Goal: Transaction & Acquisition: Purchase product/service

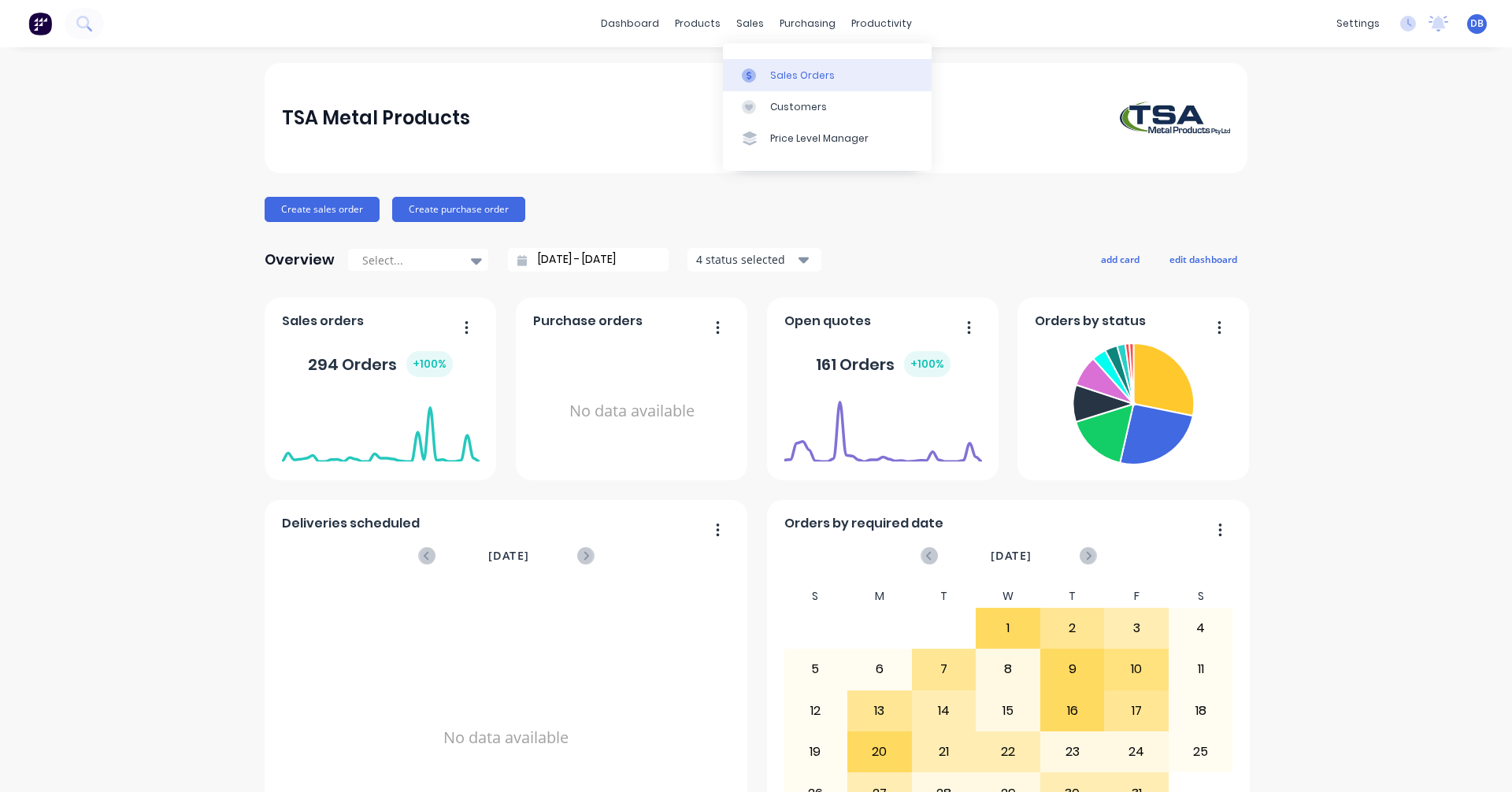
click at [760, 63] on link "Sales Orders" at bounding box center [827, 74] width 209 height 31
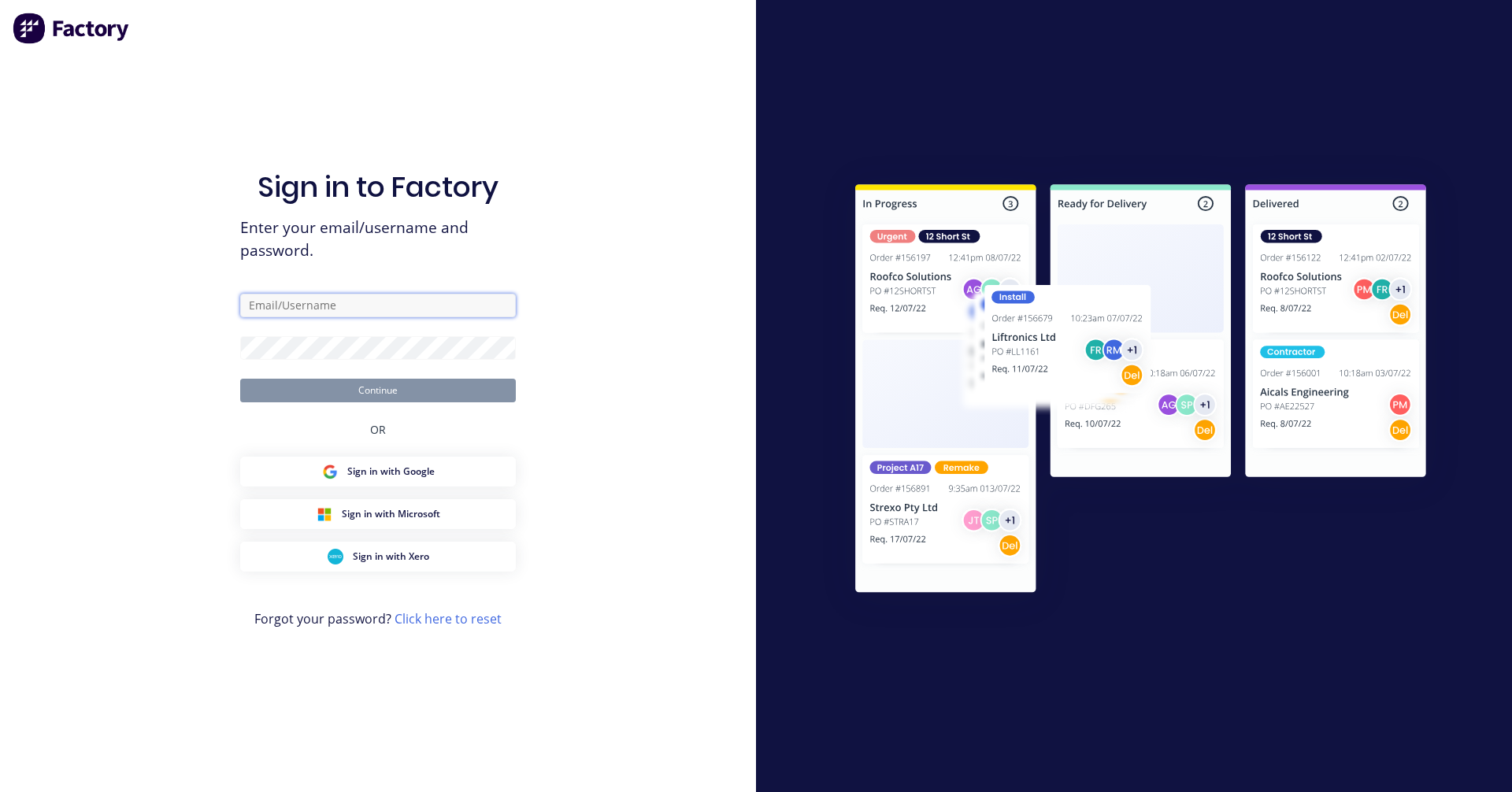
type input "[PERSON_NAME][EMAIL_ADDRESS][DOMAIN_NAME]"
click at [392, 392] on button "Continue" at bounding box center [378, 391] width 276 height 24
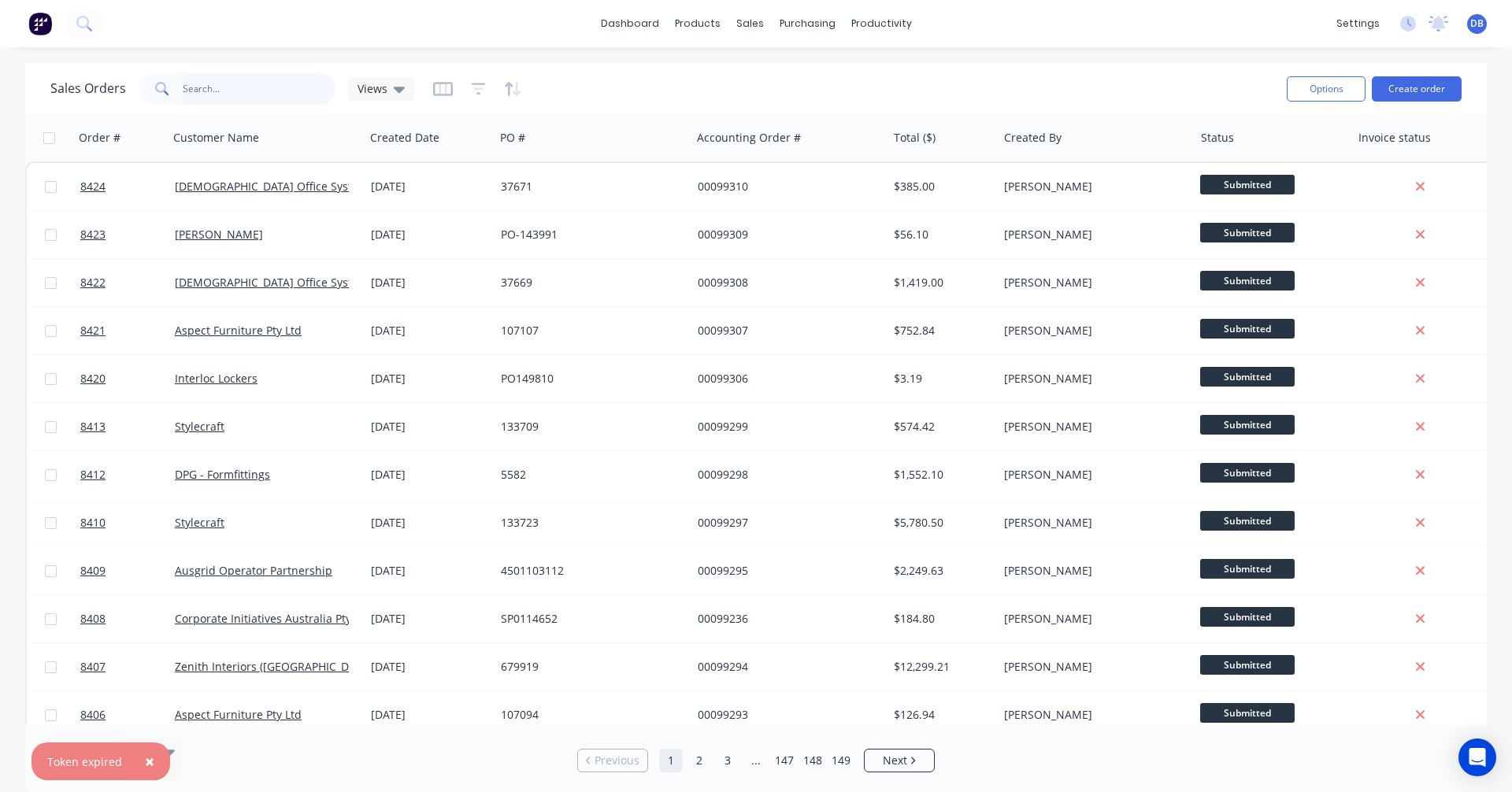
click at [272, 84] on input "text" at bounding box center [260, 89] width 153 height 31
type input "98899"
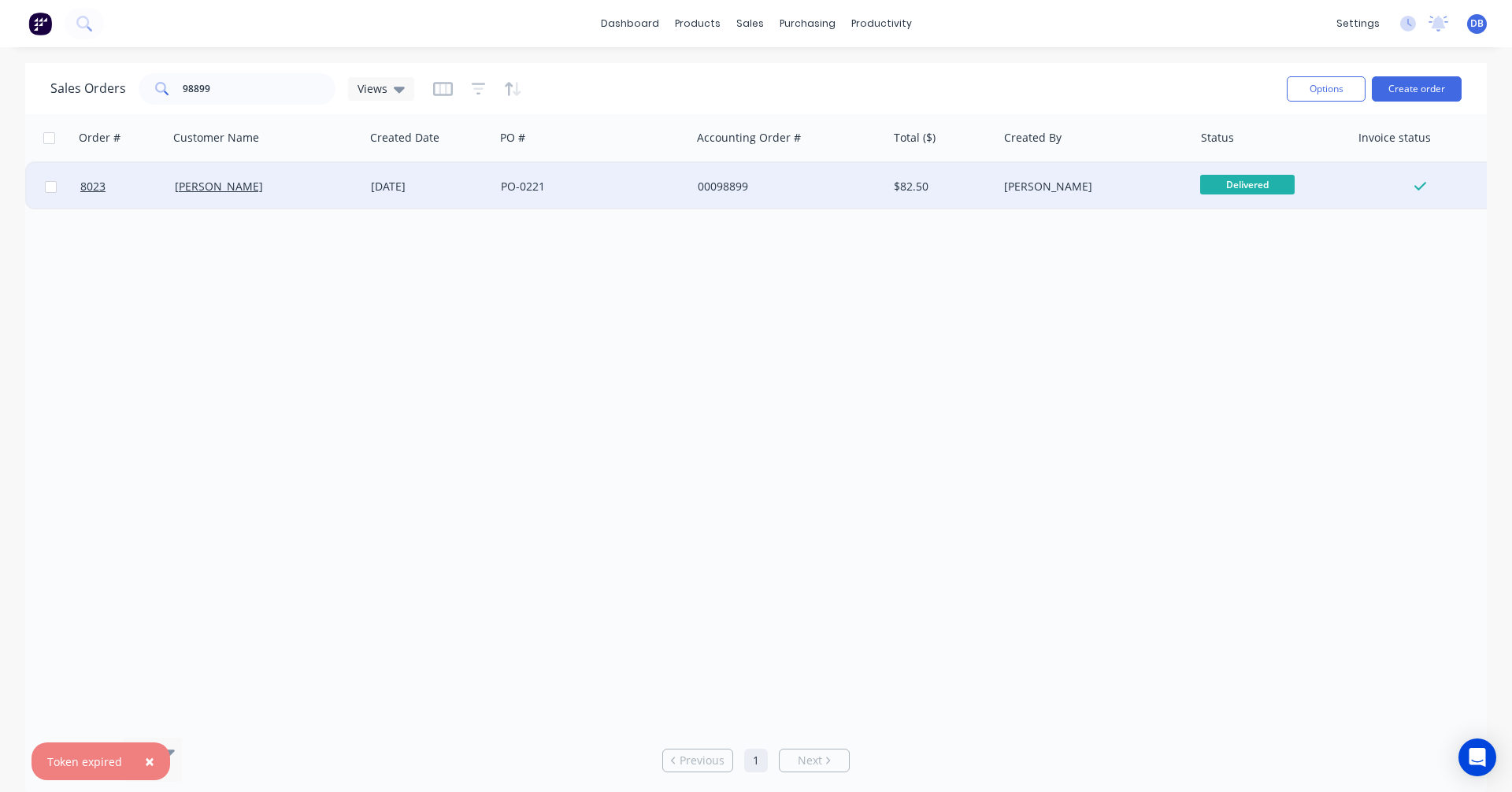
click at [412, 188] on div "[DATE]" at bounding box center [429, 187] width 117 height 16
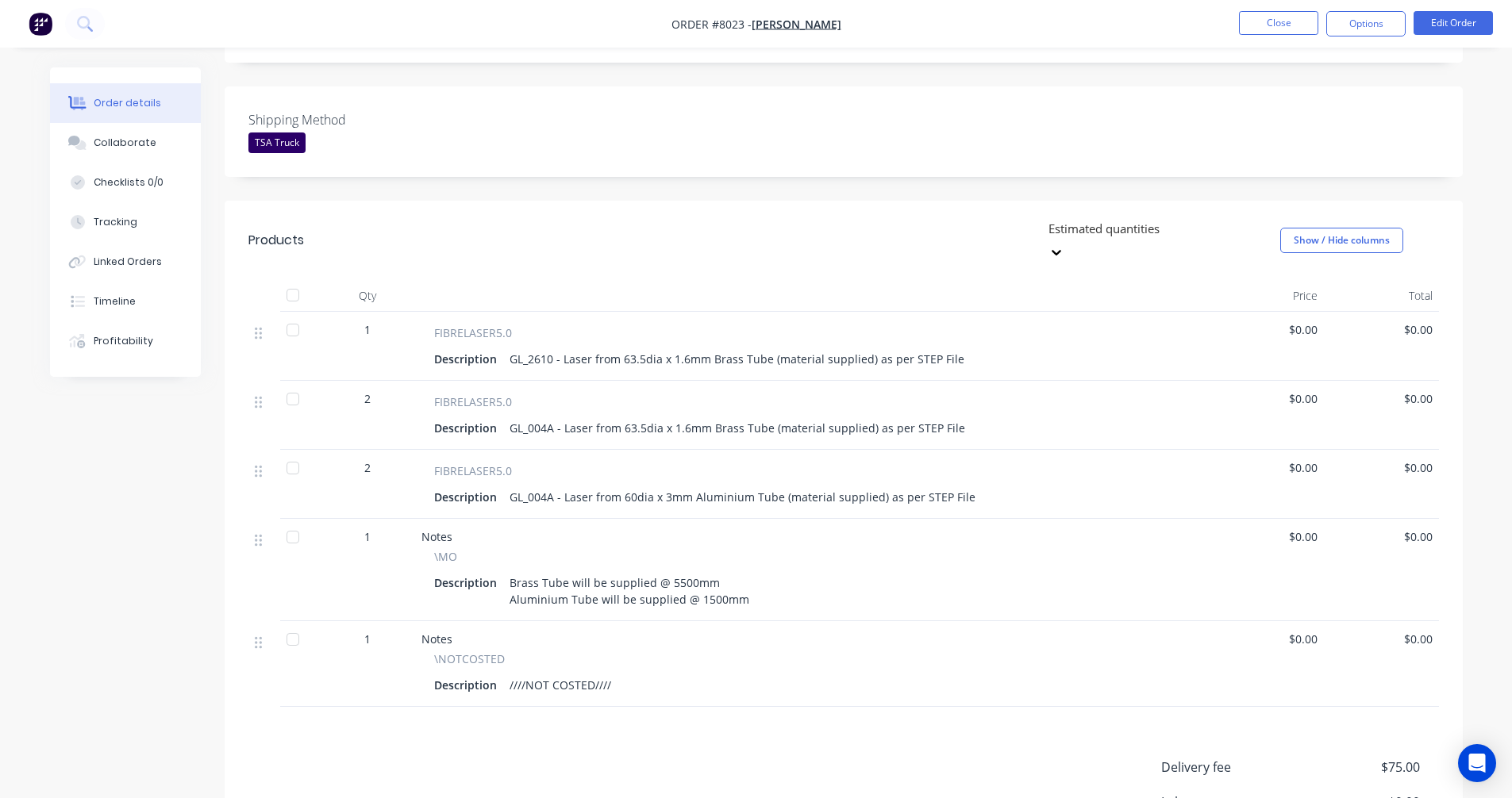
scroll to position [397, 0]
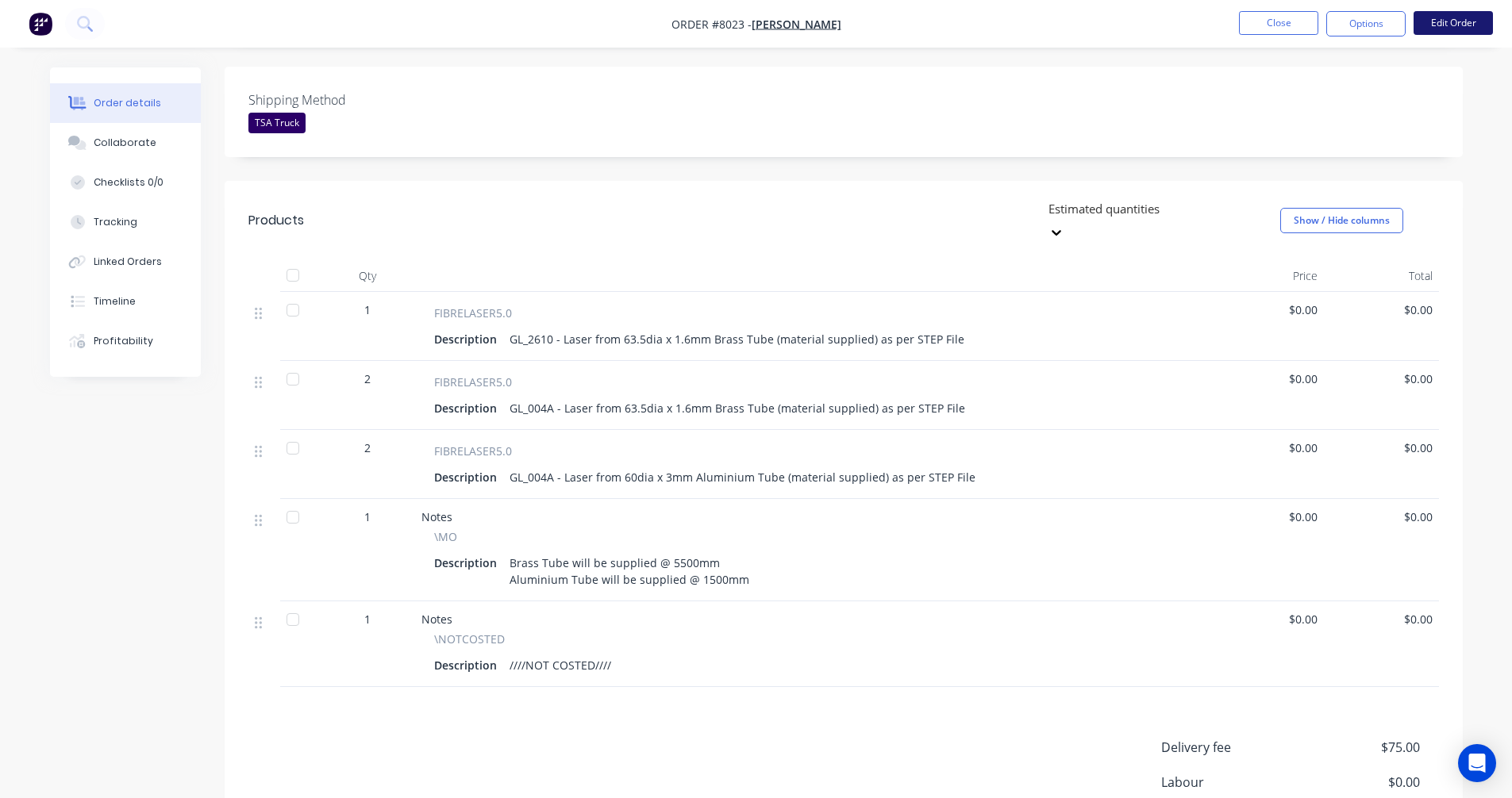
click at [1459, 24] on button "Edit Order" at bounding box center [1452, 23] width 80 height 24
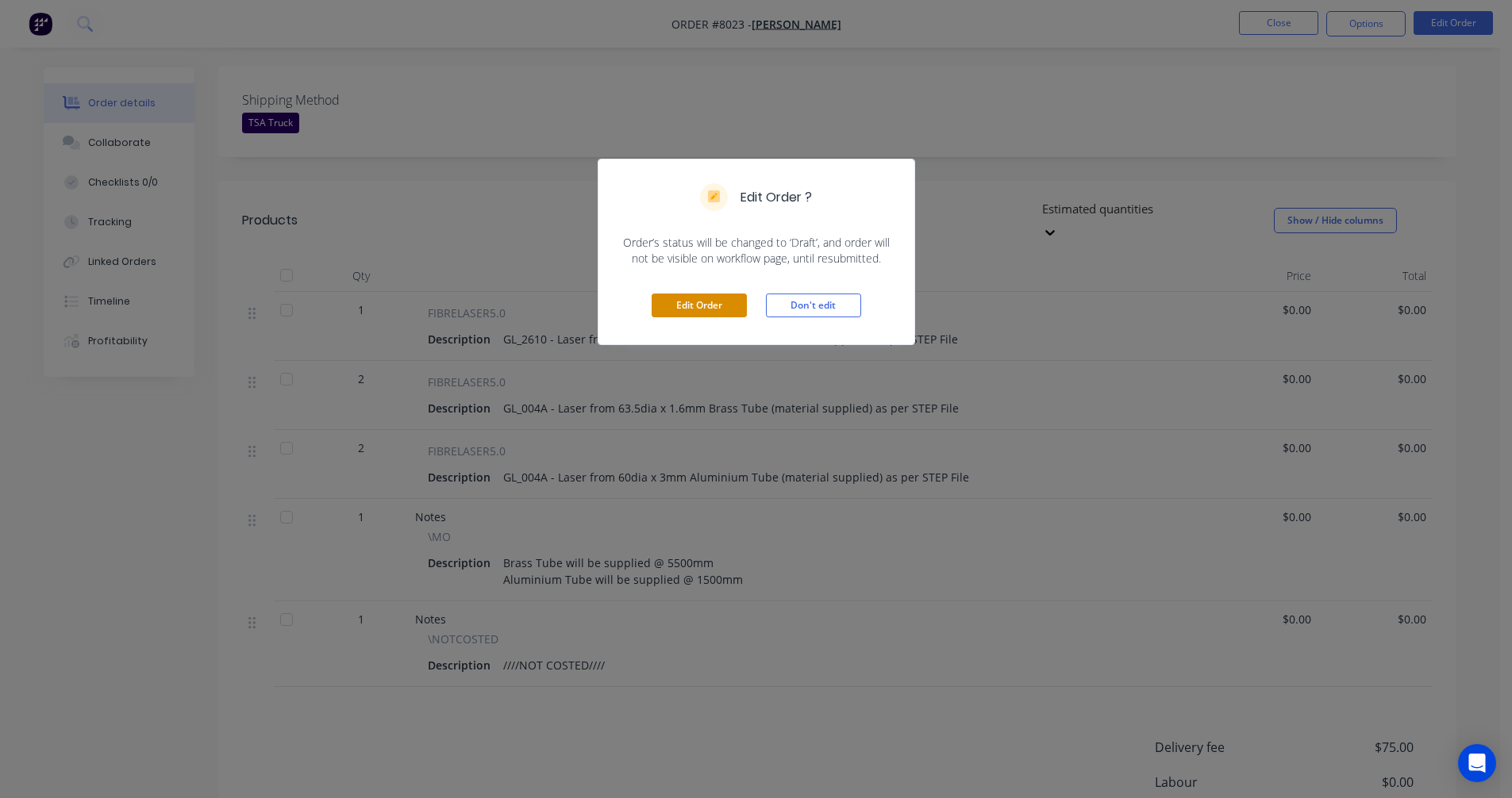
click at [701, 304] on button "Edit Order" at bounding box center [699, 306] width 95 height 24
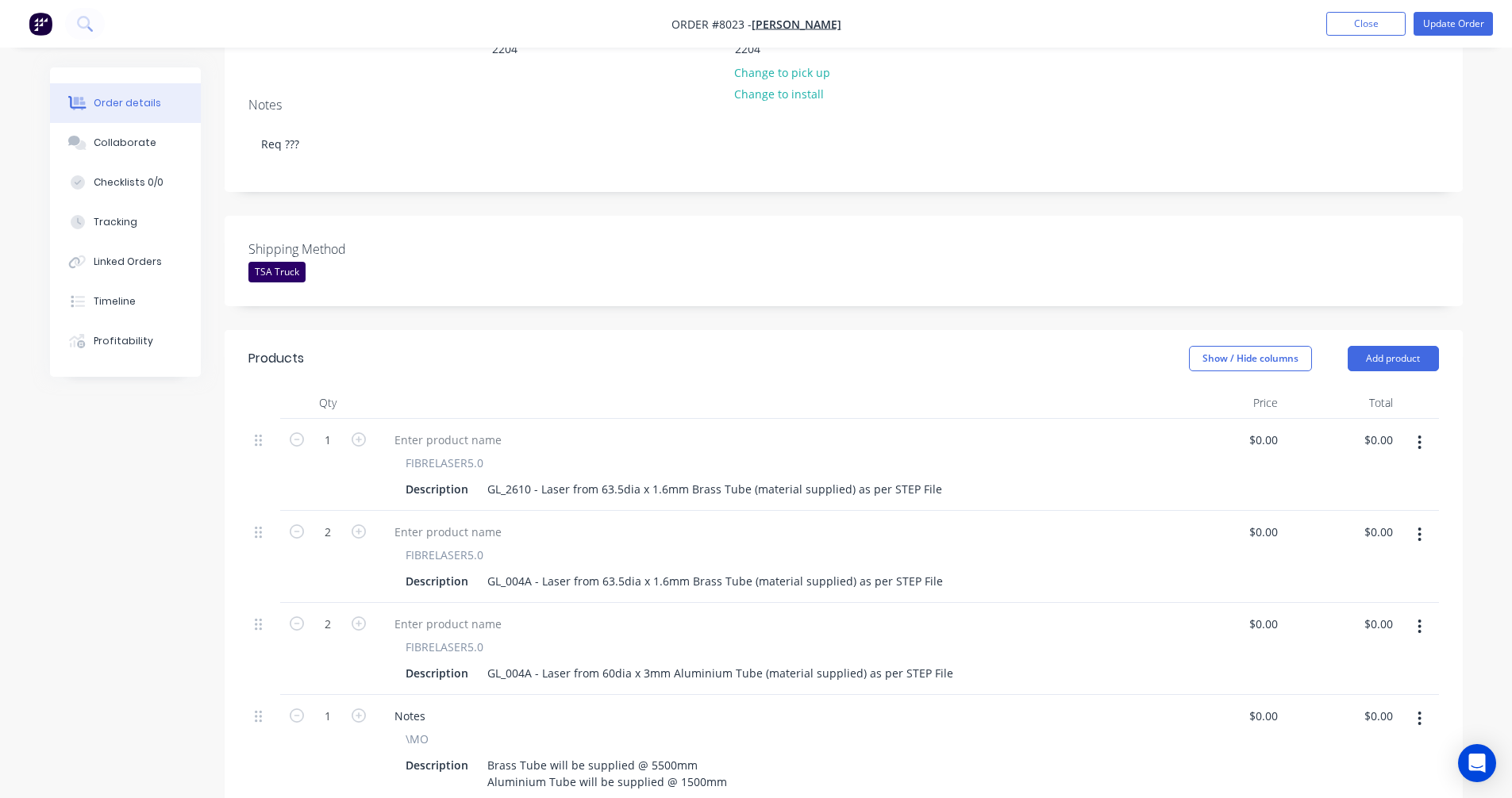
scroll to position [317, 0]
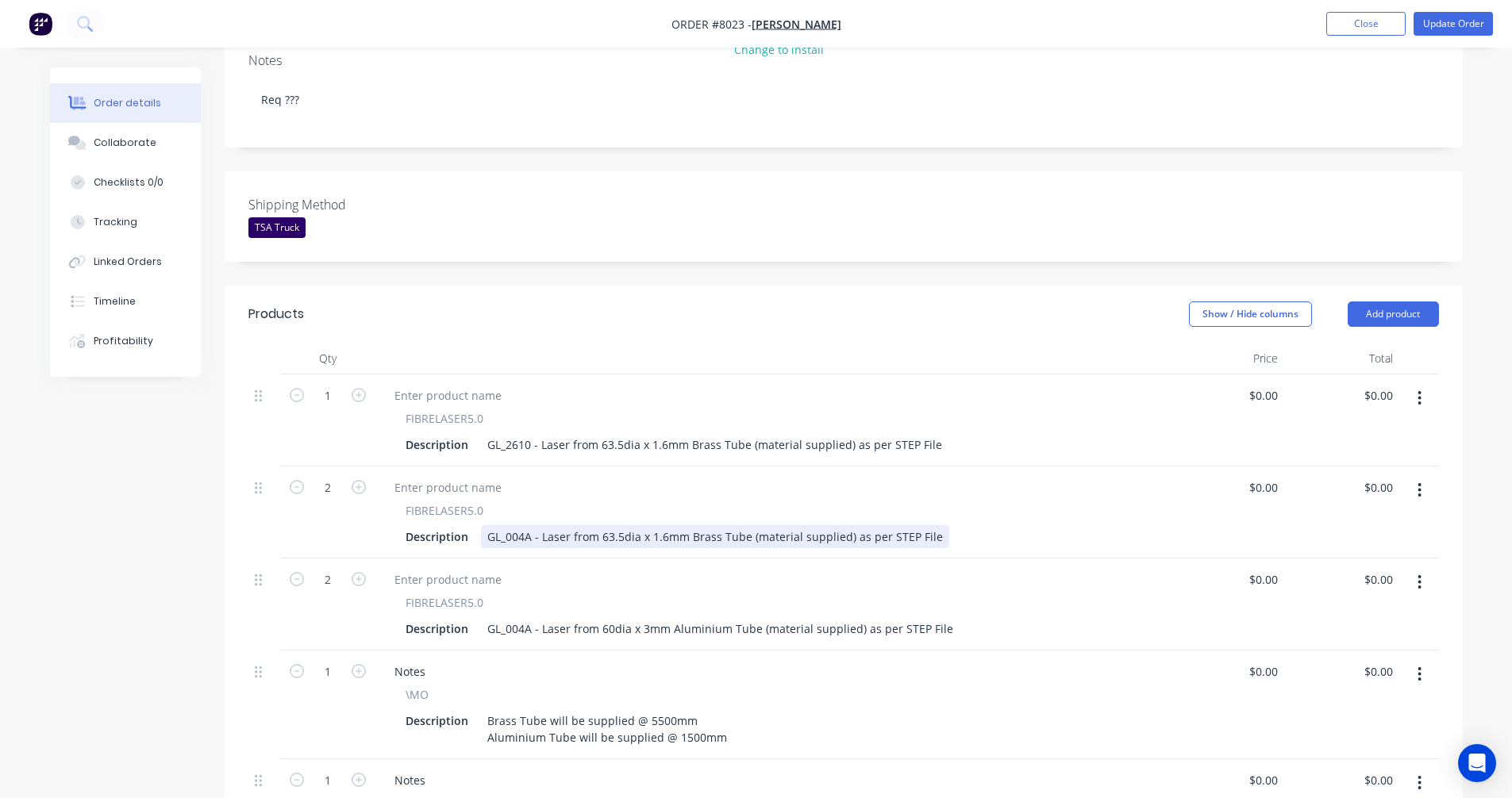
drag, startPoint x: 838, startPoint y: 491, endPoint x: 862, endPoint y: 490, distance: 24.0
click at [841, 525] on div "GL_004A - Laser from 63.5dia x 1.6mm Brass Tube (material supplied) as per STEP…" at bounding box center [714, 536] width 468 height 23
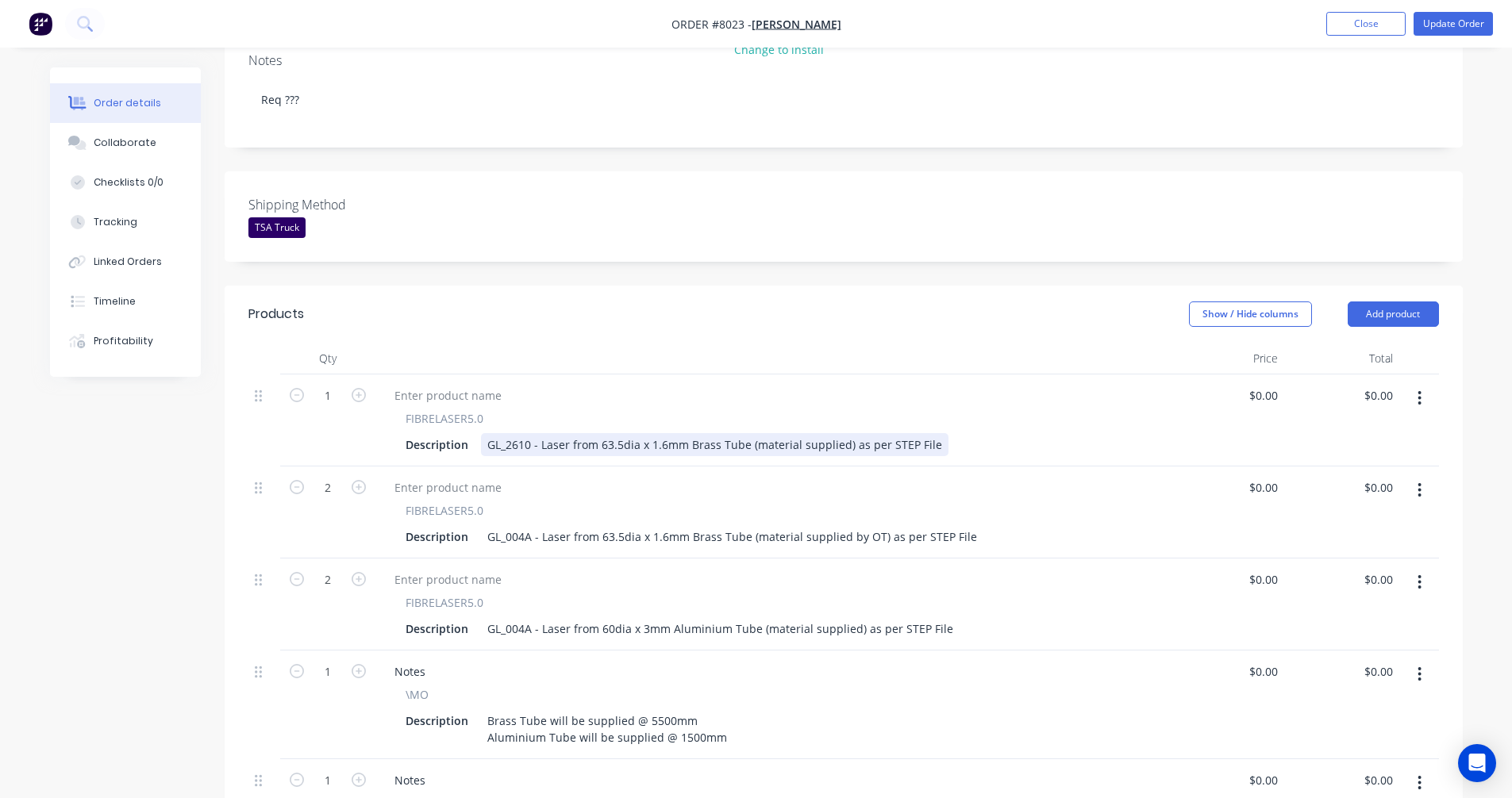
click at [841, 433] on div "GL_2610 - Laser from 63.5dia x 1.6mm Brass Tube (material supplied) as per STEP…" at bounding box center [714, 444] width 467 height 23
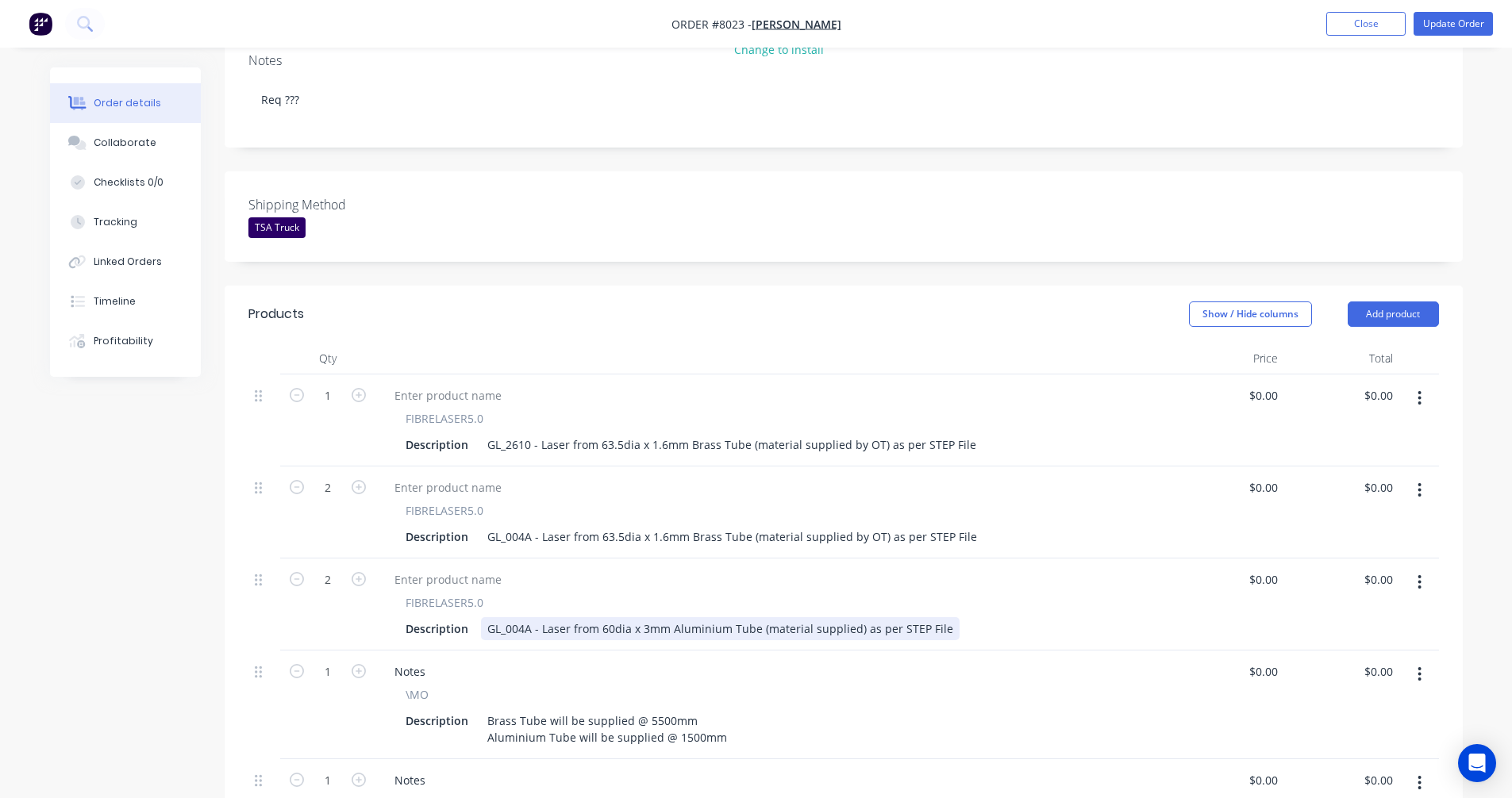
click at [850, 618] on div "GL_004A - Laser from 60dia x 3mm Aluminium Tube (material supplied) as per STEP…" at bounding box center [720, 629] width 478 height 23
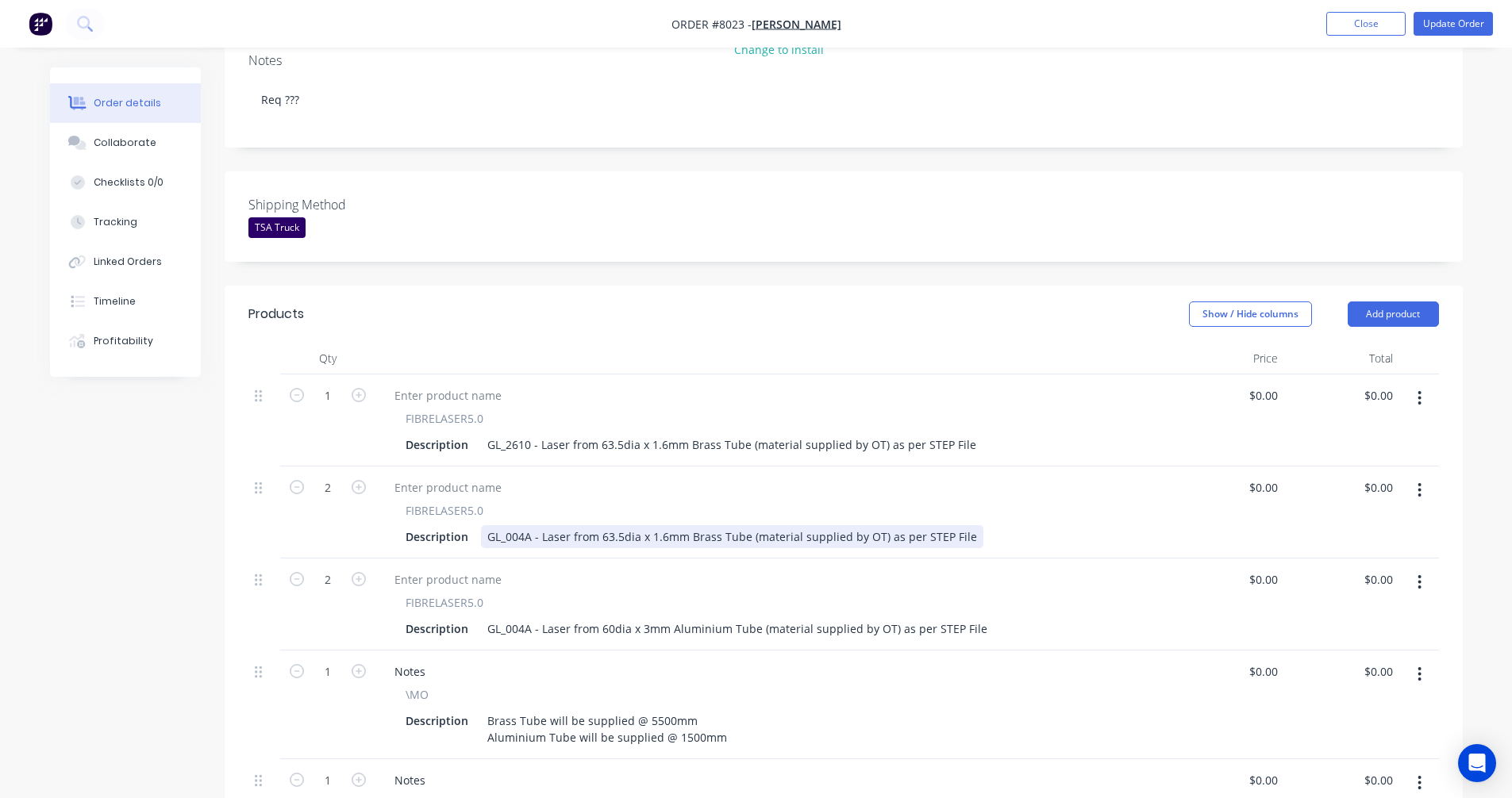
click at [545, 525] on div "GL_004A - Laser from 63.5dia x 1.6mm Brass Tube (material supplied by OT) as pe…" at bounding box center [732, 536] width 502 height 23
type input "$92.00"
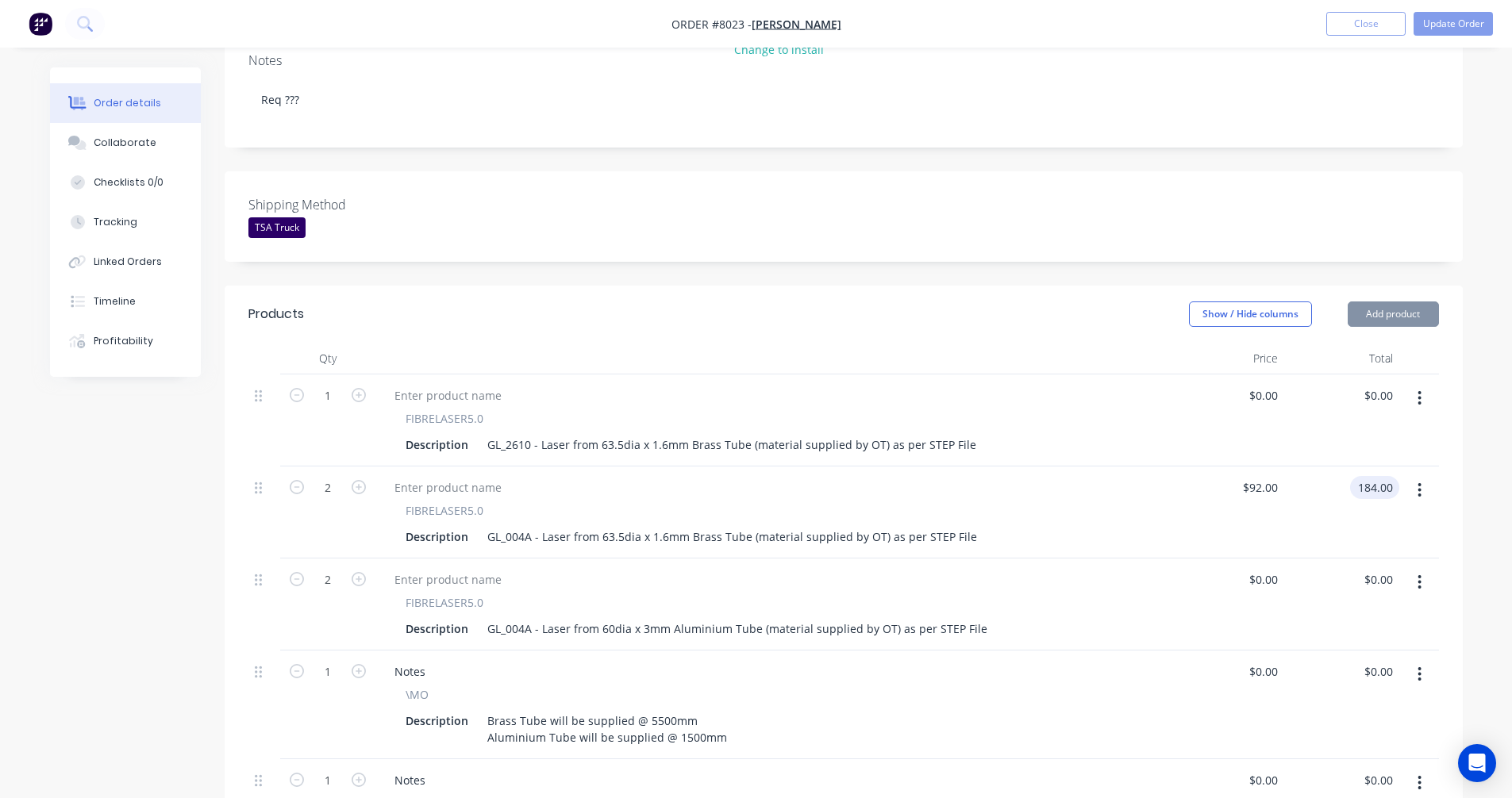
type input "$184.00"
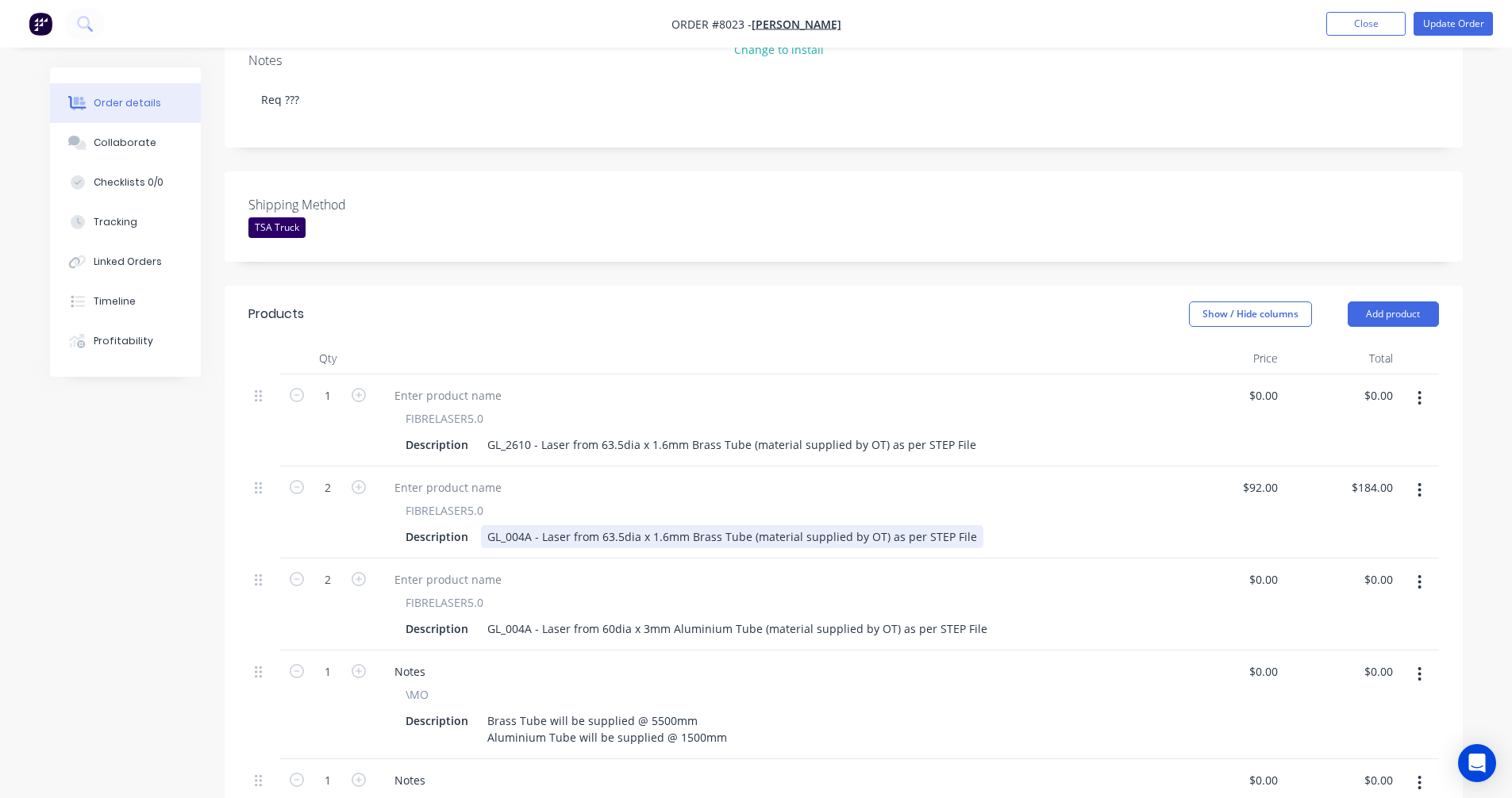
click at [916, 525] on div "GL_004A - Laser from 63.5dia x 1.6mm Brass Tube (material supplied by OT) as pe…" at bounding box center [732, 536] width 502 height 23
type input "$88.70"
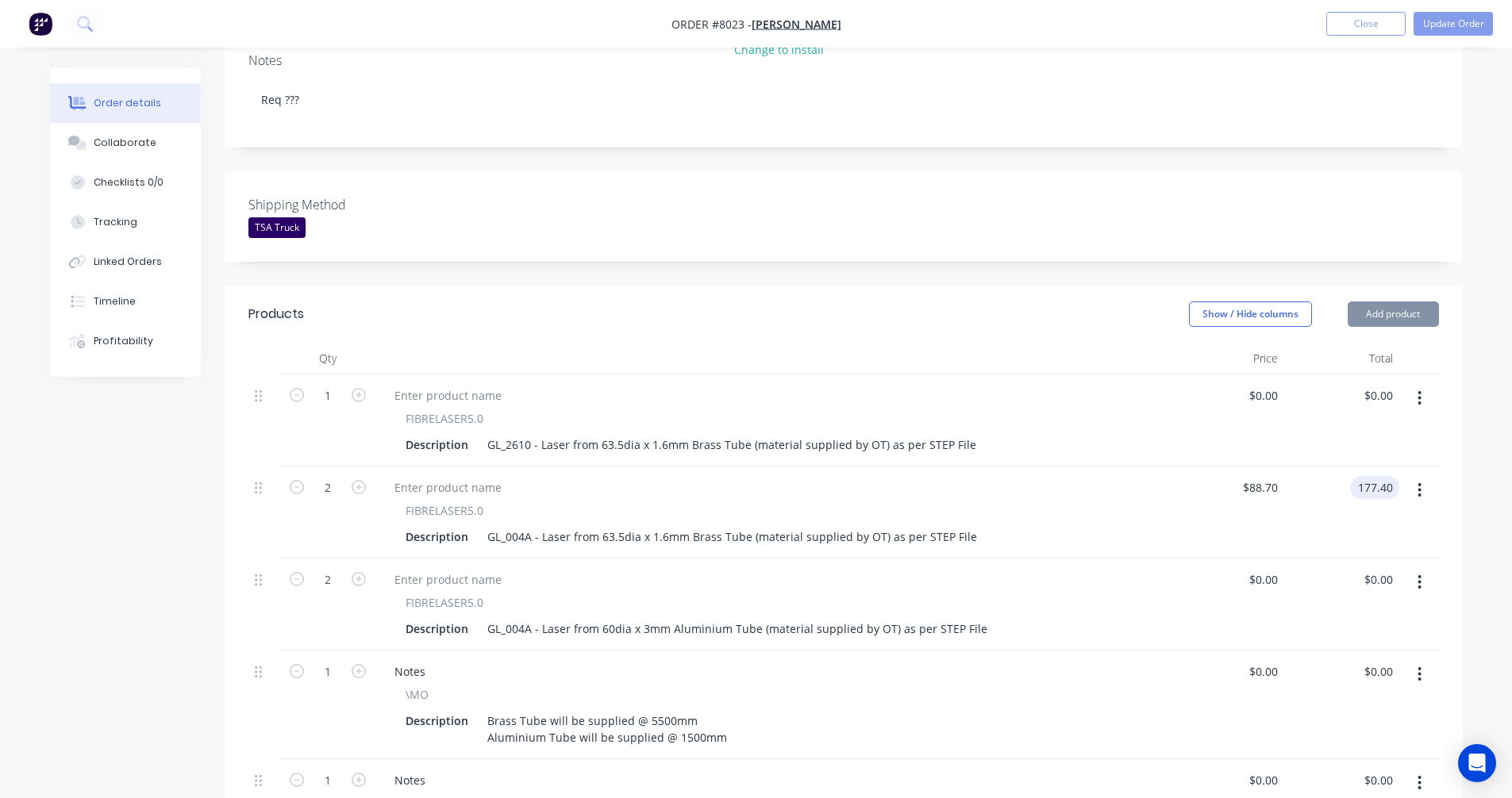
type input "$177.40"
click at [680, 433] on div "GL_2610 - Laser from 63.5dia x 1.6mm Brass Tube (material supplied by OT) as pe…" at bounding box center [731, 444] width 502 height 23
type input "$119.40"
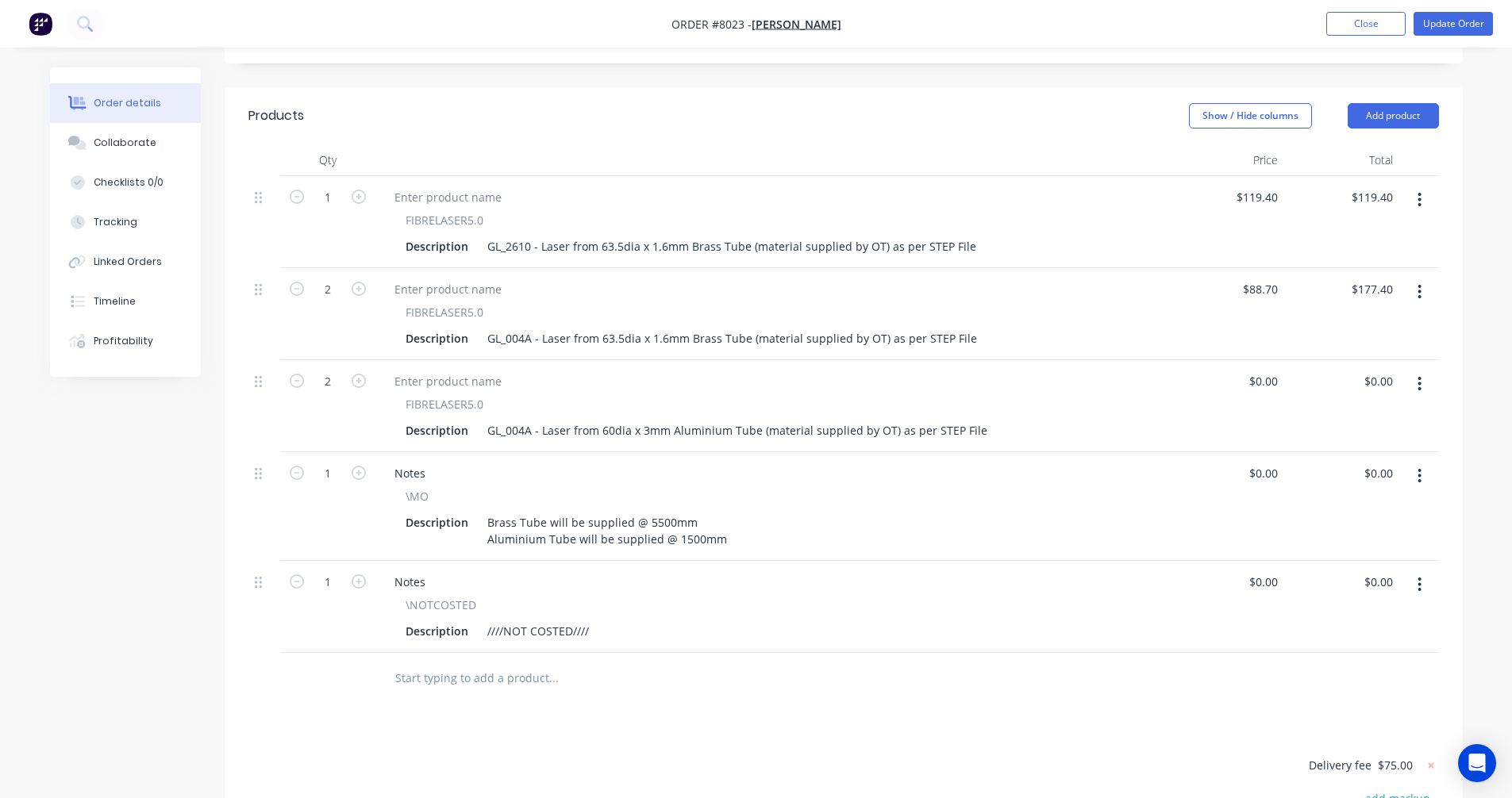
scroll to position [476, 0]
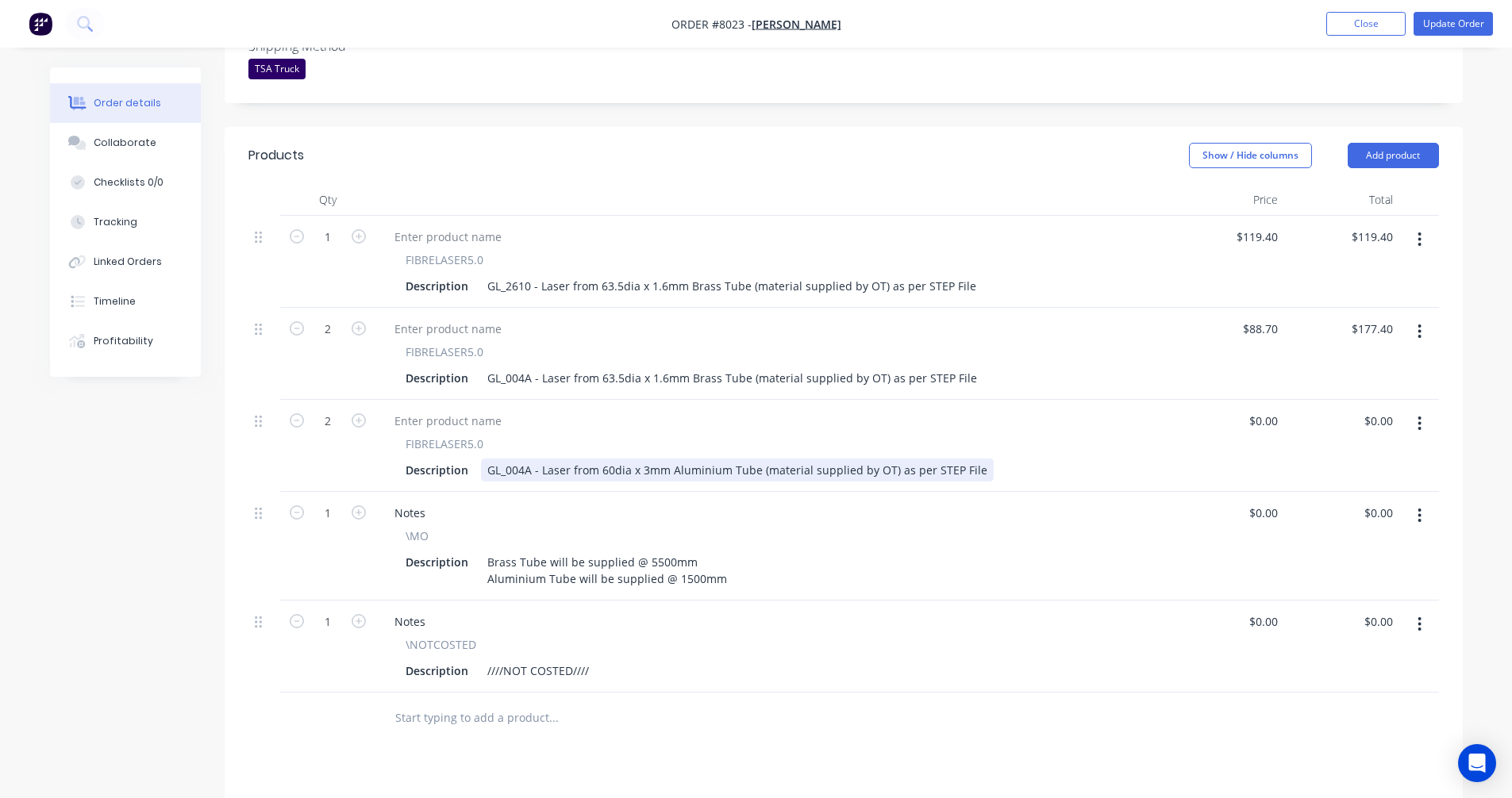
click at [530, 459] on div "GL_004A - Laser from 60dia x 3mm Aluminium Tube (material supplied by OT) as pe…" at bounding box center [737, 470] width 513 height 23
click at [721, 459] on div "GL_003E - Laser from 60dia x 3mm Aluminium Tube (material supplied by OT) as pe…" at bounding box center [737, 470] width 512 height 23
click at [762, 459] on div "GL_003E - Laser from 60dia x 3mm Aluminium Tube (material supplied by OT) as pe…" at bounding box center [737, 470] width 512 height 23
type input "$136.60"
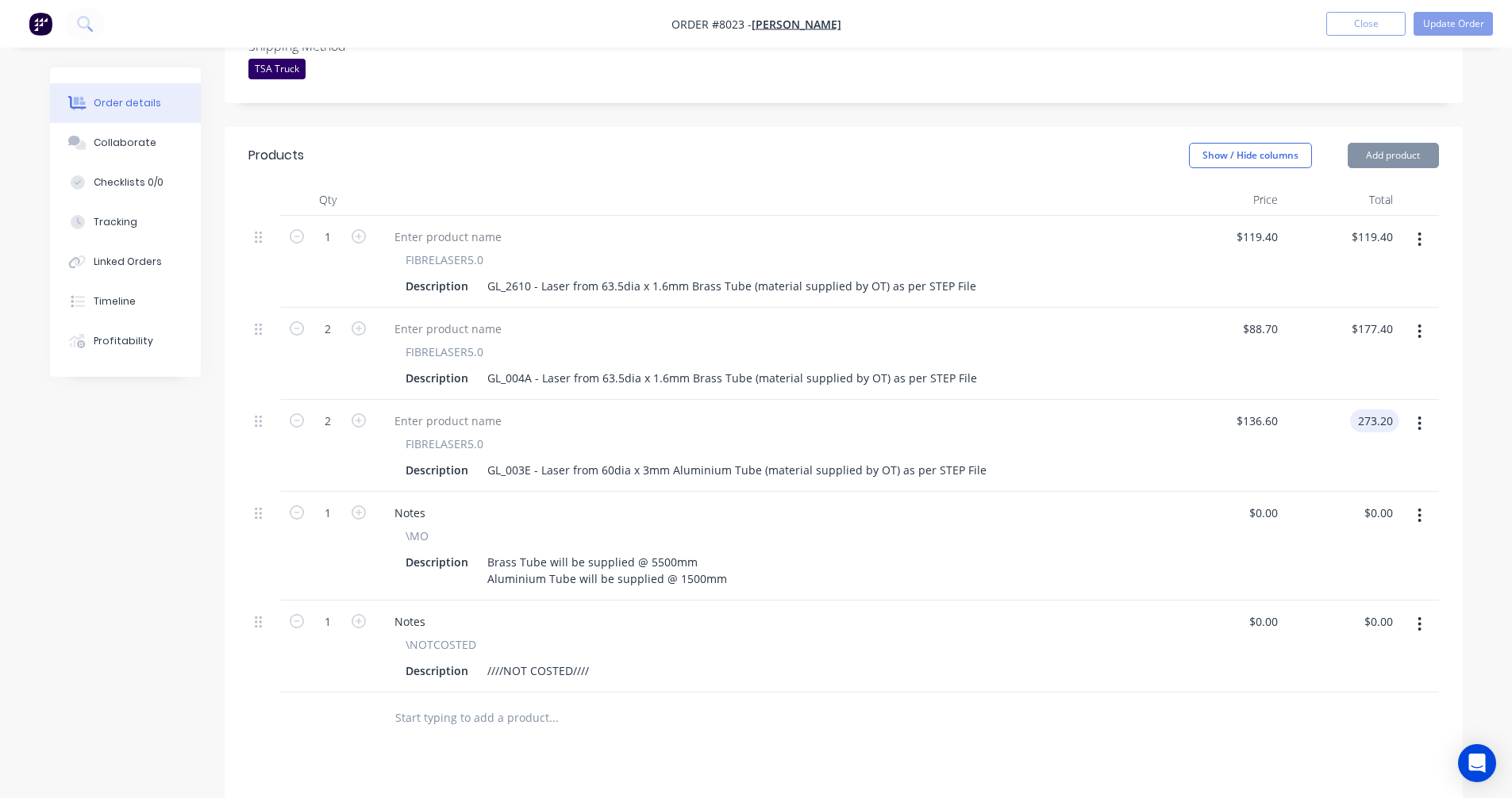
type input "$273.20"
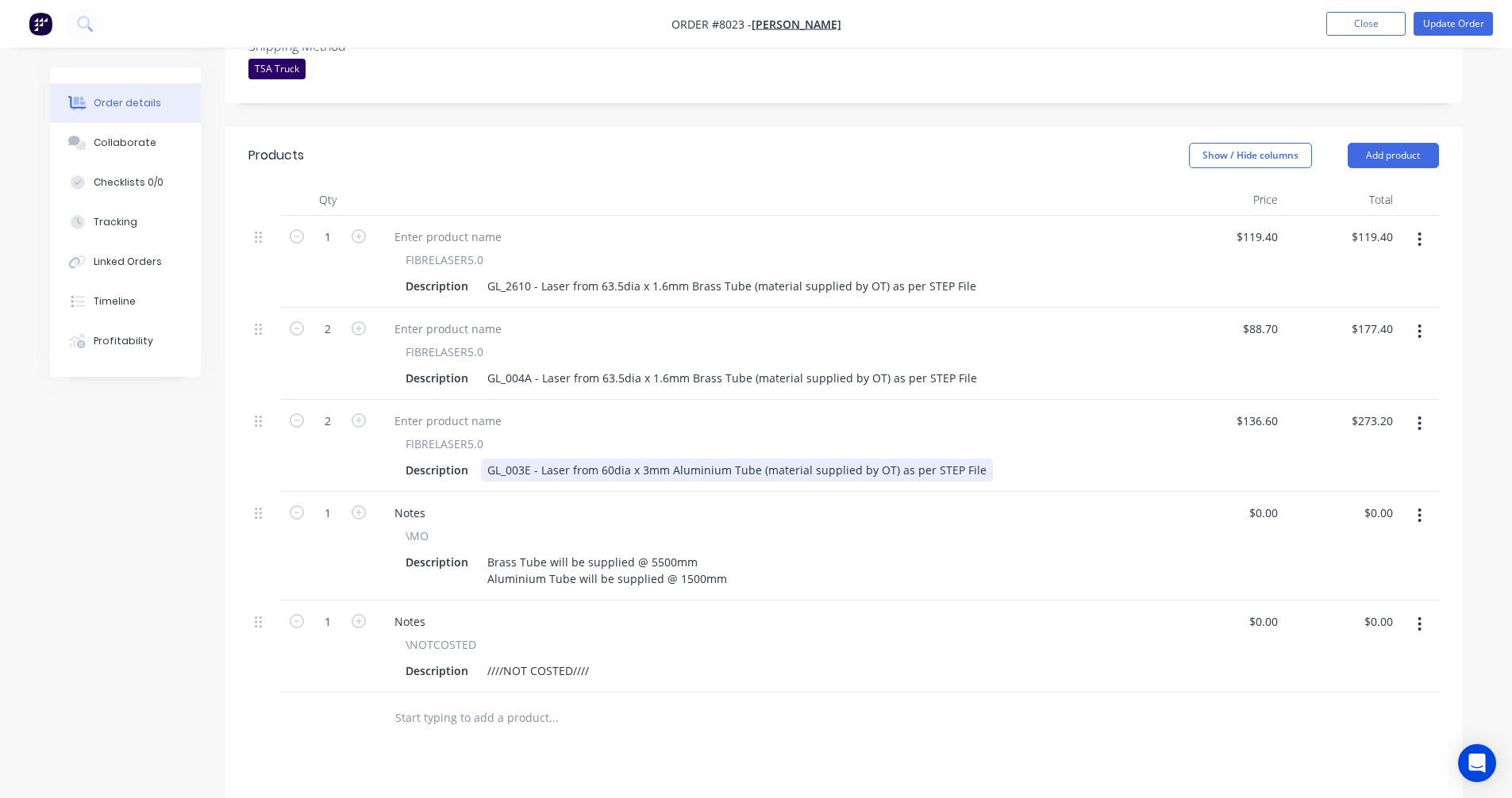
click at [797, 459] on div "GL_003E - Laser from 60dia x 3mm Aluminium Tube (material supplied by OT) as pe…" at bounding box center [737, 470] width 512 height 23
type input "$128.00"
type input "$256.00"
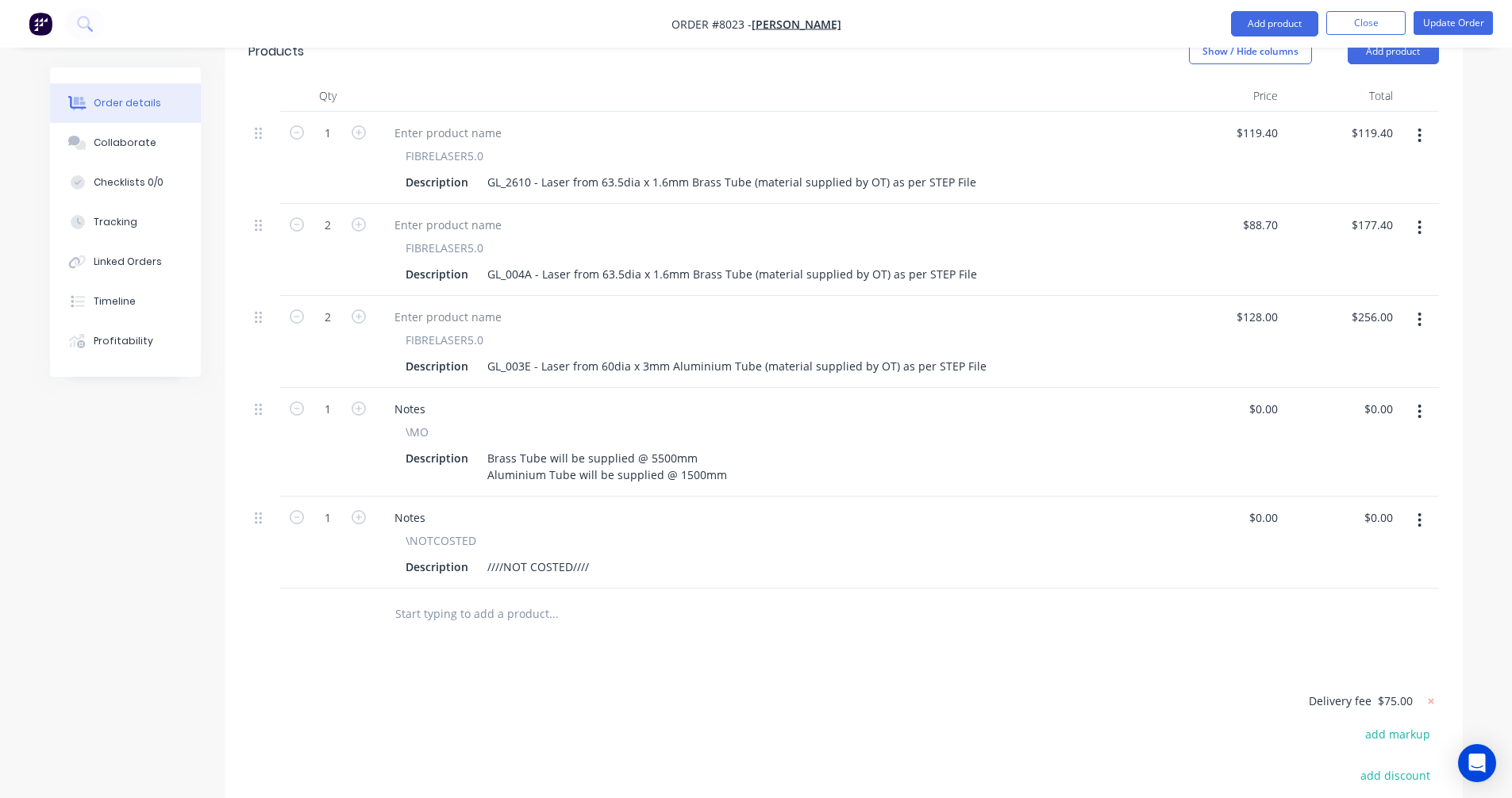
scroll to position [635, 0]
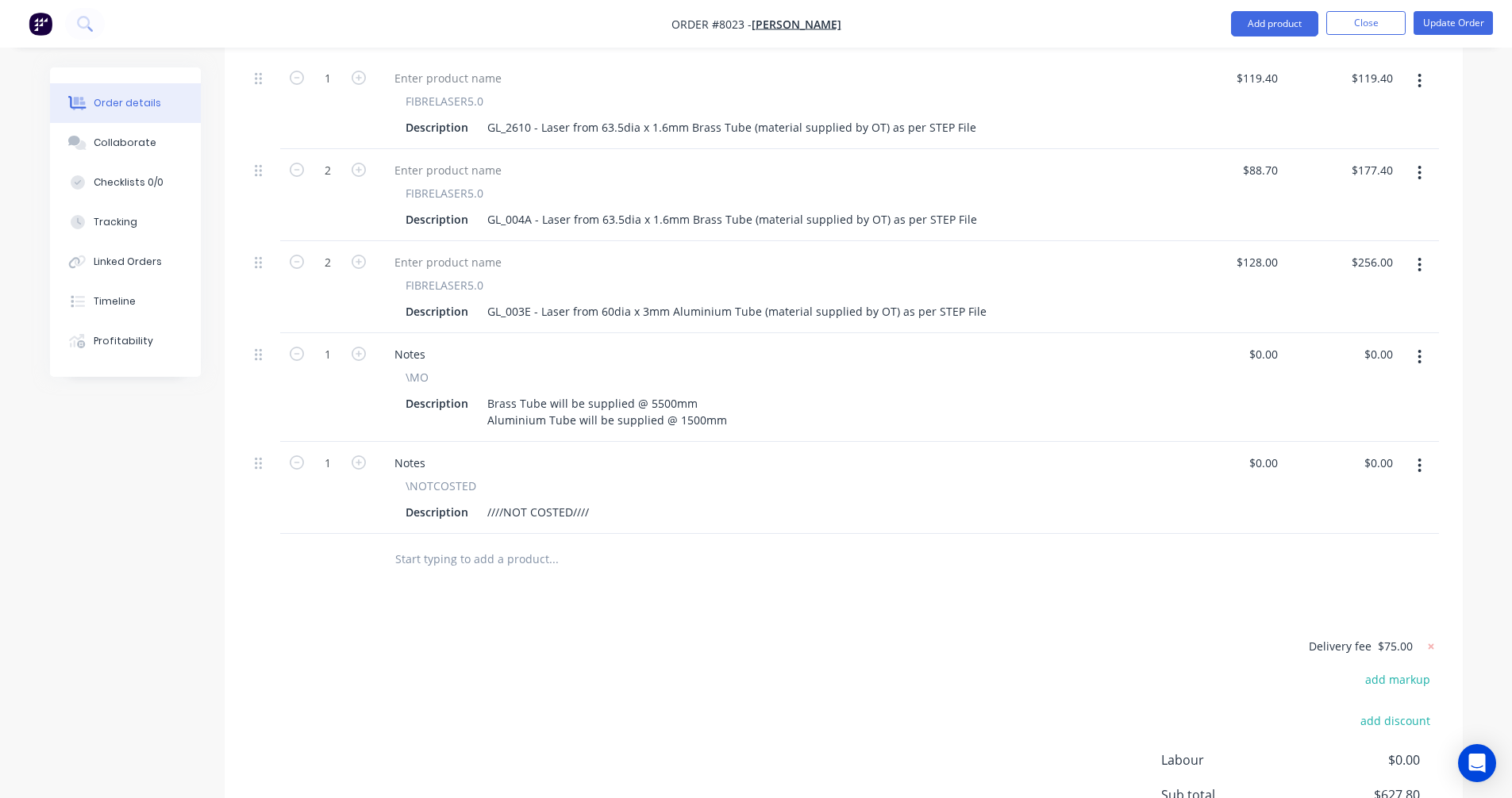
click at [1420, 457] on icon "button" at bounding box center [1419, 466] width 4 height 18
click at [1345, 591] on div "Delete" at bounding box center [1363, 602] width 122 height 23
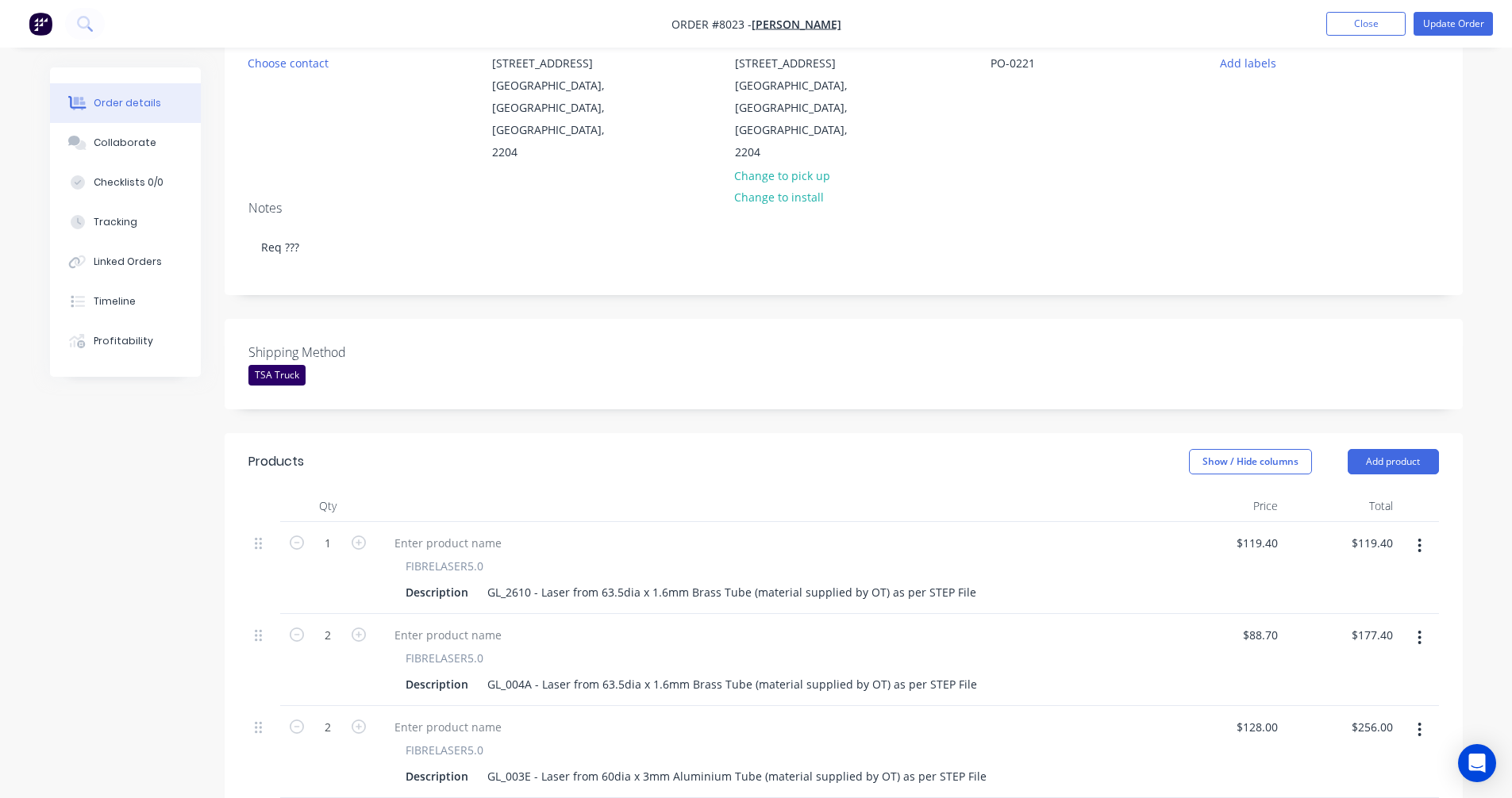
scroll to position [0, 0]
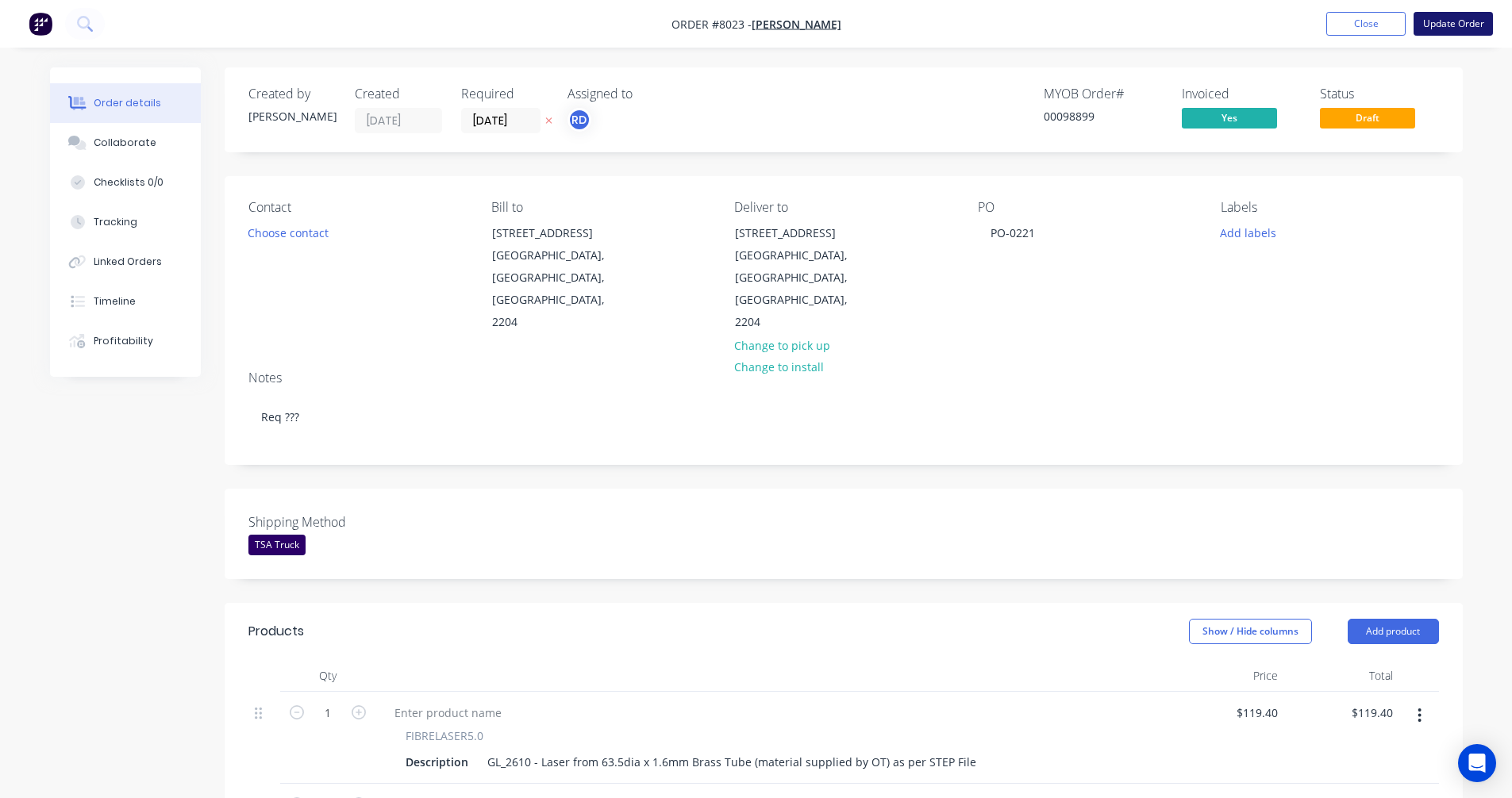
click at [1450, 21] on button "Update Order" at bounding box center [1452, 24] width 80 height 24
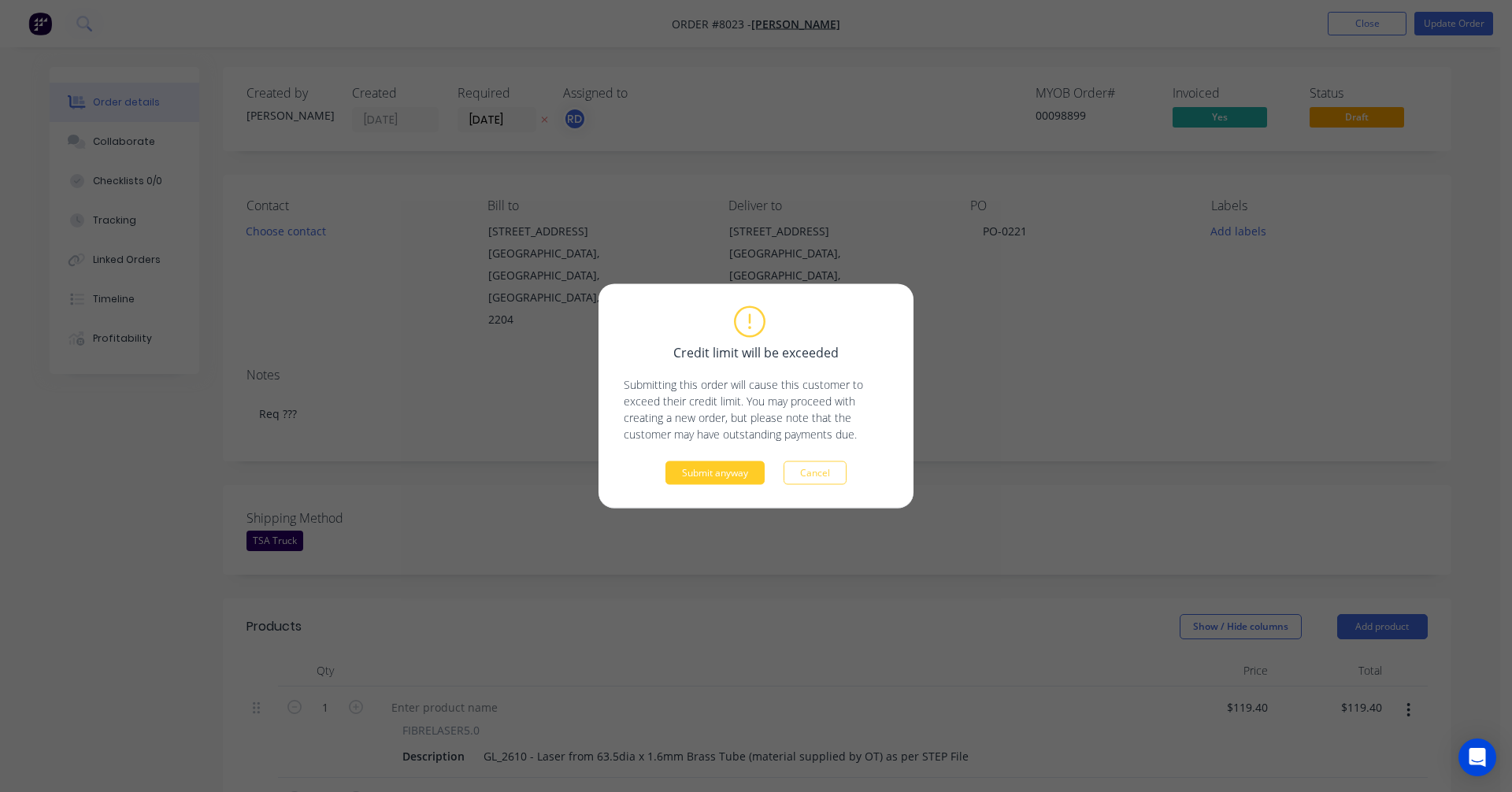
click at [725, 472] on button "Submit anyway" at bounding box center [715, 474] width 99 height 24
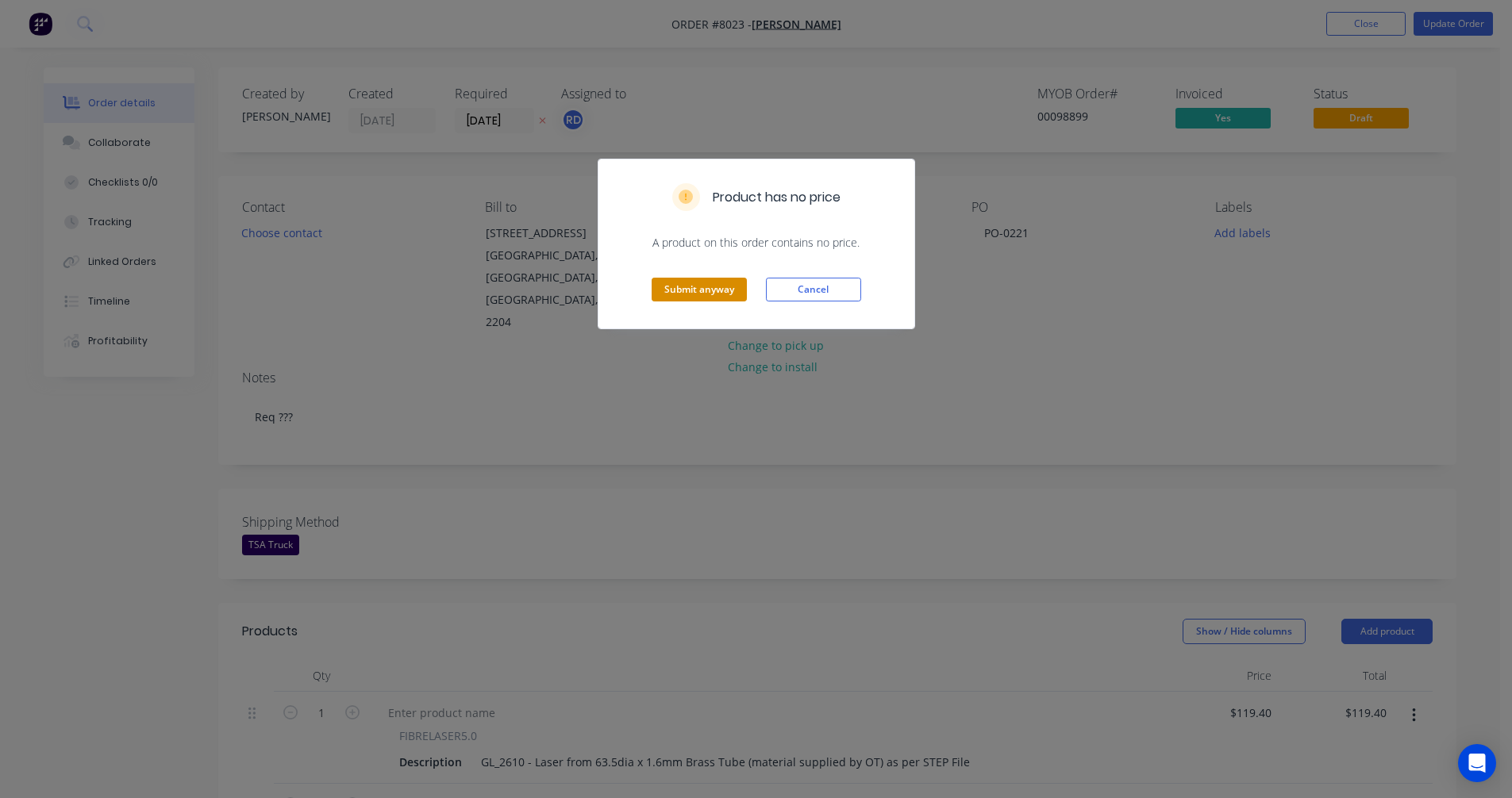
click at [704, 285] on button "Submit anyway" at bounding box center [699, 290] width 95 height 24
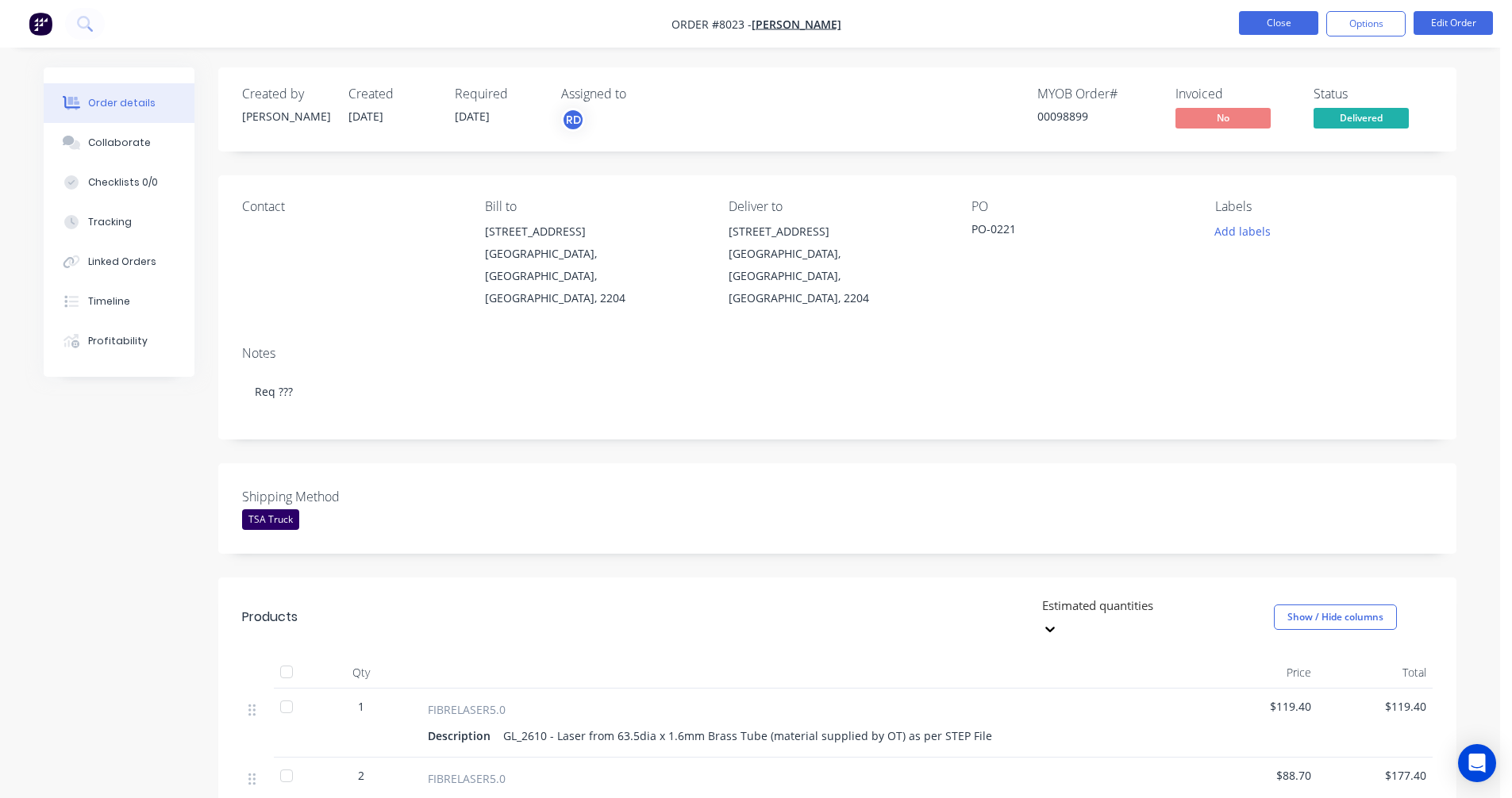
click at [1281, 22] on button "Close" at bounding box center [1278, 23] width 80 height 24
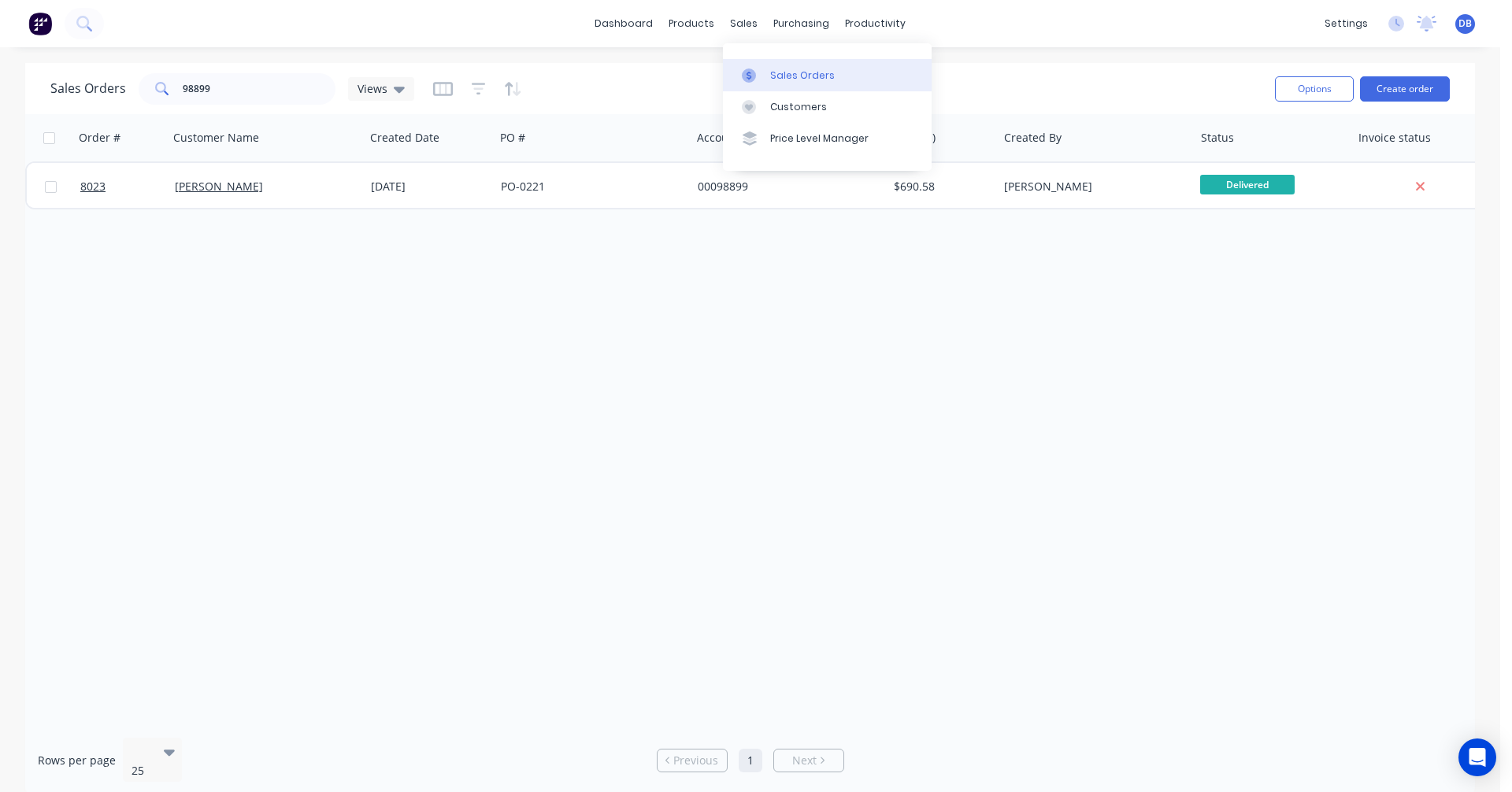
click at [778, 74] on div "Sales Orders" at bounding box center [802, 76] width 65 height 14
drag, startPoint x: 216, startPoint y: 89, endPoint x: 141, endPoint y: 84, distance: 75.2
click at [142, 82] on div "98899" at bounding box center [237, 89] width 197 height 31
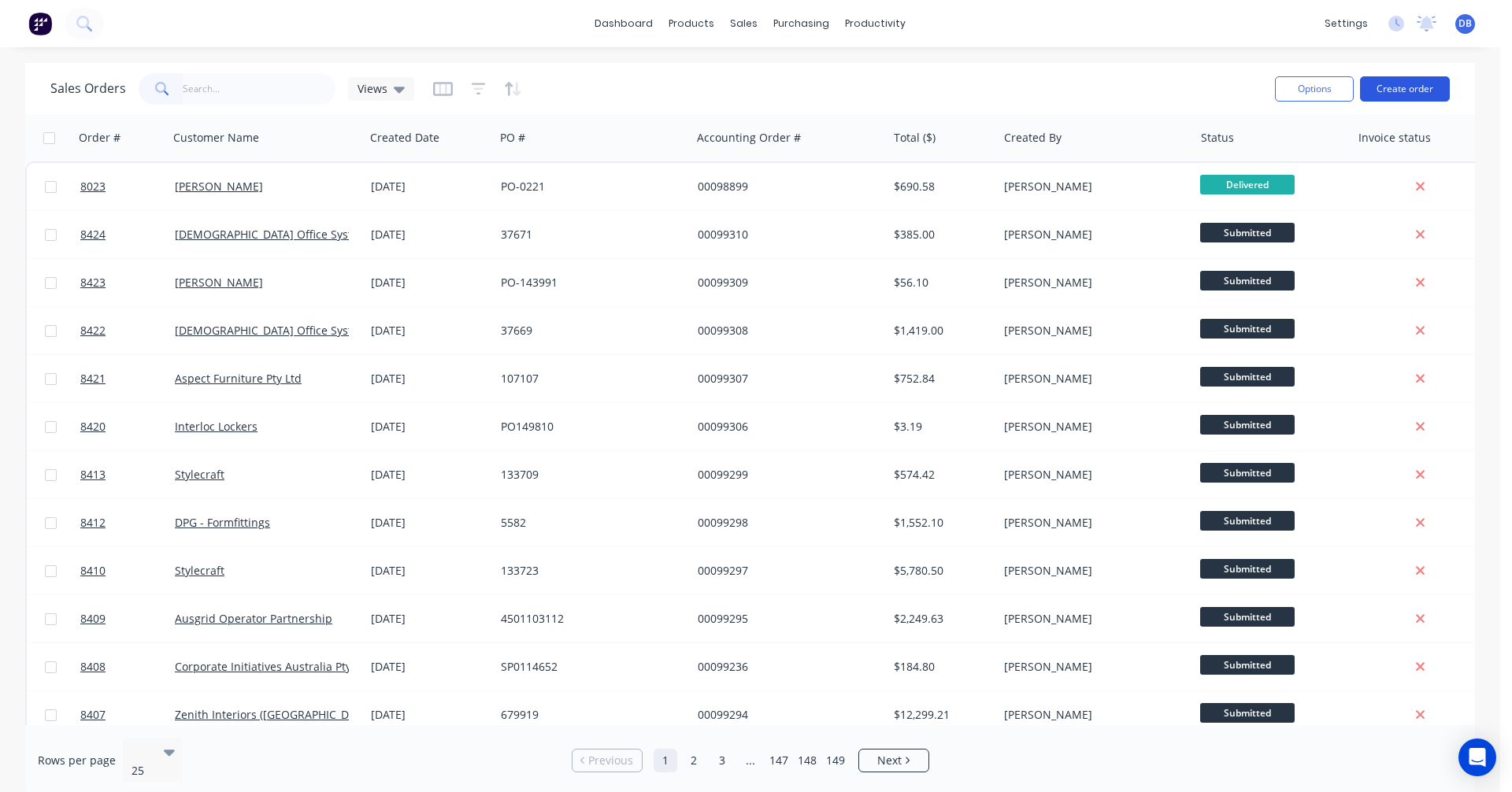
click at [1404, 88] on button "Create order" at bounding box center [1405, 90] width 90 height 26
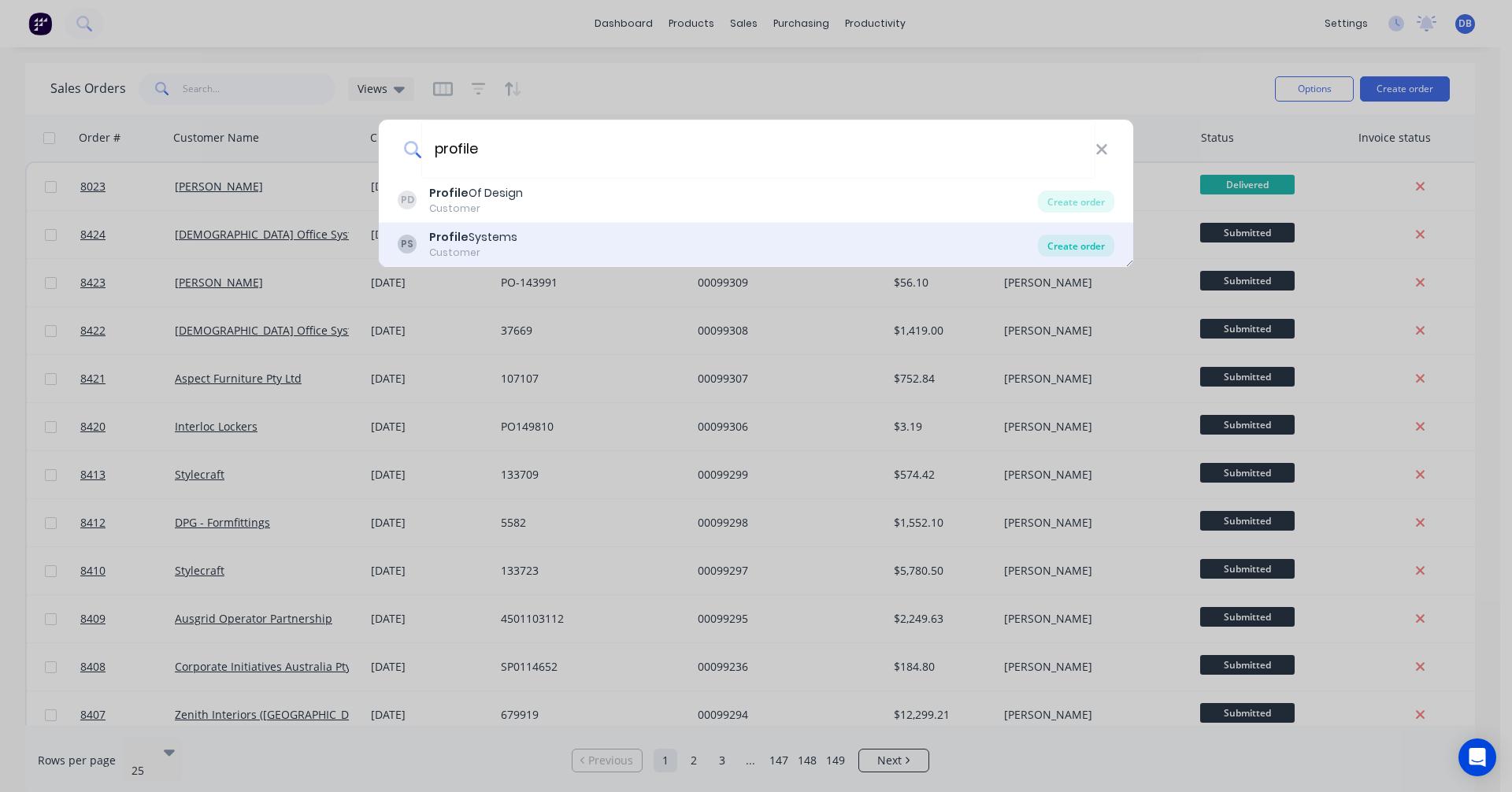
type input "profile"
click at [1062, 247] on div "Create order" at bounding box center [1076, 246] width 77 height 22
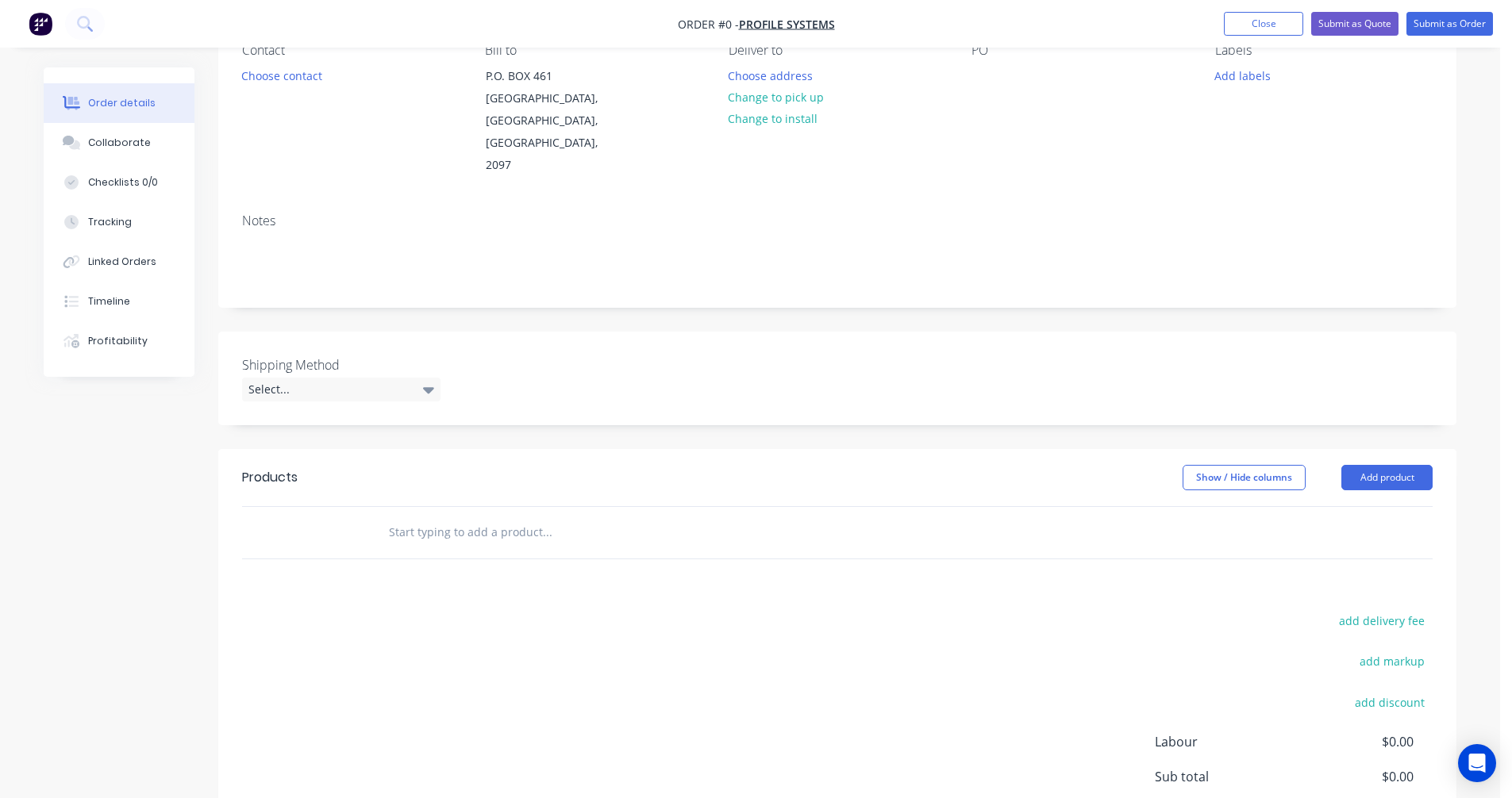
scroll to position [159, 0]
click at [442, 515] on input "text" at bounding box center [547, 531] width 317 height 31
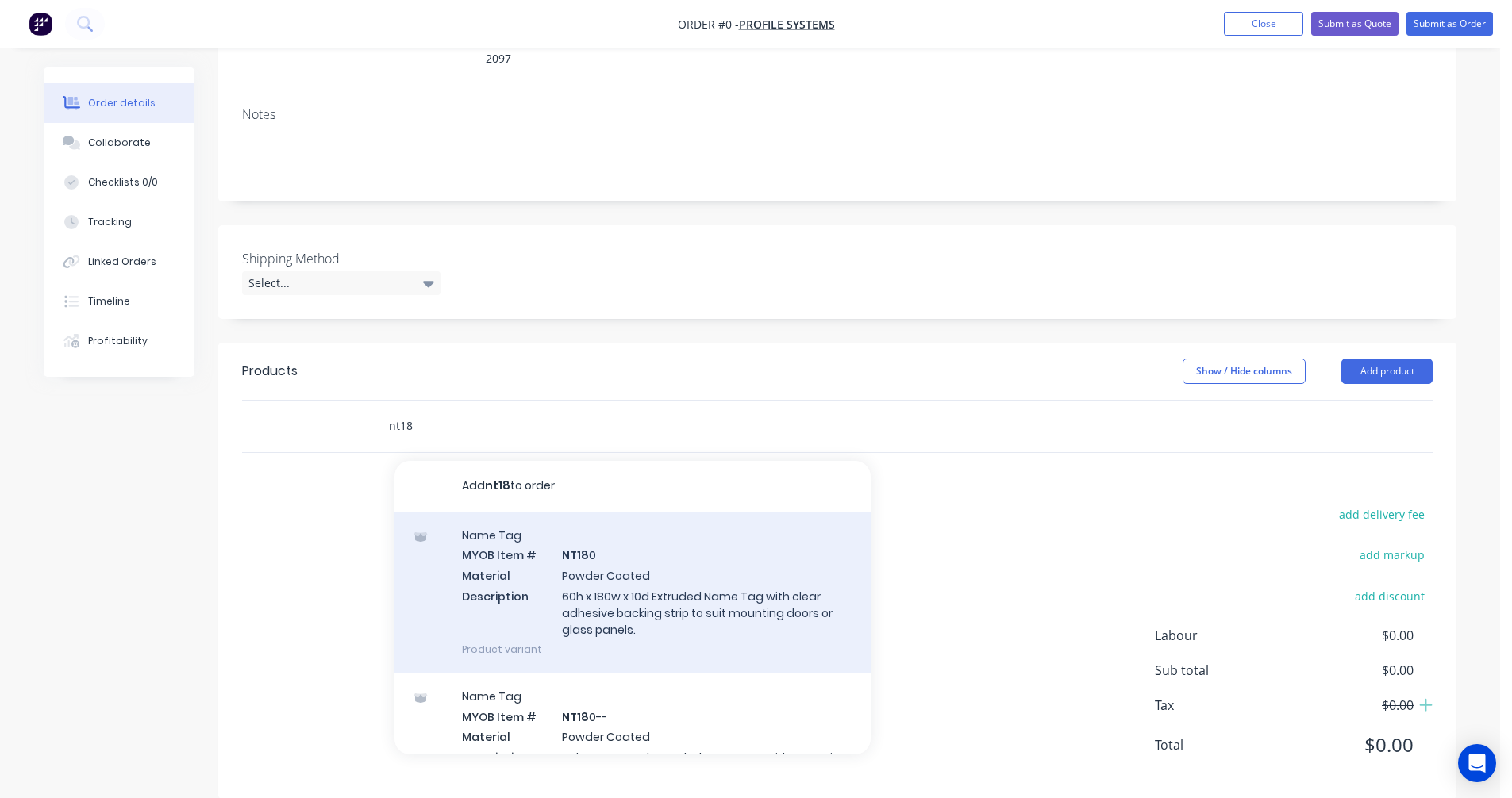
scroll to position [266, 0]
type input "nt18"
click at [655, 582] on div "Name Tag MYOB Item # NT18 0 Material Powder Coated Description 60h x 180w x 10d…" at bounding box center [632, 590] width 476 height 161
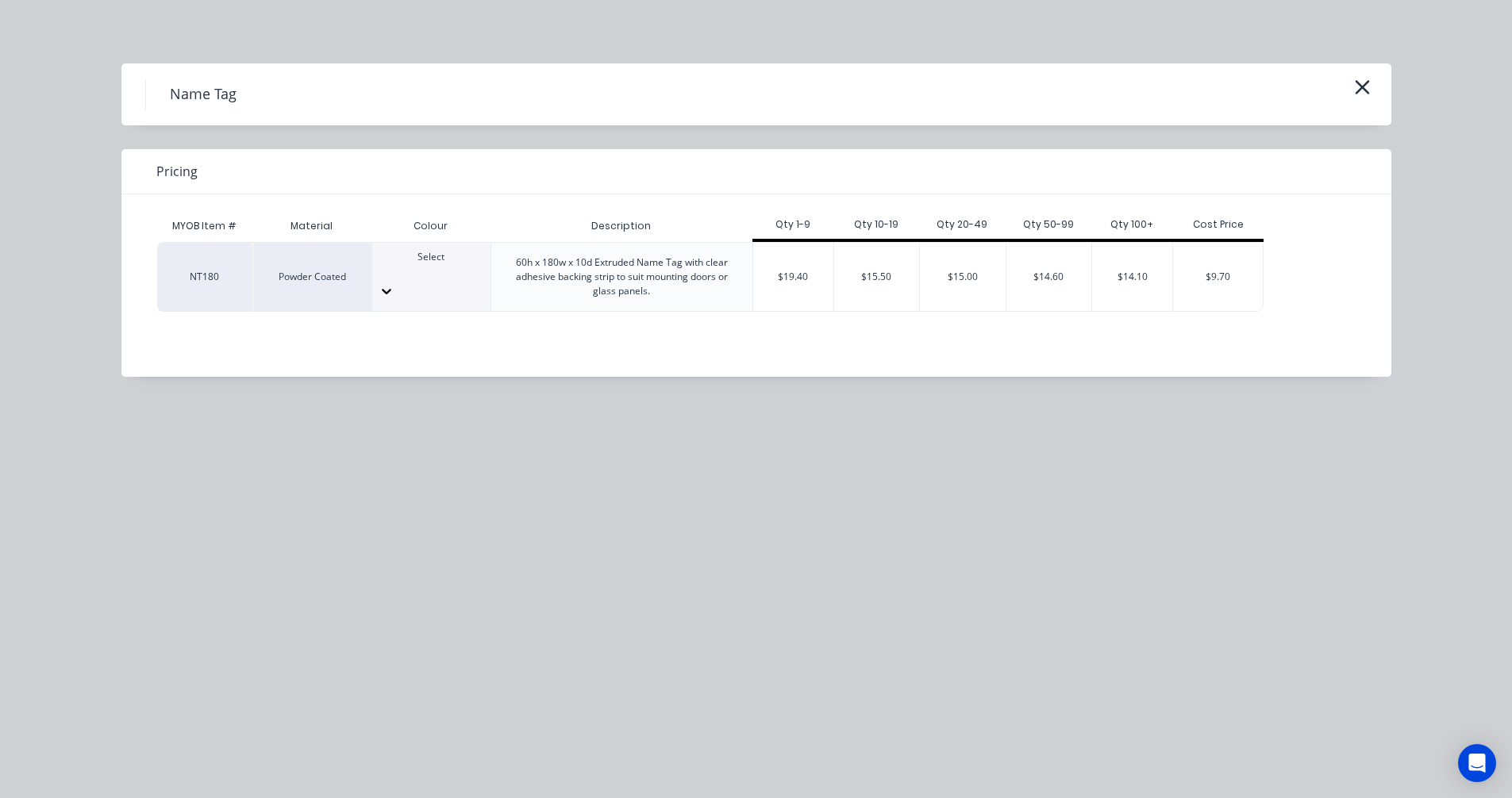
click at [443, 279] on div at bounding box center [431, 271] width 118 height 14
click at [646, 289] on div "60h x 180w x 10d Extruded Name Tag with clear adhesive backing strip to suit mo…" at bounding box center [622, 276] width 236 height 43
click at [654, 292] on div "60h x 180w x 10d Extruded Name Tag with clear adhesive backing strip to suit mo…" at bounding box center [622, 276] width 236 height 43
drag, startPoint x: 654, startPoint y: 292, endPoint x: 509, endPoint y: 254, distance: 149.9
click at [509, 255] on div "60h x 180w x 10d Extruded Name Tag with clear adhesive backing strip to suit mo…" at bounding box center [622, 276] width 236 height 43
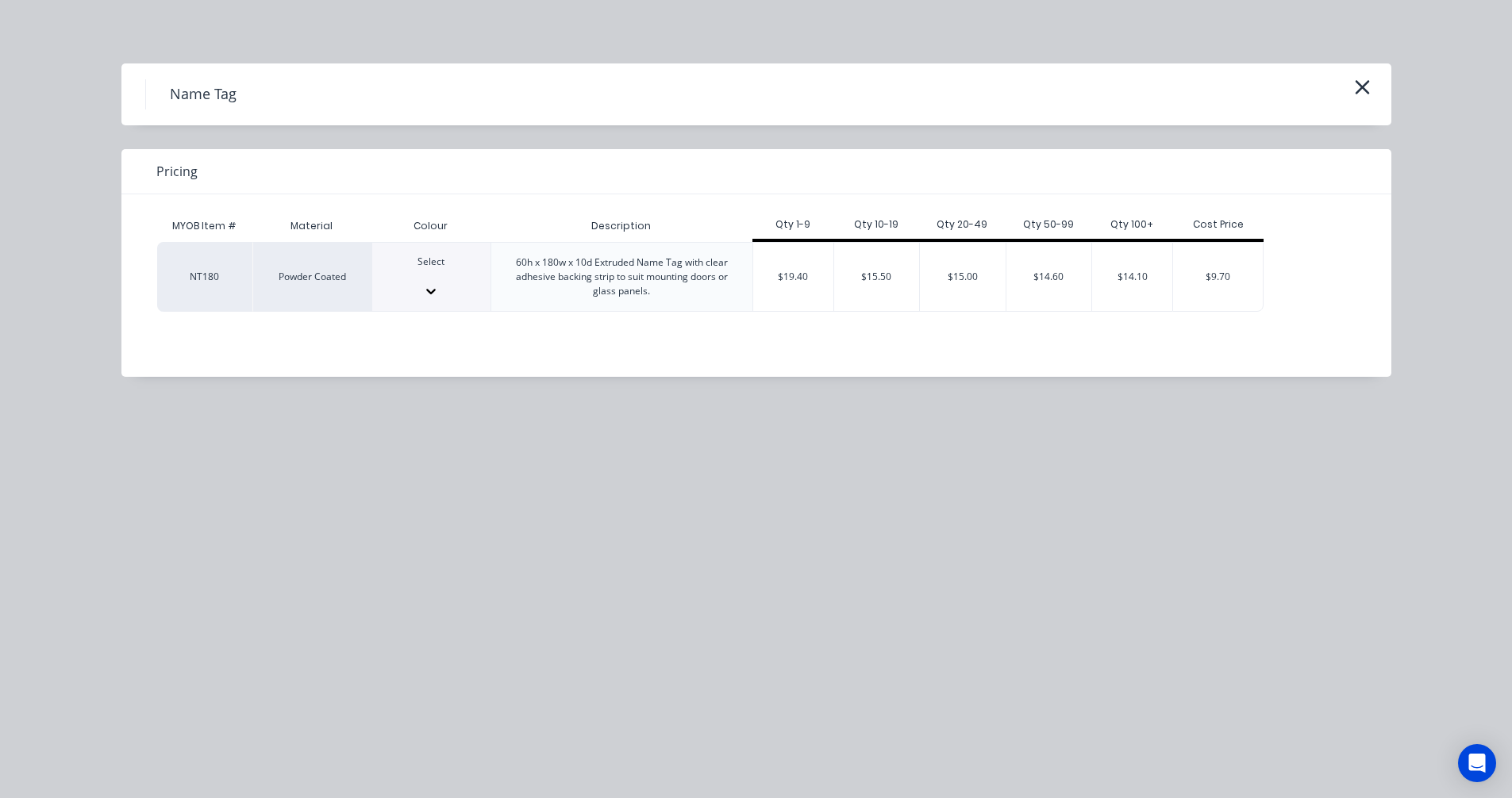
drag, startPoint x: 509, startPoint y: 254, endPoint x: 420, endPoint y: 272, distance: 90.8
click at [420, 272] on div at bounding box center [431, 276] width 118 height 14
click at [1139, 283] on div "$14.10" at bounding box center [1132, 277] width 81 height 68
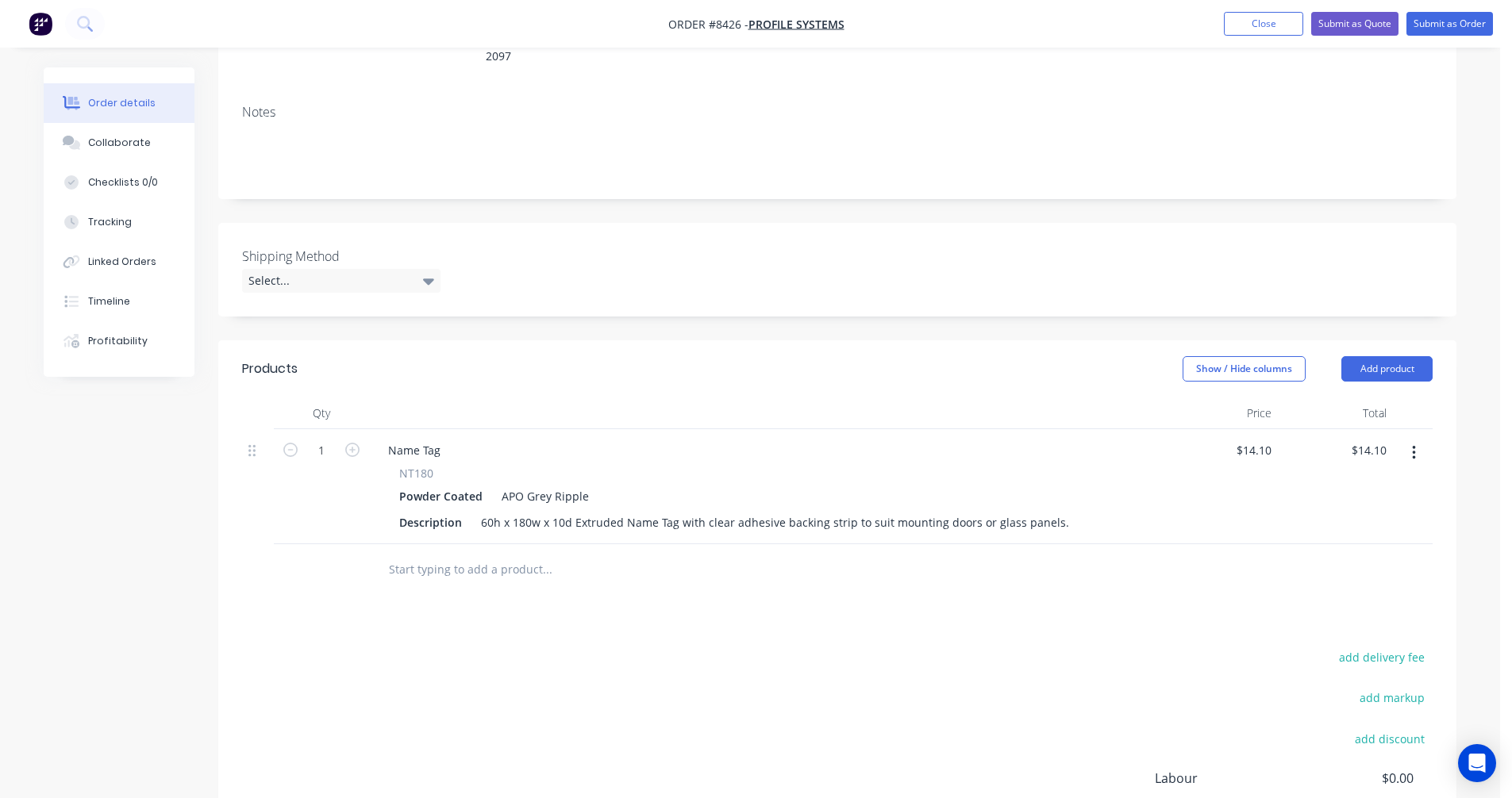
click at [473, 554] on input "text" at bounding box center [547, 569] width 317 height 31
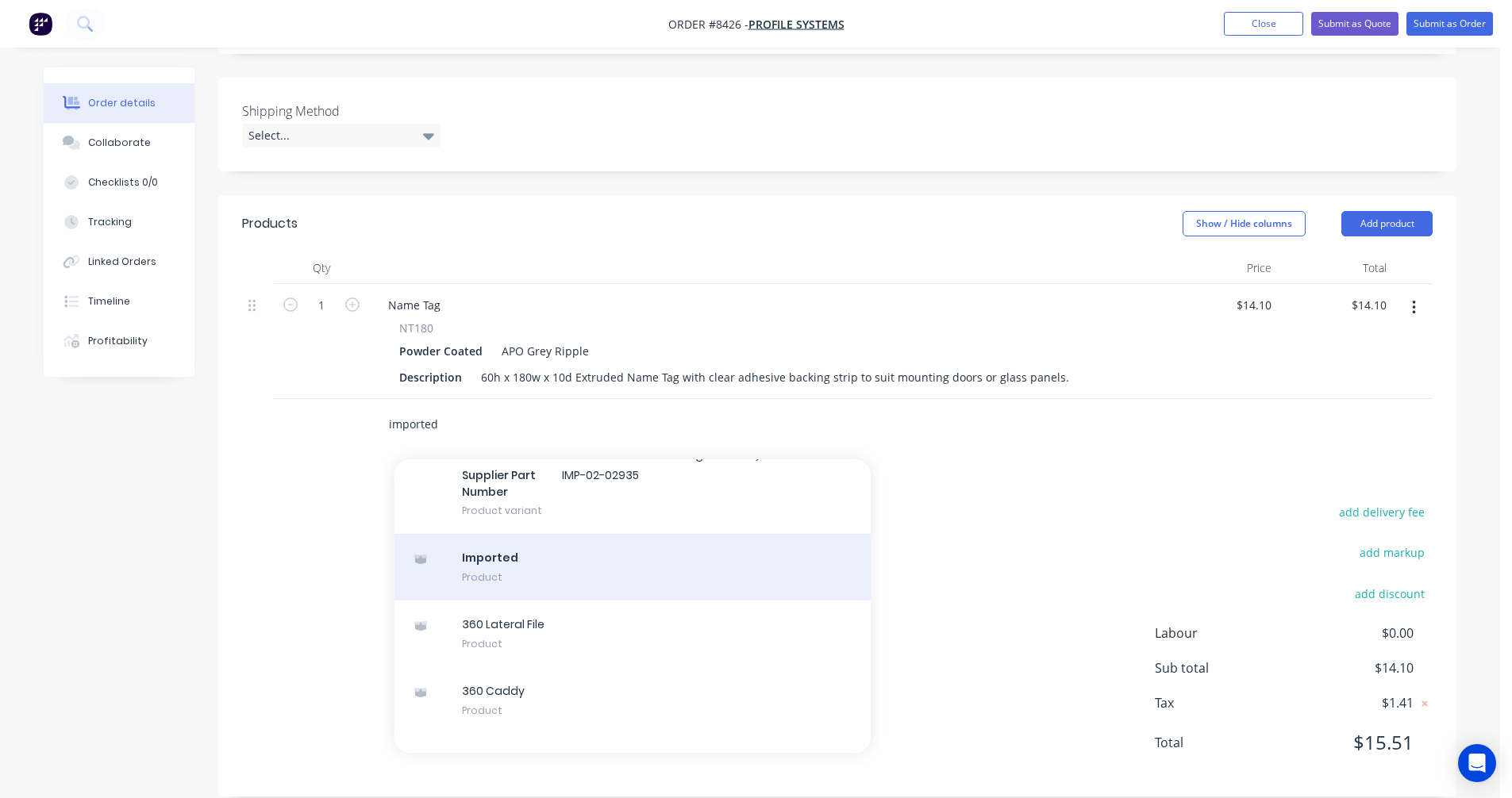
scroll to position [20729, 0]
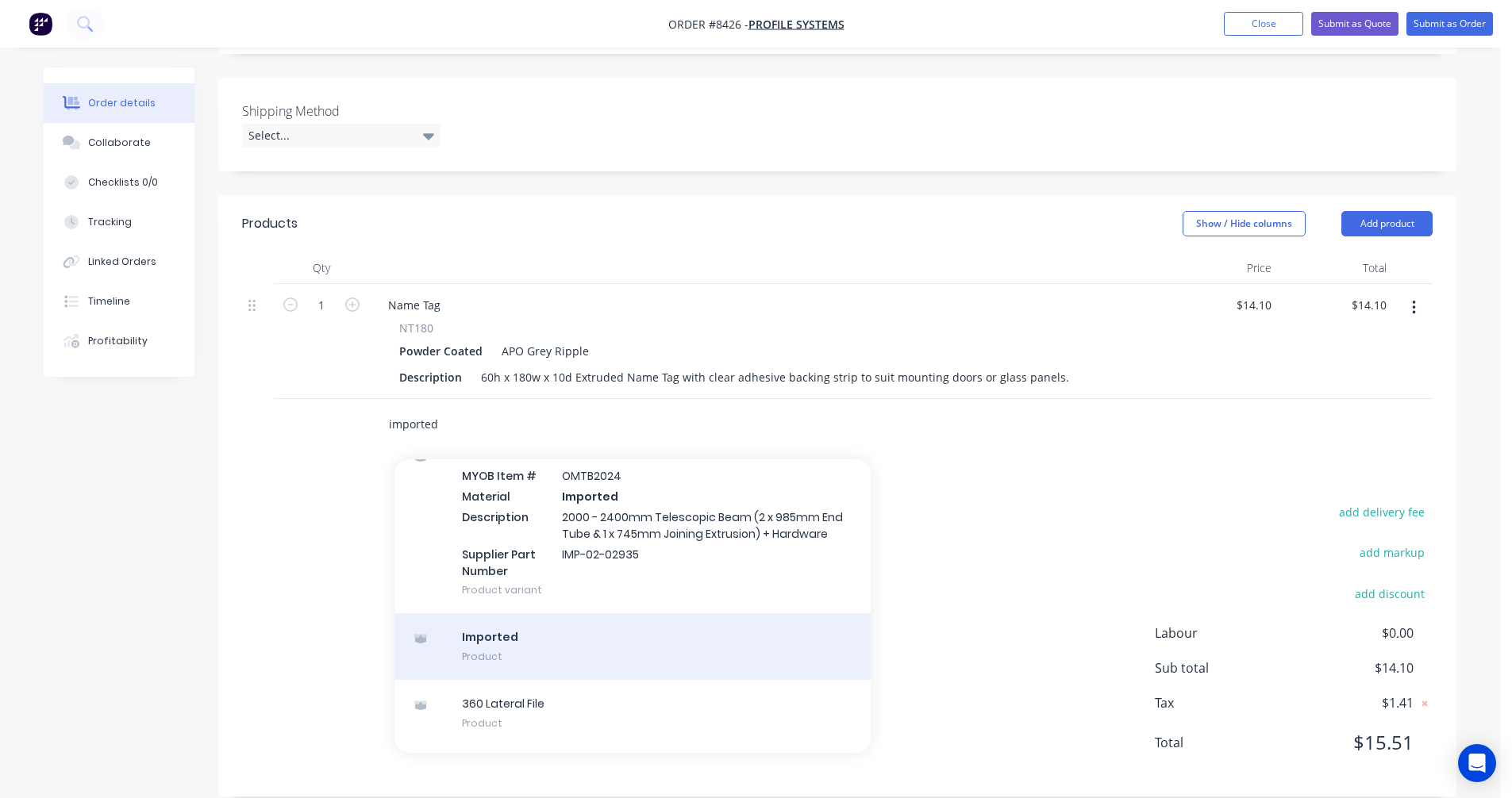
type input "imported"
click at [513, 641] on div "Imported Product" at bounding box center [632, 647] width 476 height 67
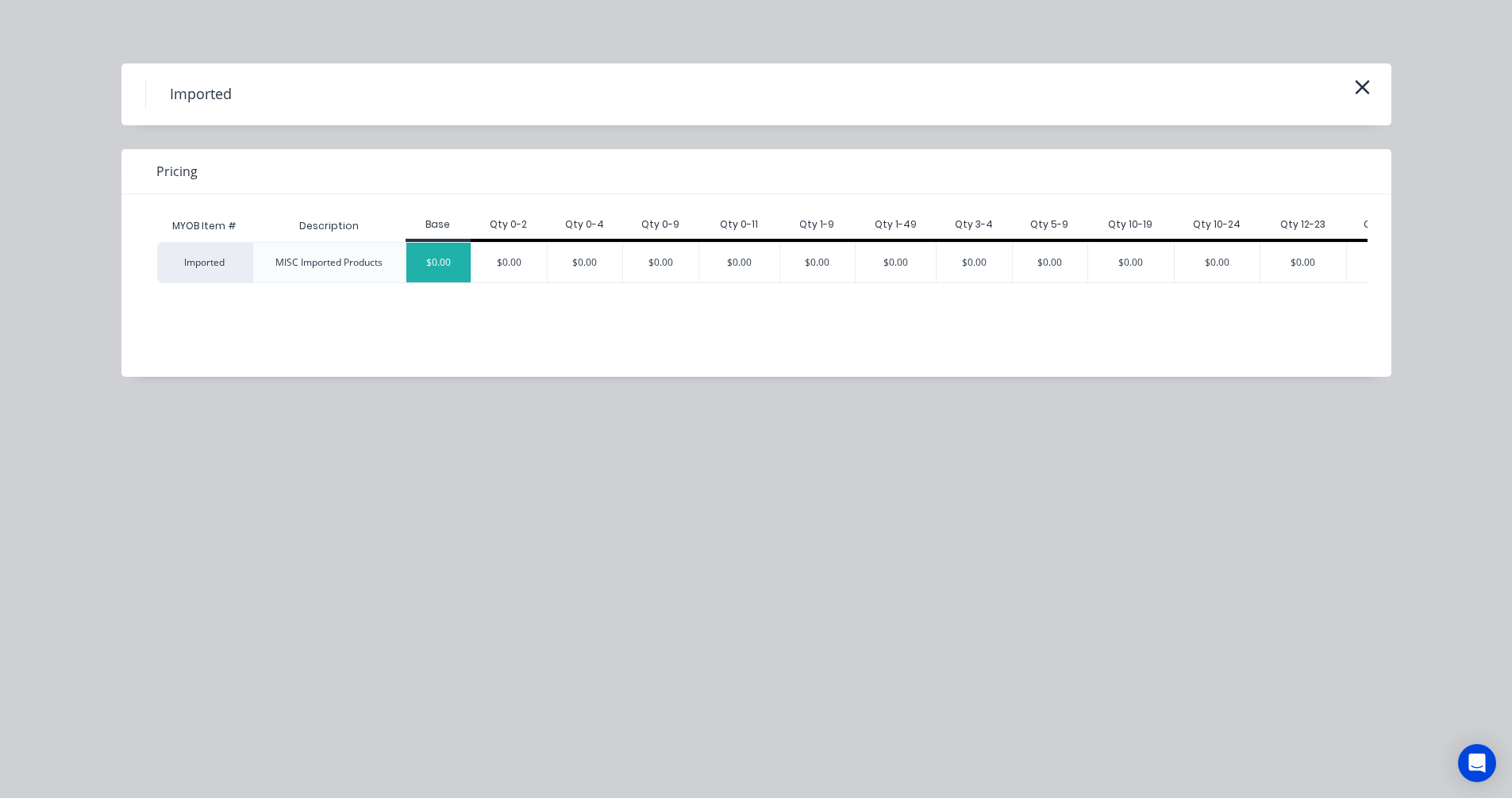
click at [438, 267] on div "$0.00" at bounding box center [439, 263] width 65 height 39
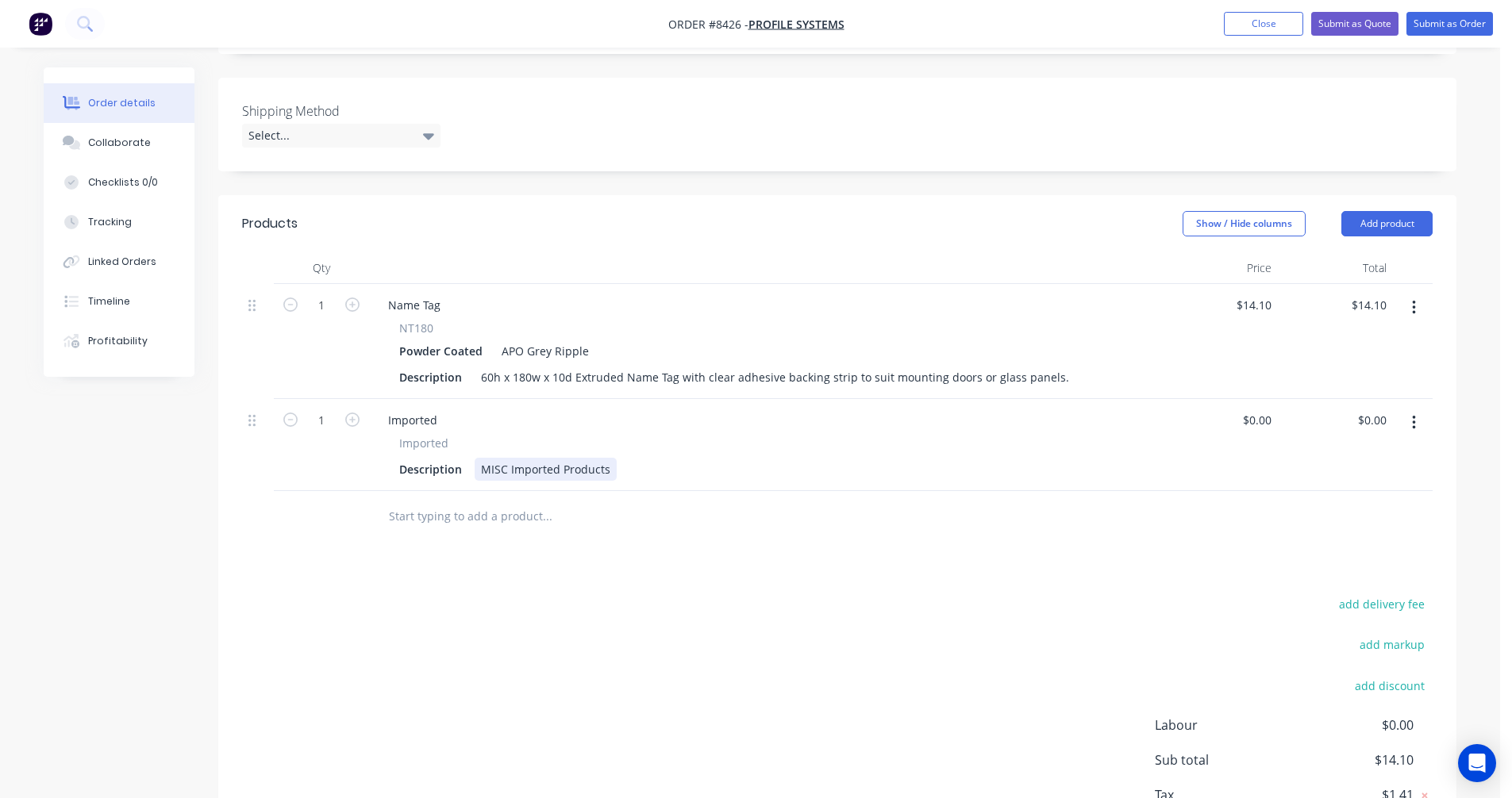
click at [593, 458] on div "MISC Imported Products" at bounding box center [545, 469] width 142 height 23
drag, startPoint x: 607, startPoint y: 449, endPoint x: 467, endPoint y: 444, distance: 140.1
click at [474, 458] on div "MISC Imported Products" at bounding box center [545, 469] width 142 height 23
paste div
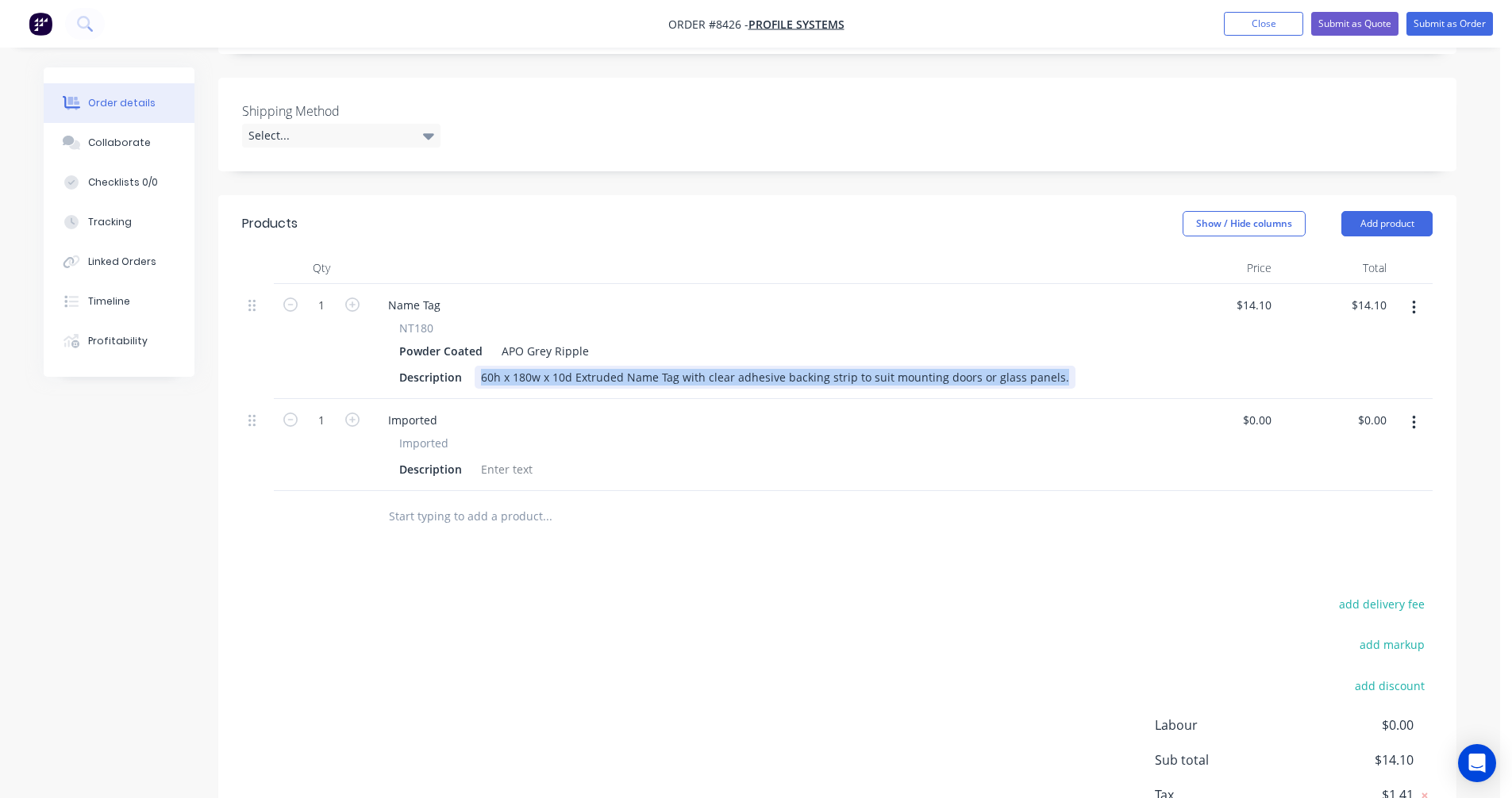
drag, startPoint x: 1048, startPoint y: 354, endPoint x: 475, endPoint y: 358, distance: 573.0
click at [476, 366] on div "60h x 180w x 10d Extruded Name Tag with clear adhesive backing strip to suit mo…" at bounding box center [775, 377] width 601 height 23
copy div "60h x 180w x 10d Extruded Name Tag with clear adhesive backing strip to suit mo…"
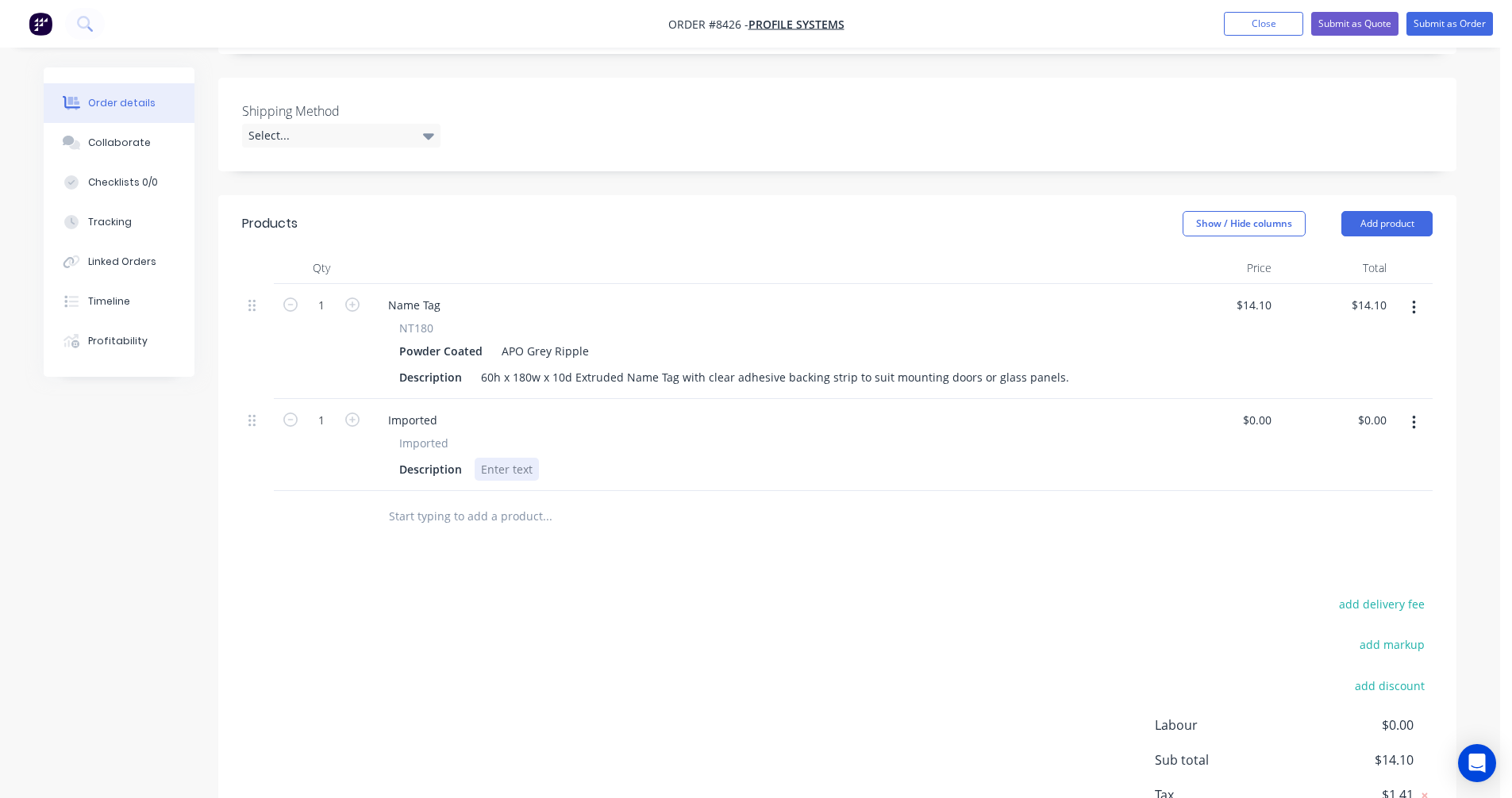
click at [485, 458] on div at bounding box center [506, 469] width 64 height 23
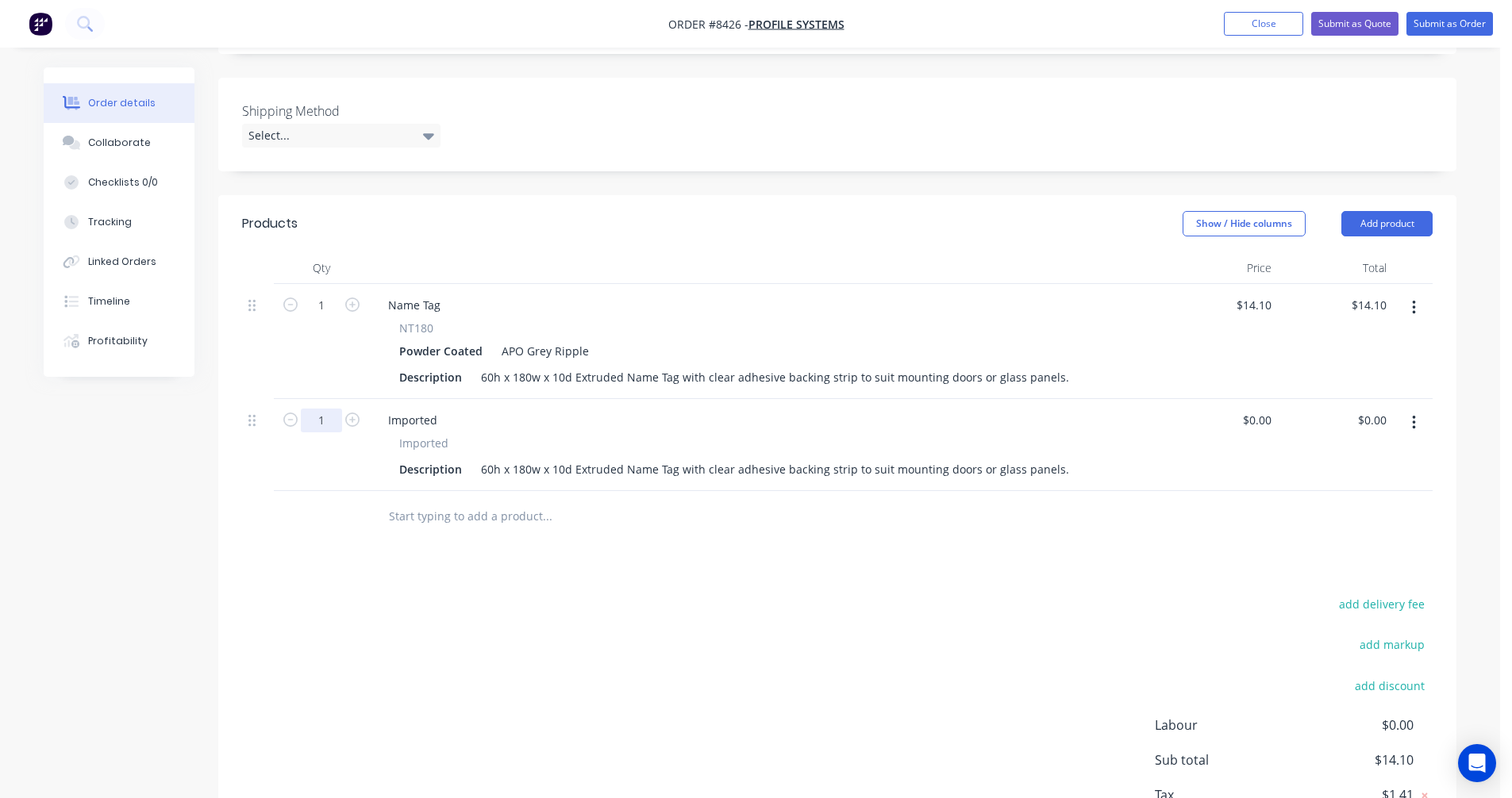
click at [326, 409] on input "1" at bounding box center [321, 421] width 41 height 24
type input "100"
type input "$0.00"
click at [407, 409] on div "Imported" at bounding box center [412, 420] width 75 height 23
click at [440, 409] on div "Imported" at bounding box center [412, 420] width 75 height 23
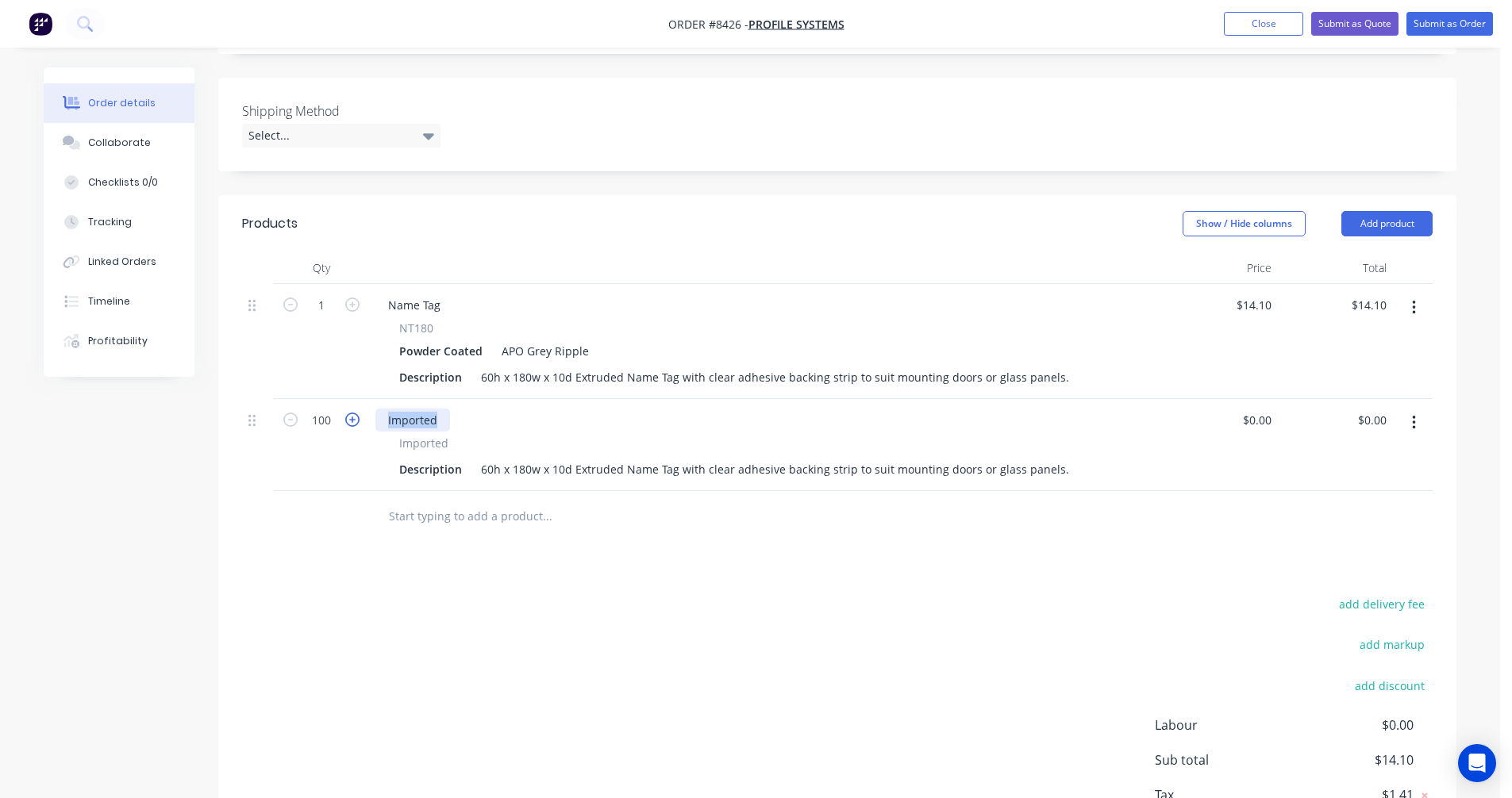
drag, startPoint x: 442, startPoint y: 397, endPoint x: 351, endPoint y: 400, distance: 91.0
click at [351, 400] on div "100 Imported Imported Description 60h x 180w x 10d Extruded Name Tag with clear…" at bounding box center [837, 445] width 1190 height 92
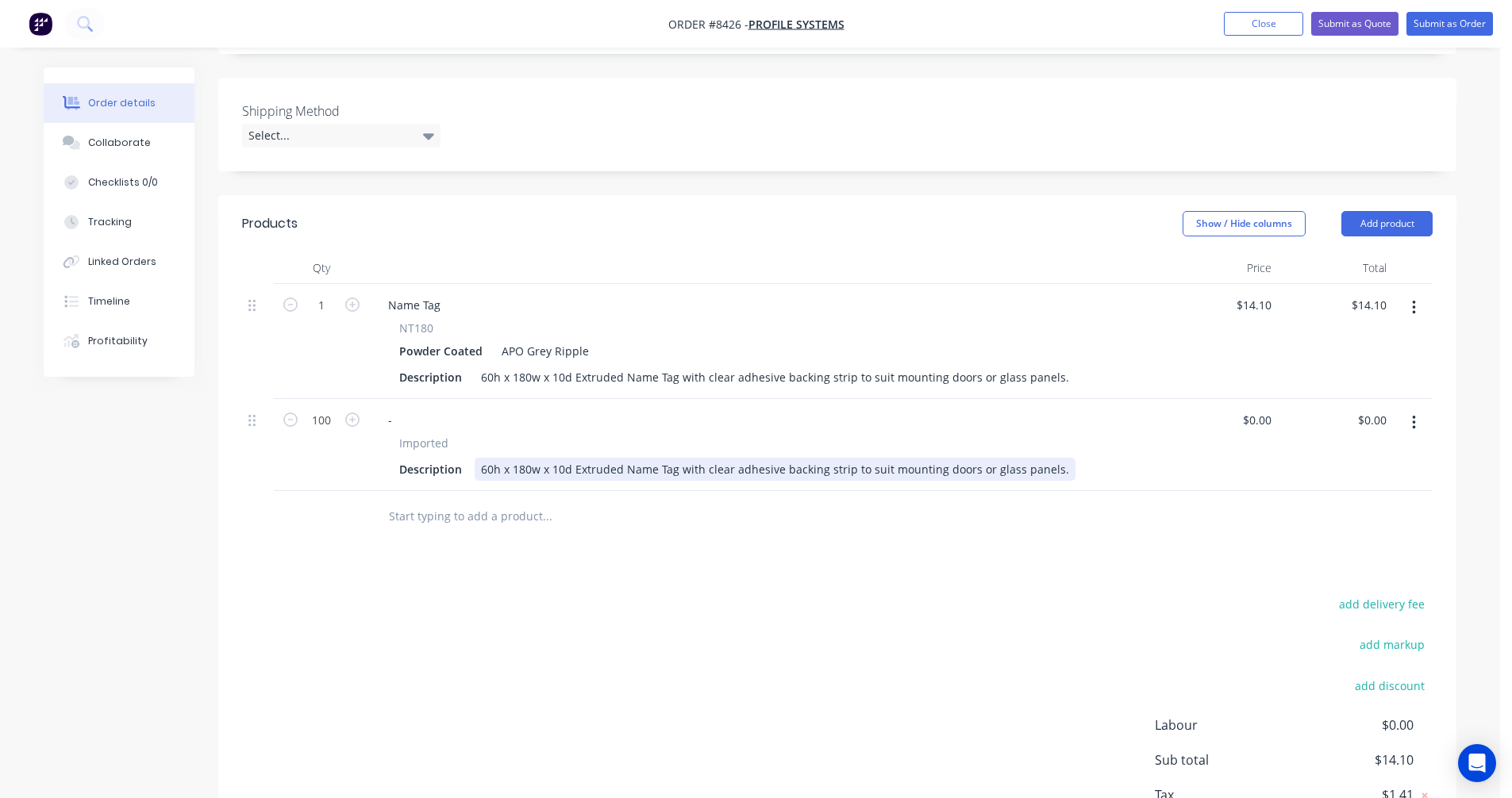
click at [531, 458] on div "60h x 180w x 10d Extruded Name Tag with clear adhesive backing strip to suit mo…" at bounding box center [775, 469] width 601 height 23
click at [531, 458] on div "60h x 180w x 10d Extruded Name Tag with clear adhesive backing strip to suit mo…" at bounding box center [775, 469] width 601 height 23
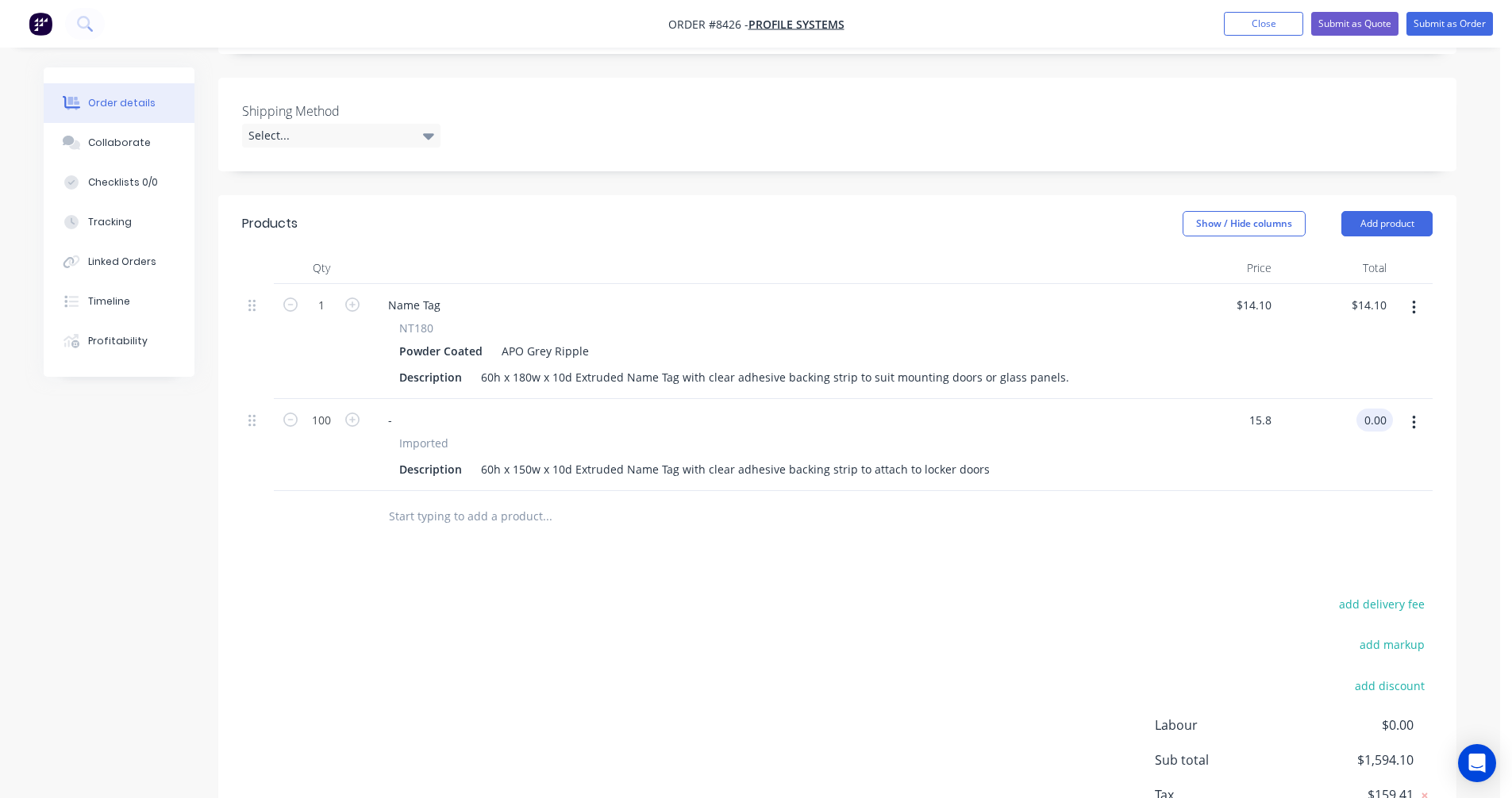
type input "$15.80"
type input "$1,580.00"
click at [1420, 294] on button "button" at bounding box center [1414, 308] width 37 height 28
click at [1345, 433] on div "Delete" at bounding box center [1357, 444] width 122 height 23
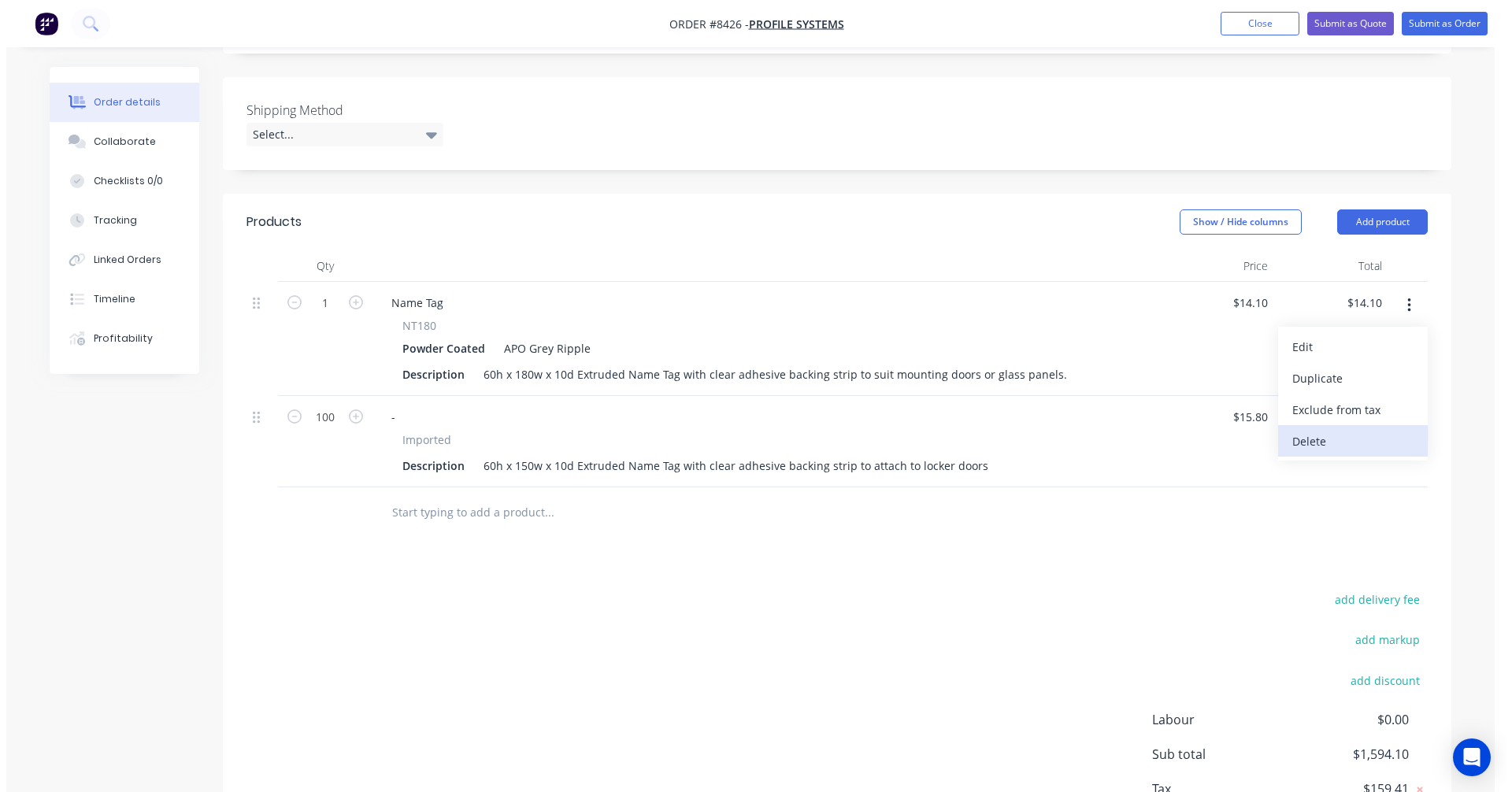
scroll to position [385, 0]
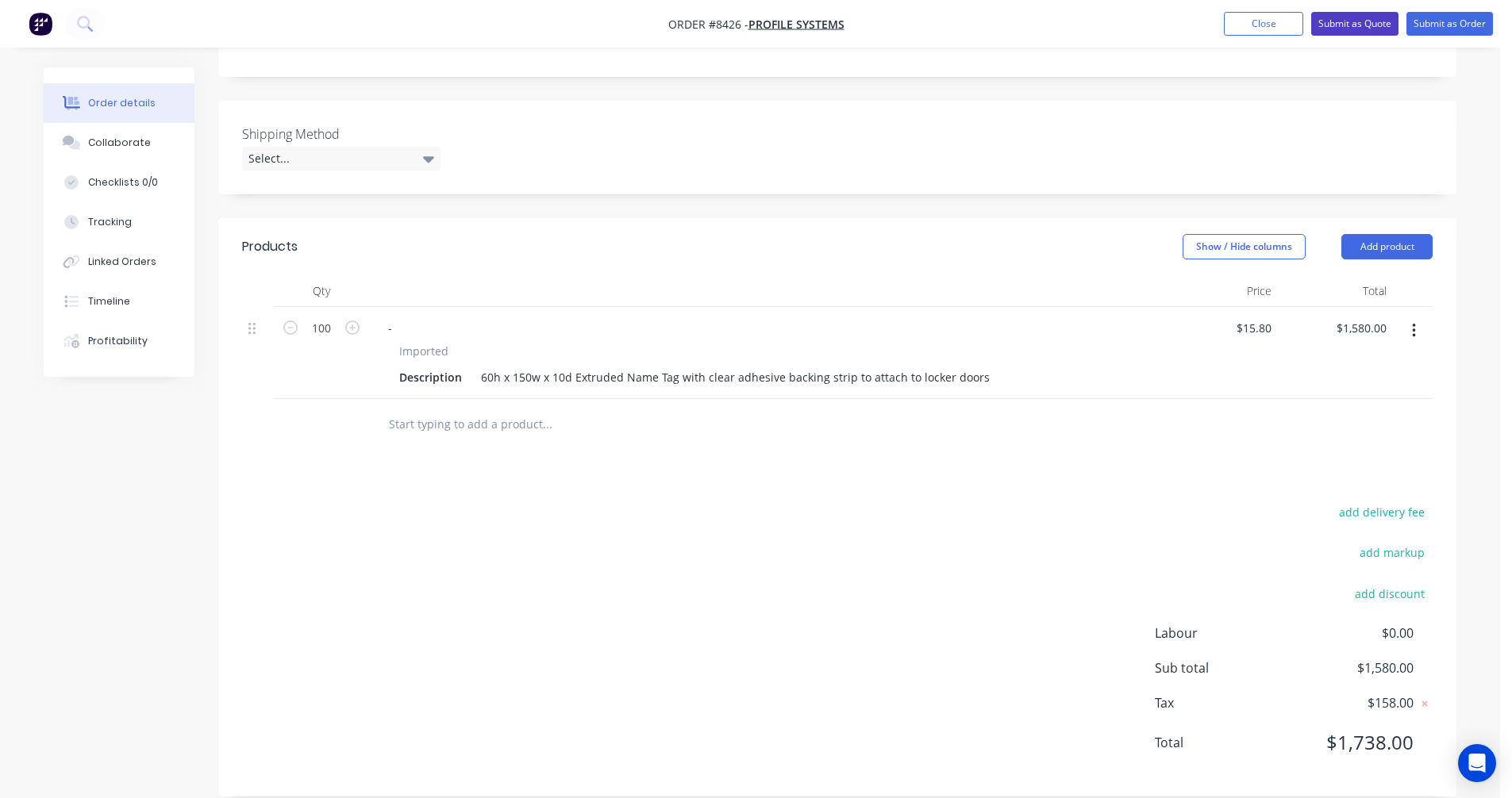
click at [1349, 22] on button "Submit as Quote" at bounding box center [1354, 24] width 87 height 24
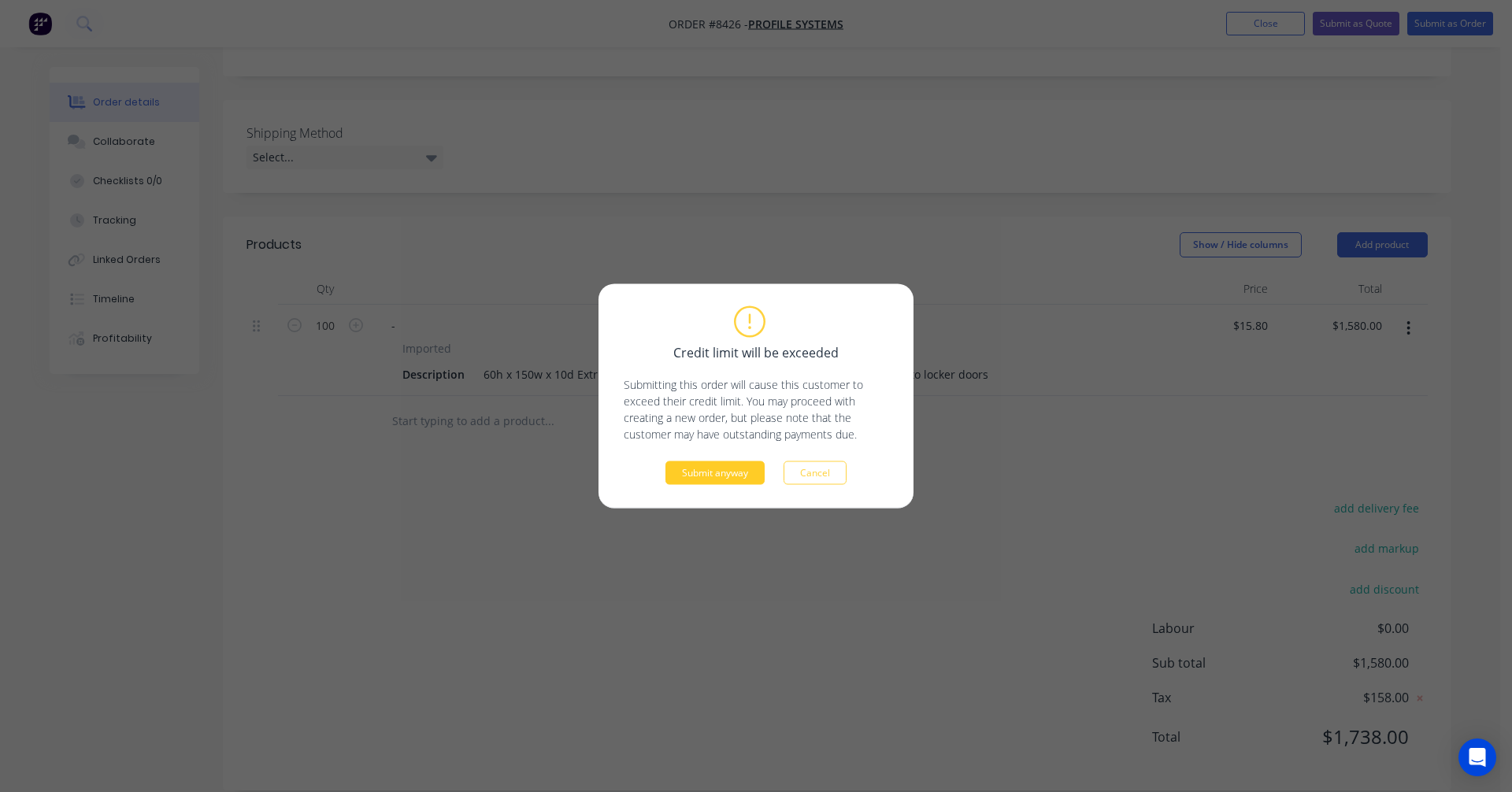
click at [725, 473] on button "Submit anyway" at bounding box center [715, 474] width 99 height 24
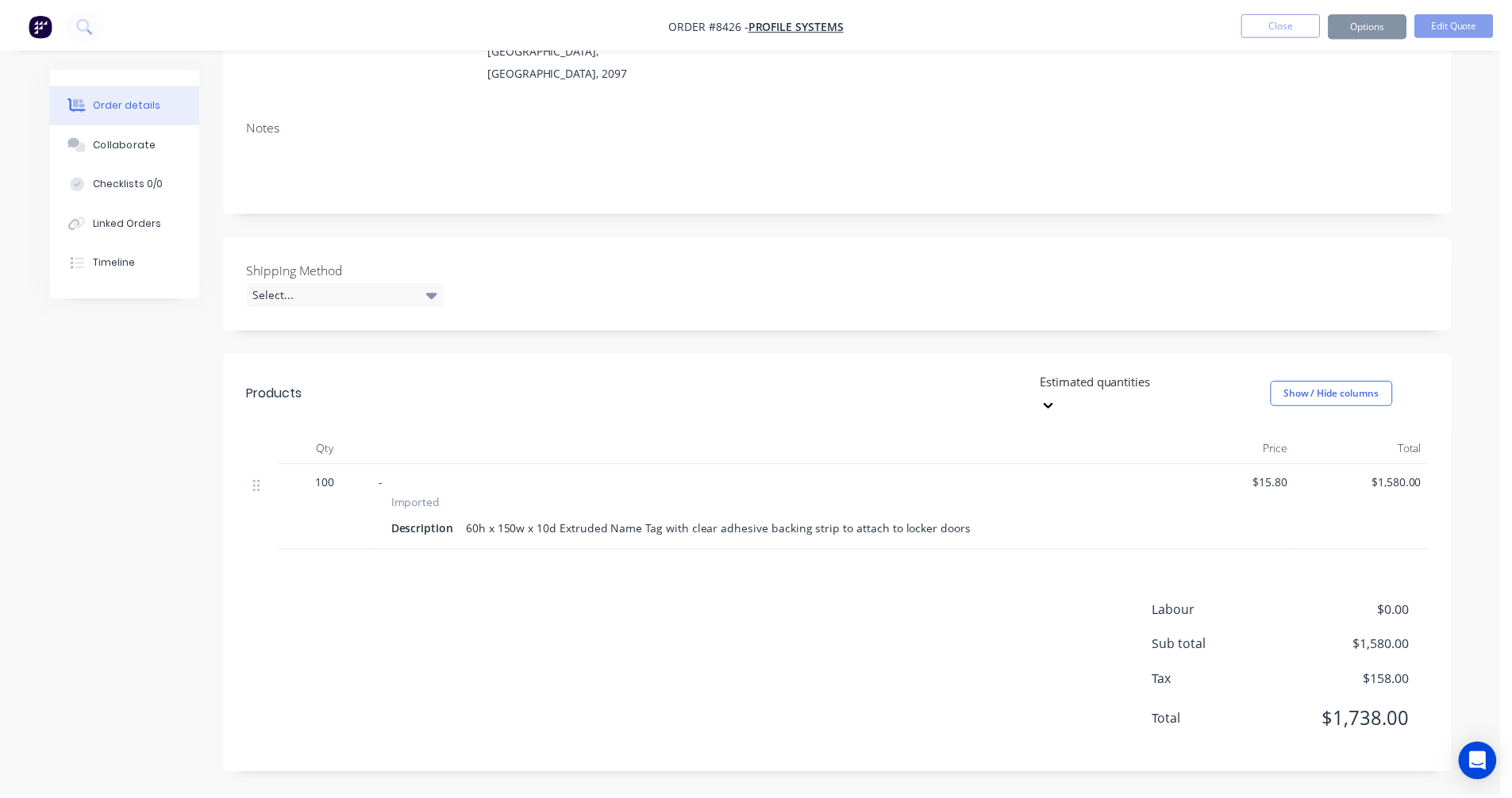
scroll to position [183, 0]
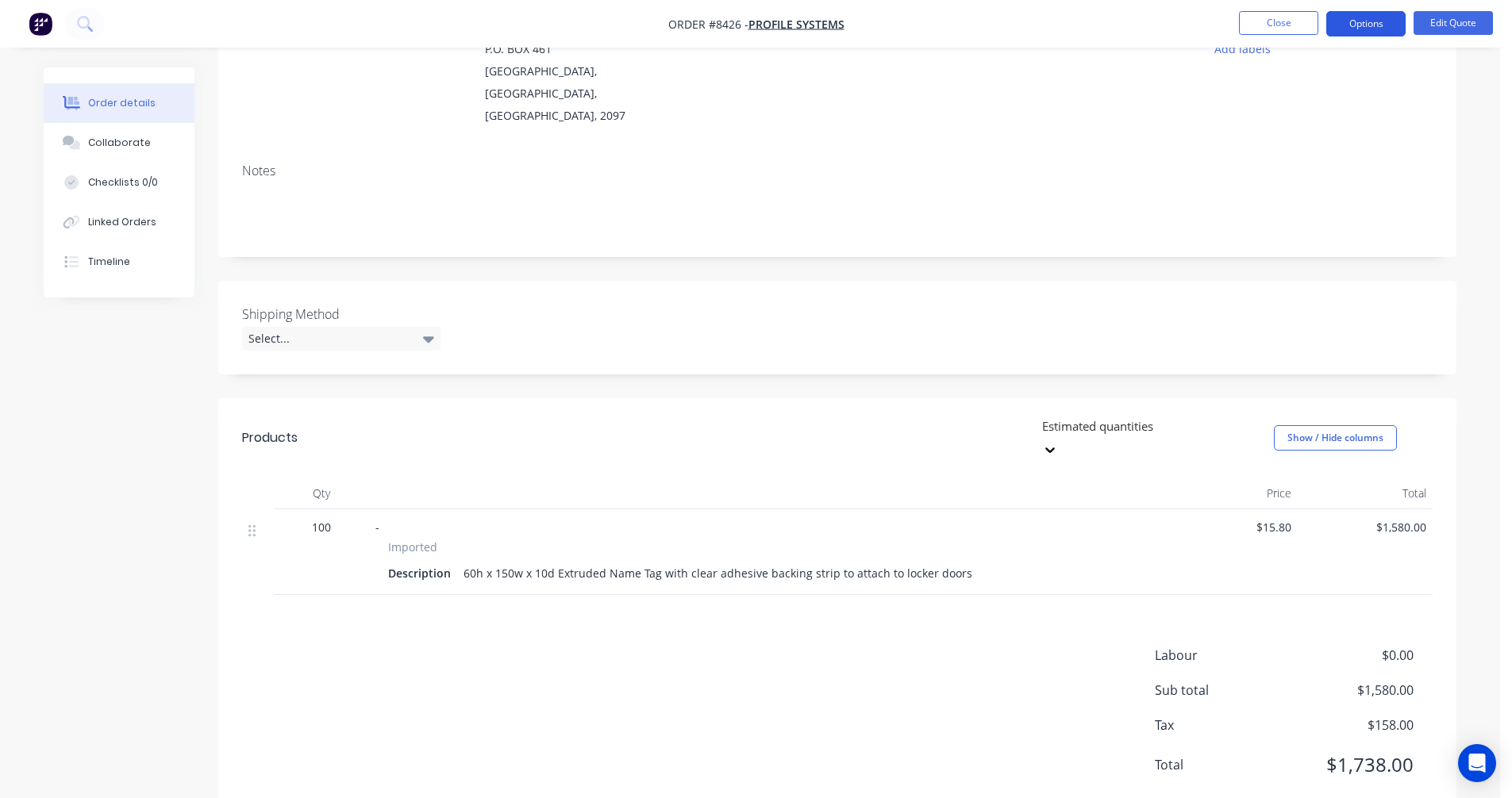
click at [1382, 22] on button "Options" at bounding box center [1365, 24] width 80 height 26
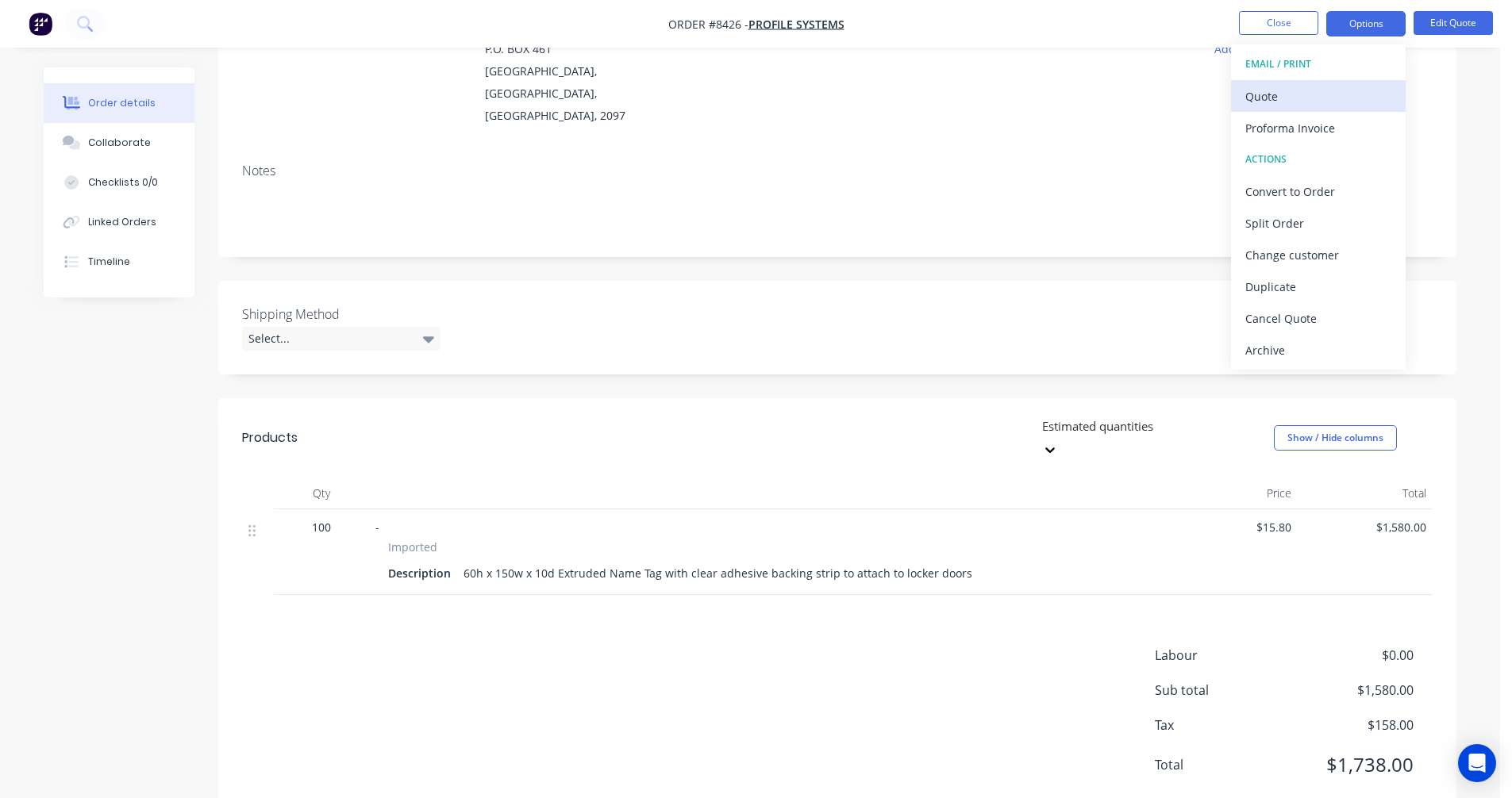
click at [1307, 93] on div "Quote" at bounding box center [1317, 96] width 146 height 23
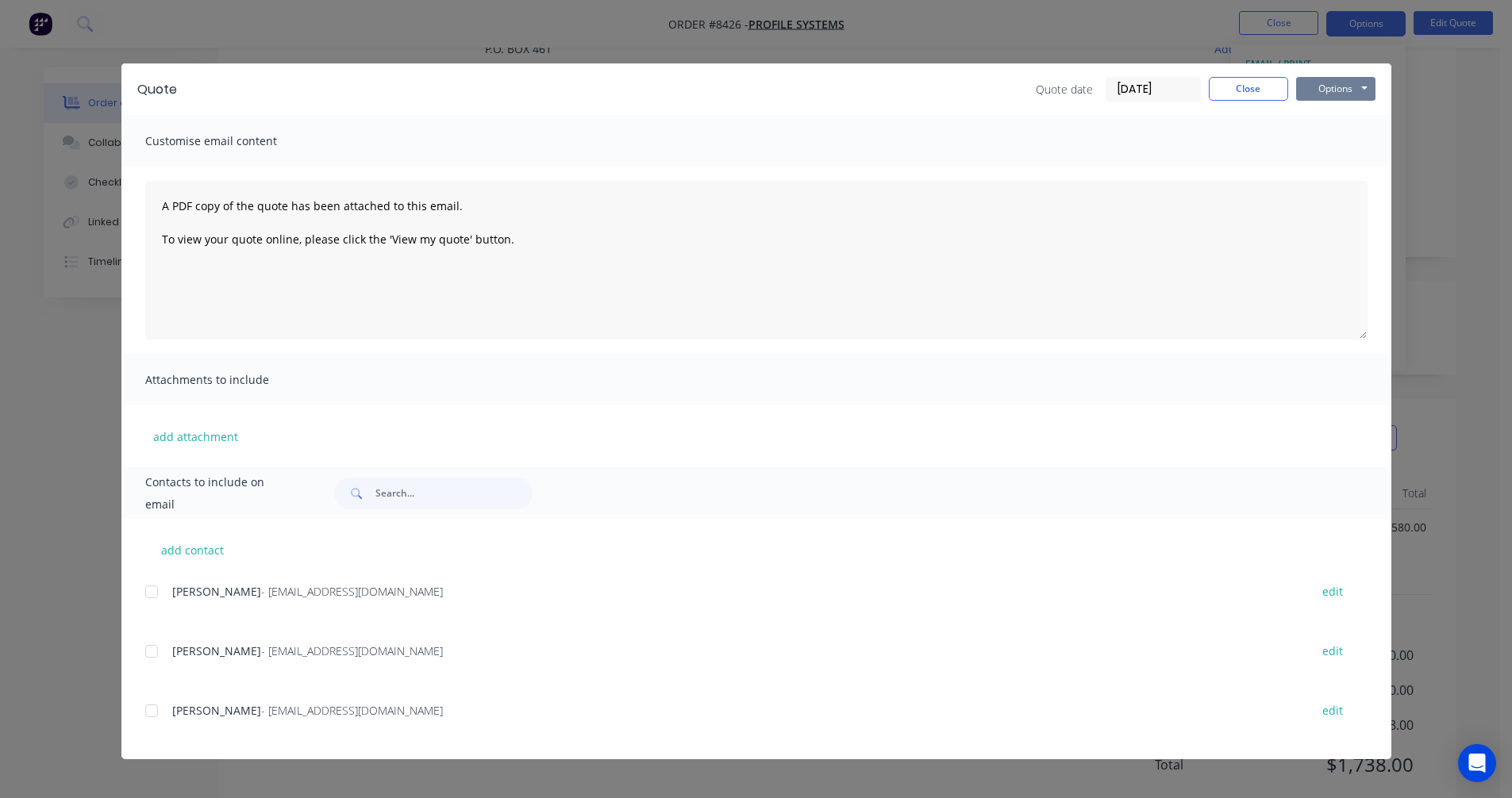
click at [1349, 86] on button "Options" at bounding box center [1335, 89] width 80 height 24
click at [1356, 114] on button "Preview" at bounding box center [1346, 117] width 101 height 27
click at [1237, 95] on button "Close" at bounding box center [1248, 89] width 80 height 24
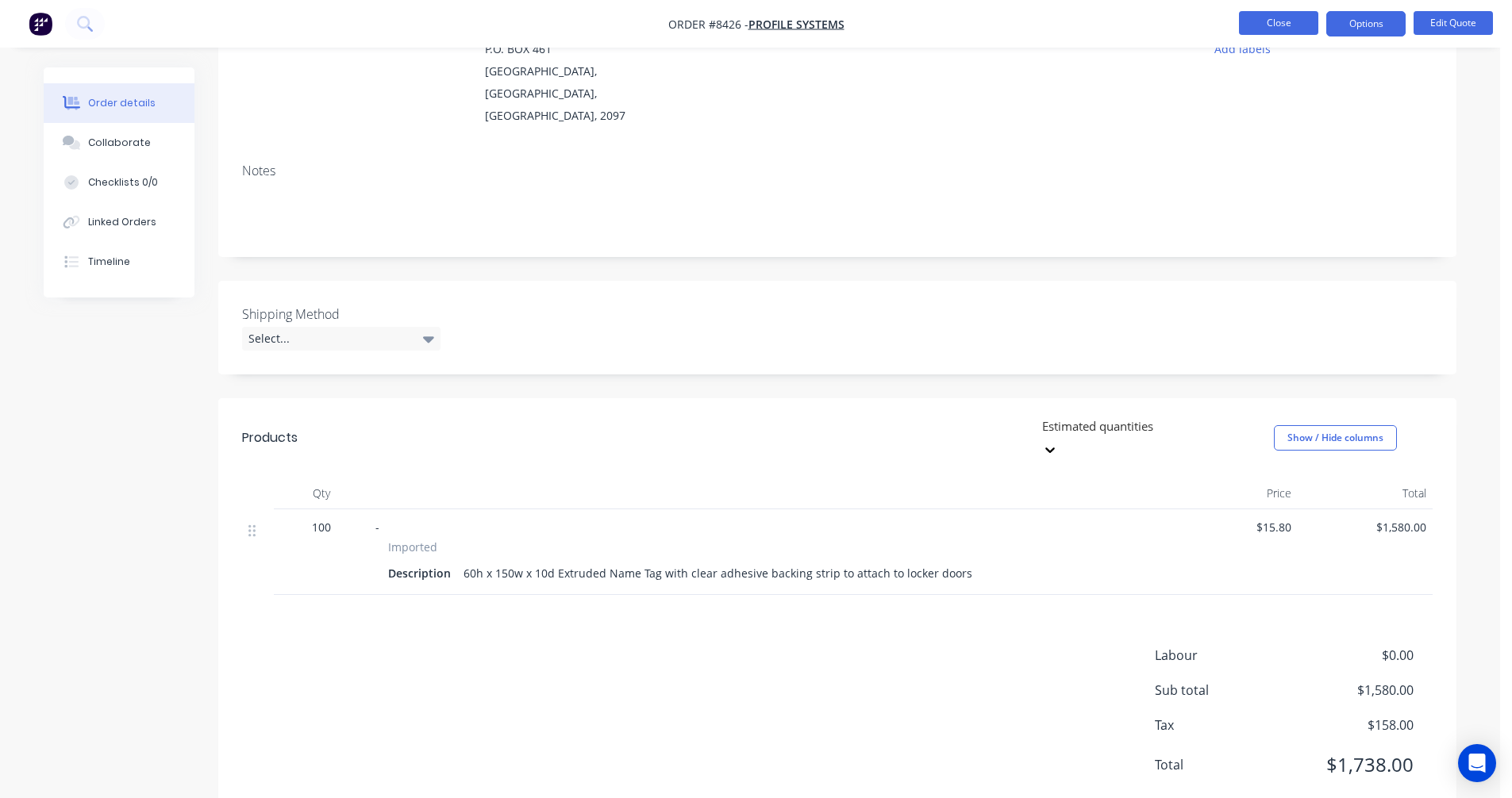
click at [1261, 25] on button "Close" at bounding box center [1278, 23] width 80 height 24
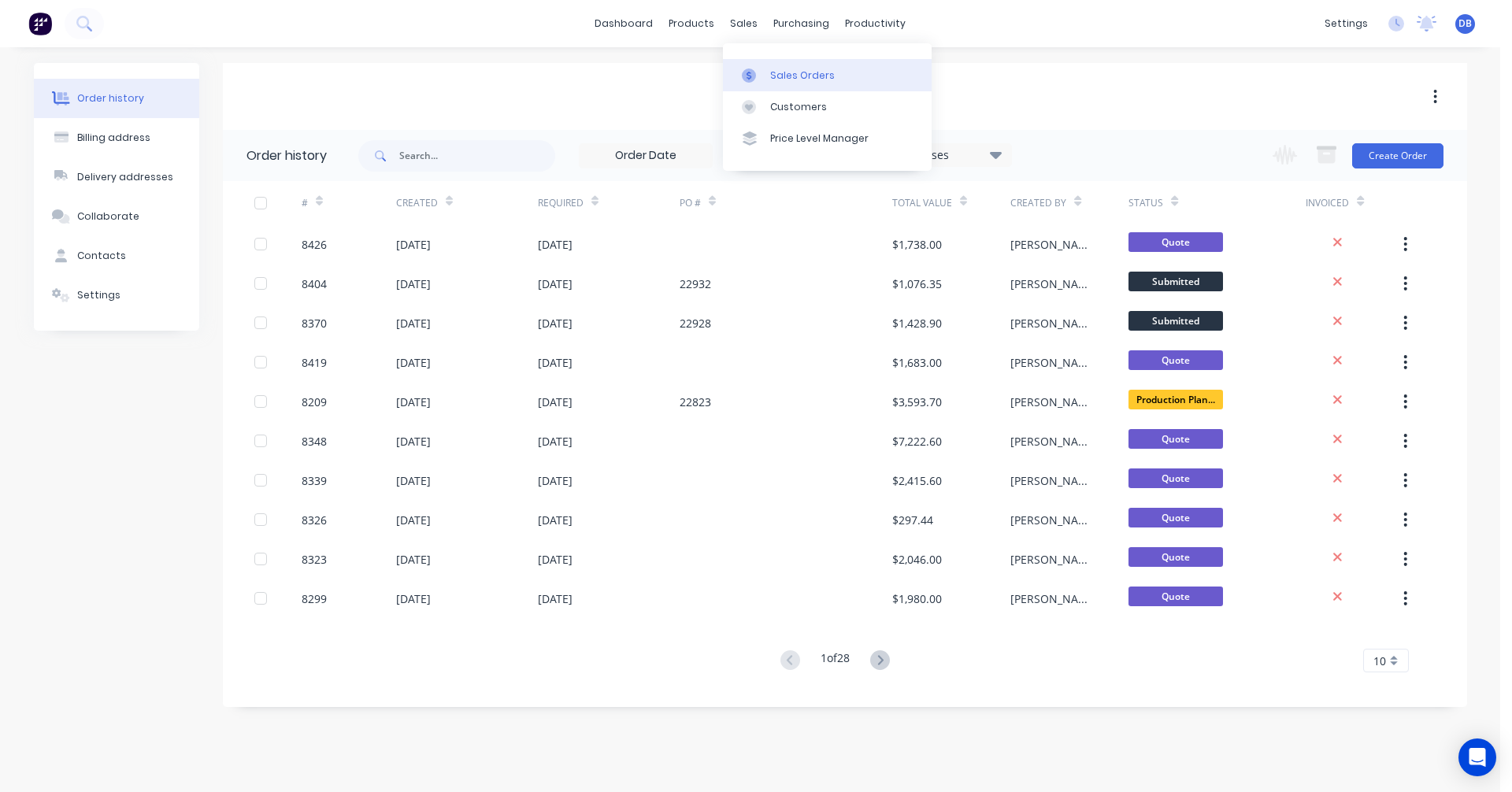
click at [774, 70] on div "Sales Orders" at bounding box center [802, 76] width 65 height 14
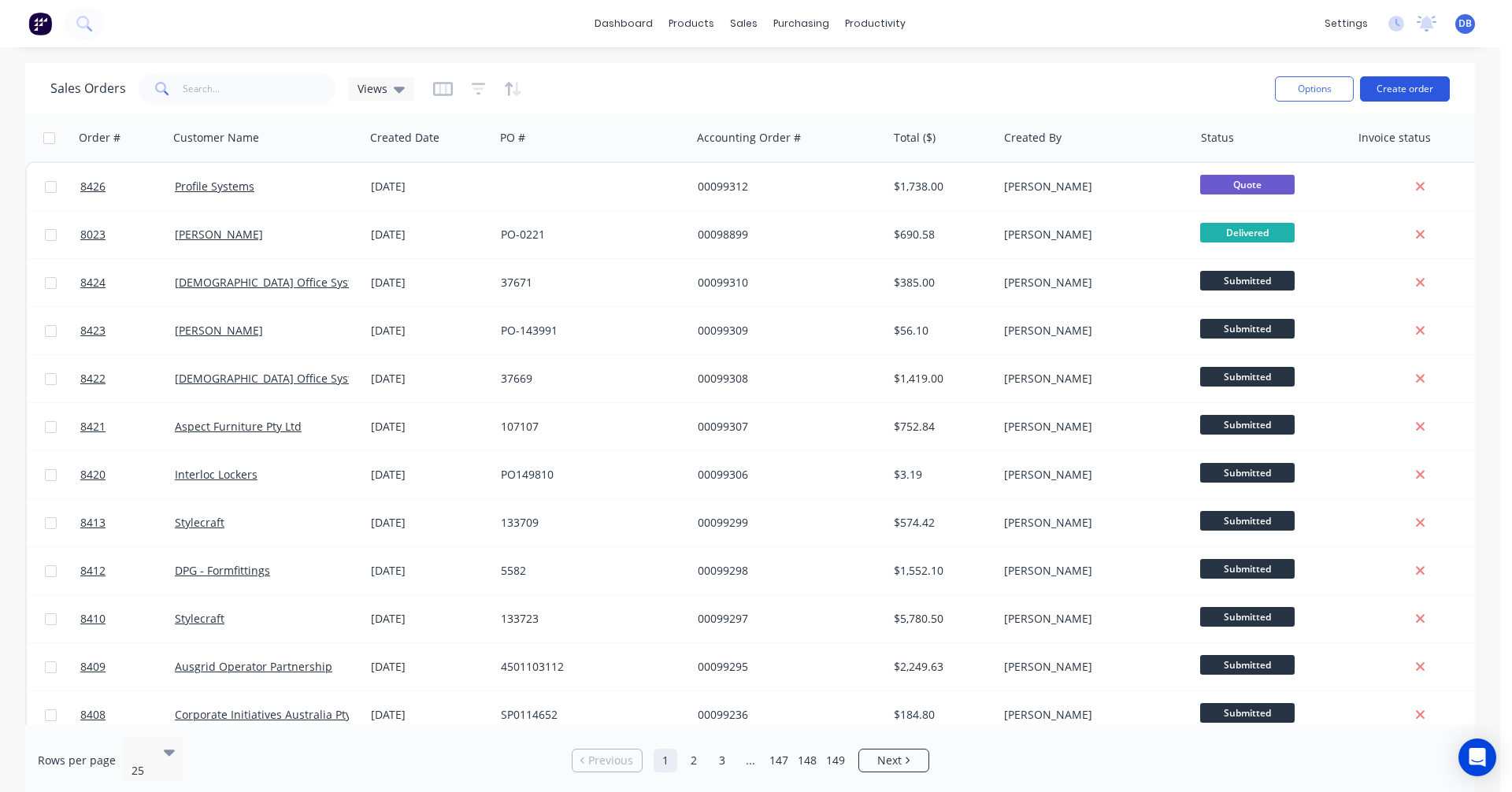
click at [1403, 82] on button "Create order" at bounding box center [1405, 90] width 90 height 26
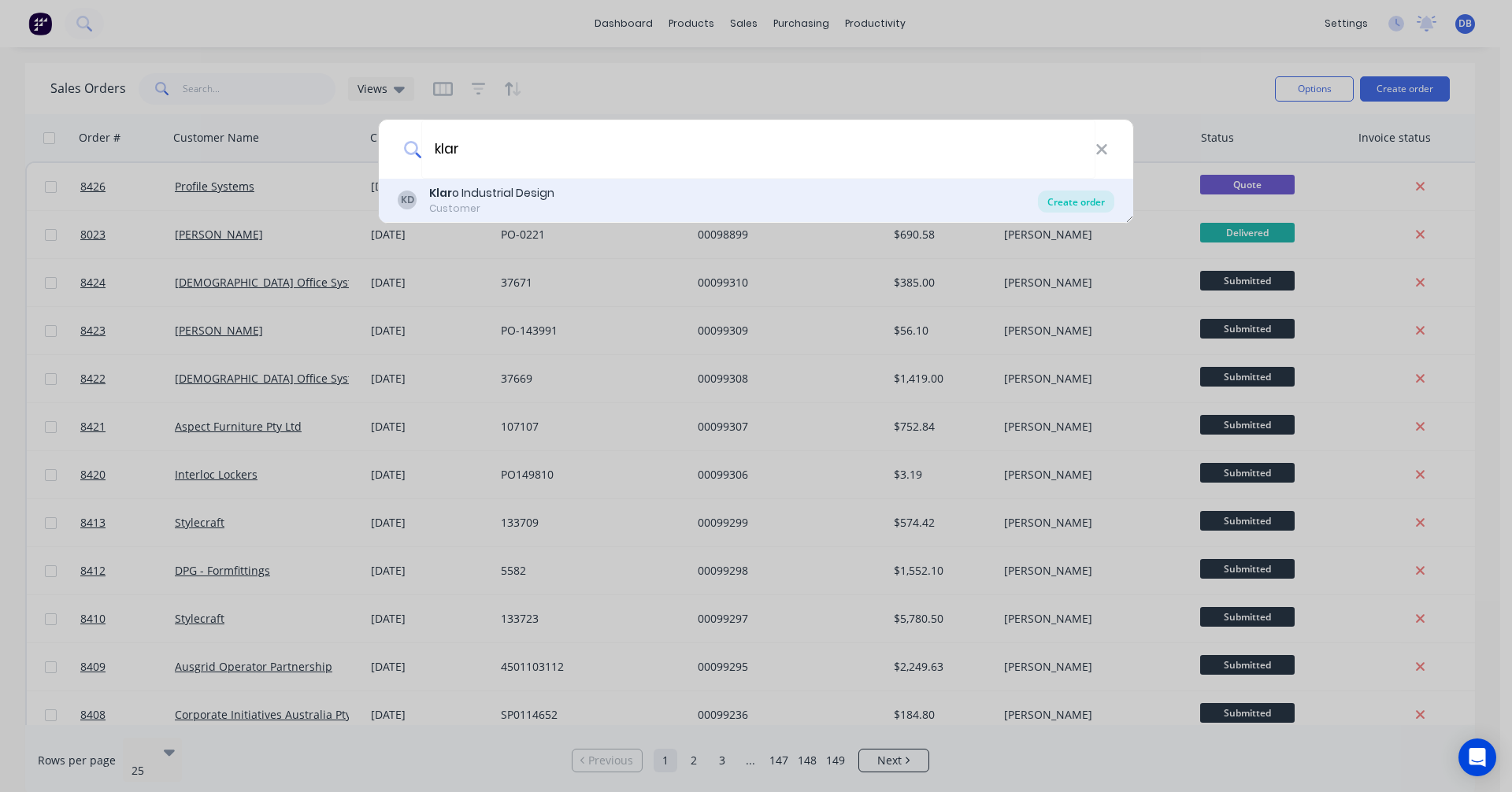
type input "klar"
click at [1073, 196] on div "Create order" at bounding box center [1076, 202] width 77 height 22
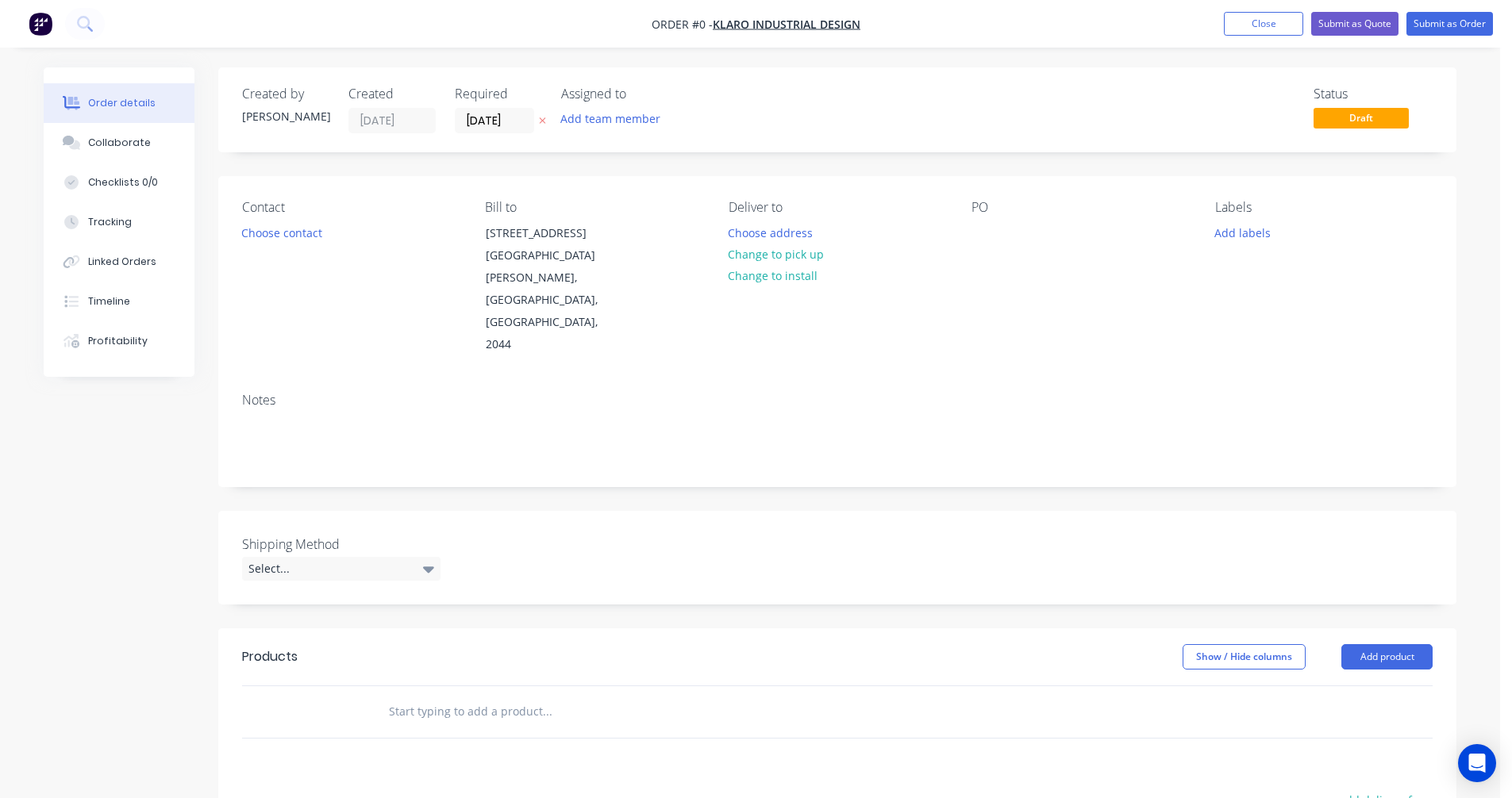
click at [462, 696] on input "text" at bounding box center [547, 711] width 317 height 31
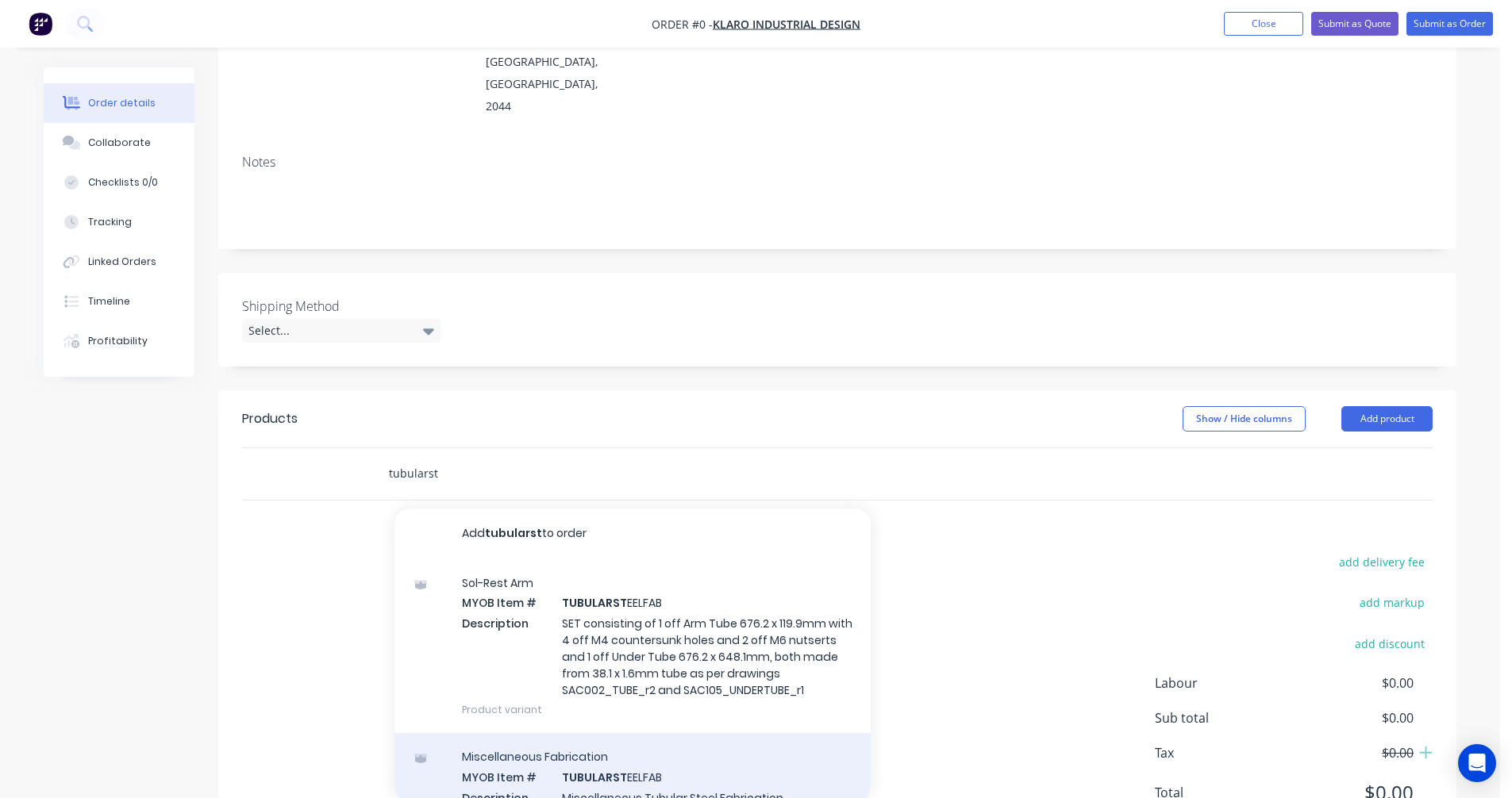
scroll to position [80, 0]
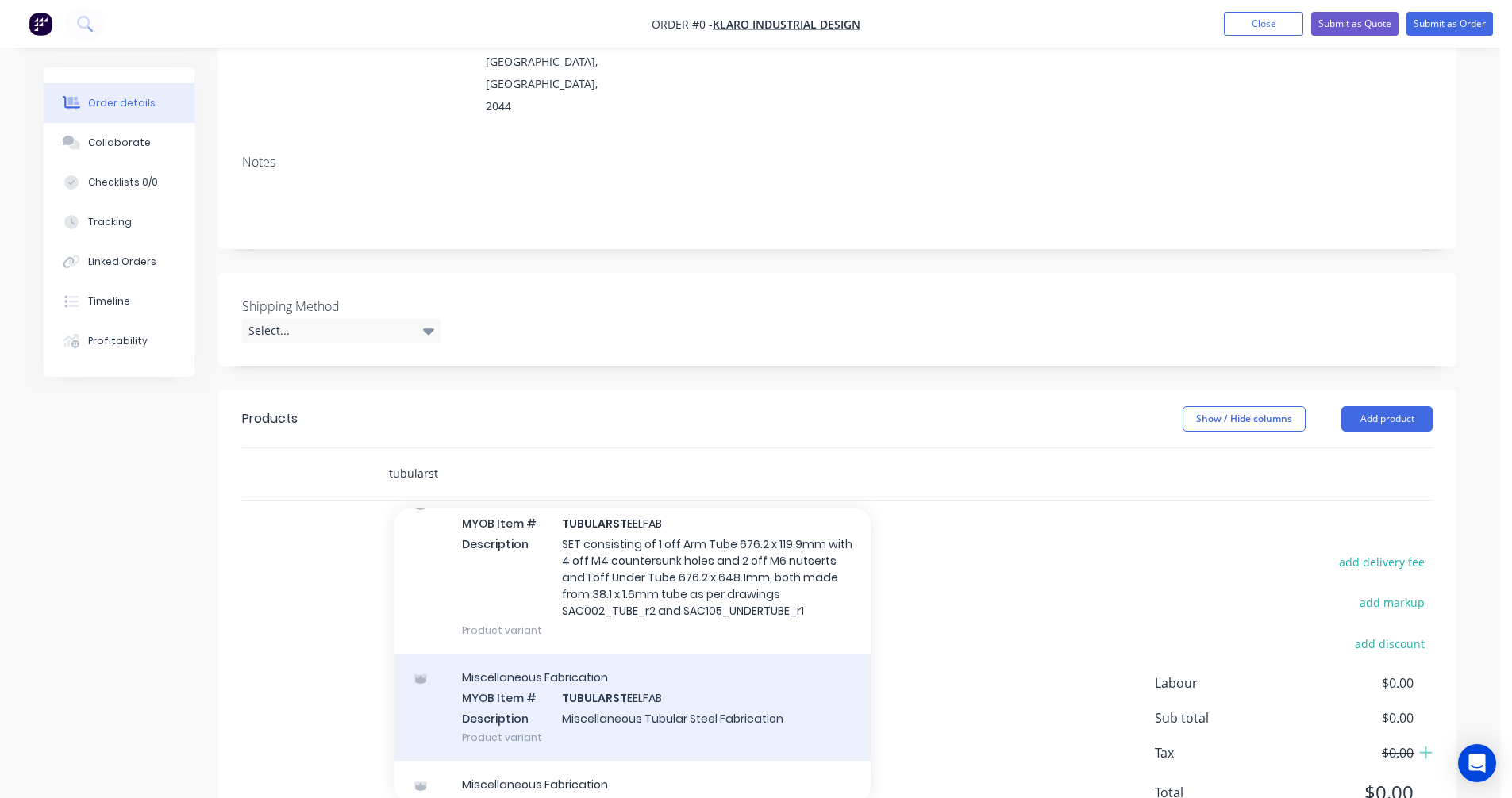
type input "tubularst"
click at [633, 654] on div "Miscellaneous Fabrication MYOB Item # TUBULARST EELFAB Description Miscellaneou…" at bounding box center [632, 707] width 476 height 107
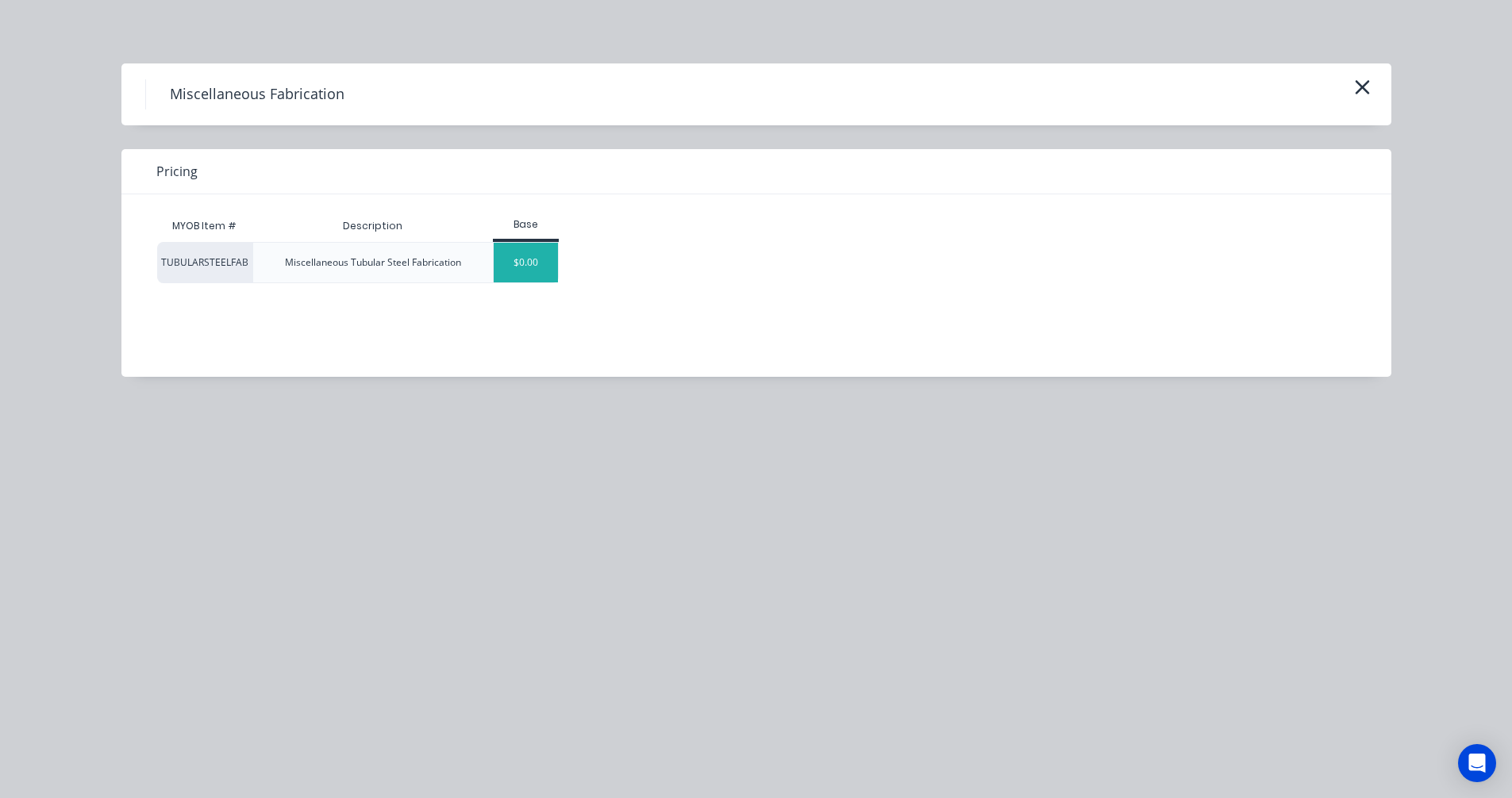
click at [526, 267] on div "$0.00" at bounding box center [526, 263] width 64 height 39
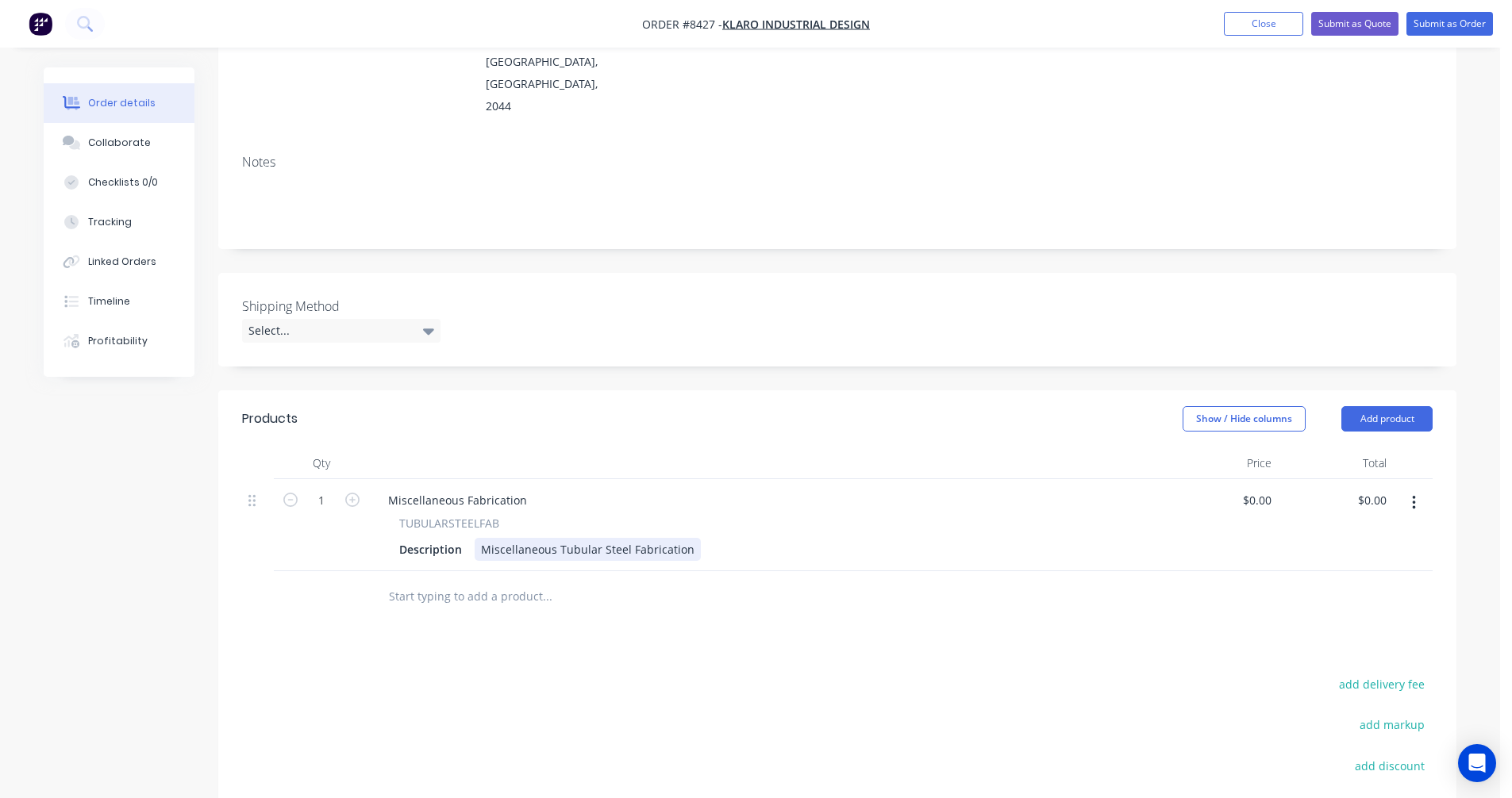
click at [573, 538] on div "Miscellaneous Tubular Steel Fabrication" at bounding box center [587, 549] width 226 height 23
drag, startPoint x: 688, startPoint y: 484, endPoint x: 461, endPoint y: 490, distance: 227.1
click at [461, 538] on div "Description Miscellaneous Tubular Steel Fabrication" at bounding box center [762, 549] width 740 height 23
paste div
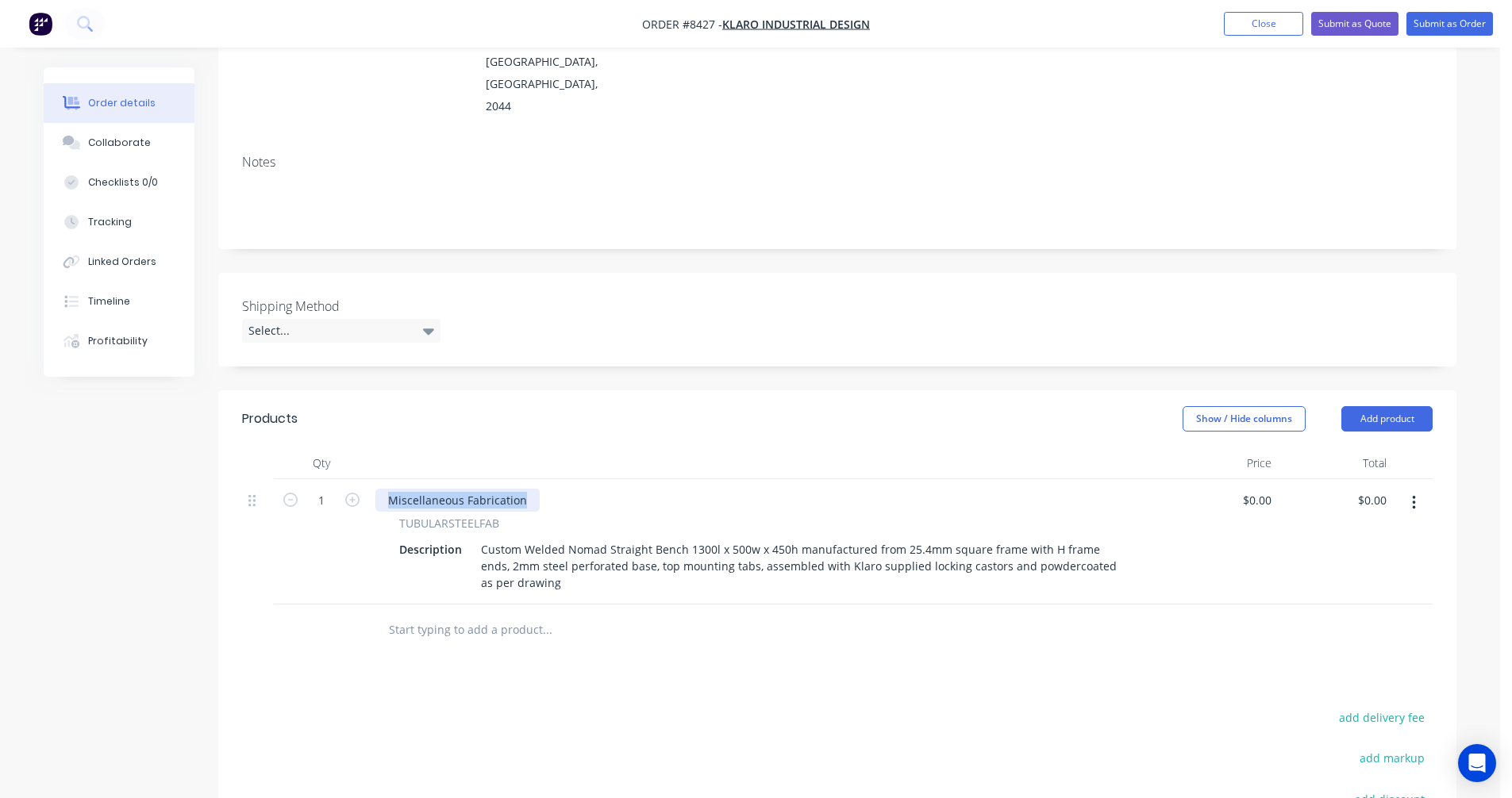
drag, startPoint x: 523, startPoint y: 435, endPoint x: 366, endPoint y: 453, distance: 158.0
click at [369, 479] on div "Miscellaneous Fabrication TUBULARSTEELFAB Description Custom Welded Nomad Strai…" at bounding box center [766, 542] width 794 height 126
click at [346, 493] on icon "button" at bounding box center [353, 500] width 14 height 14
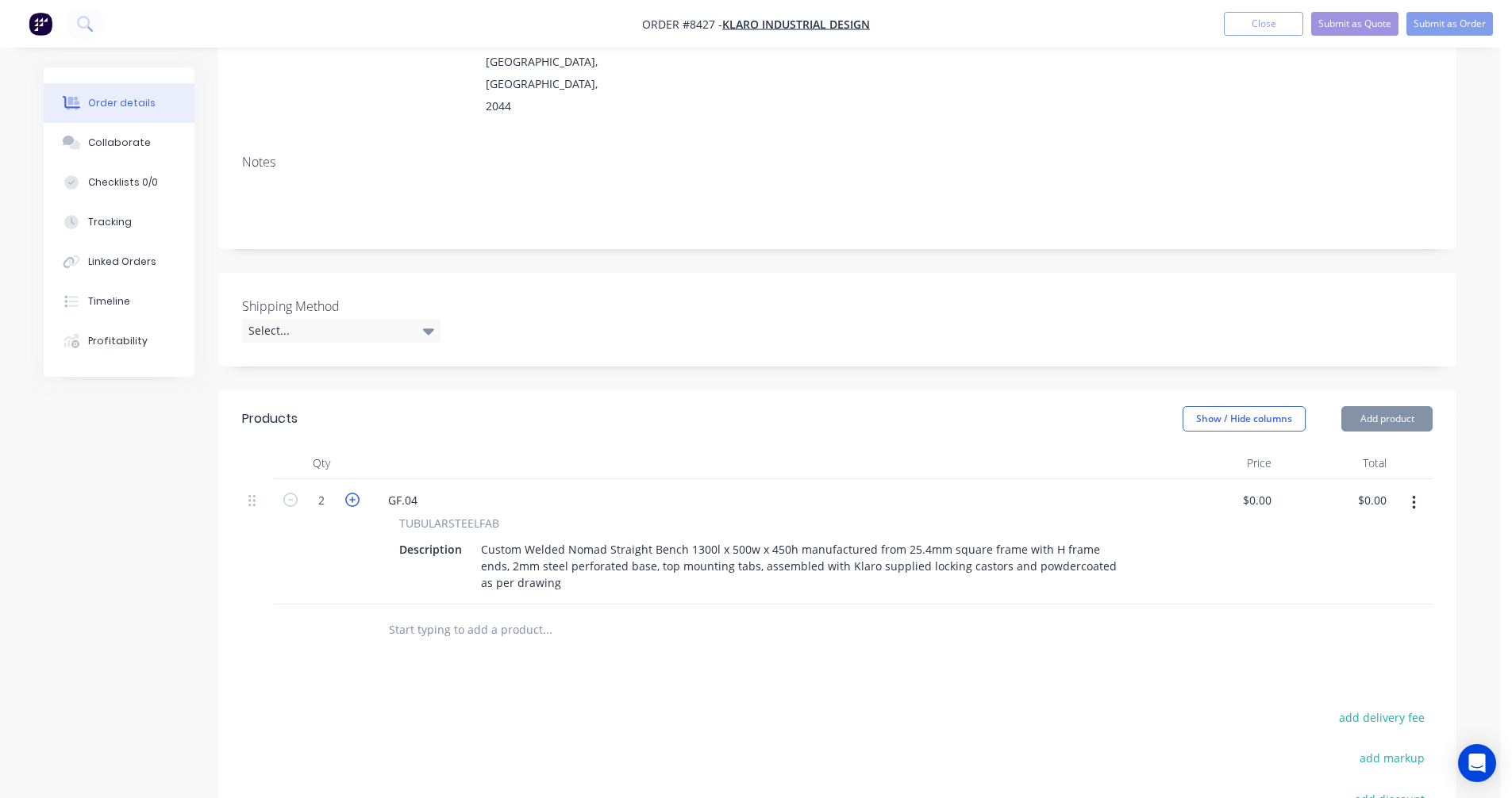
click at [346, 493] on icon "button" at bounding box center [353, 500] width 14 height 14
type input "3"
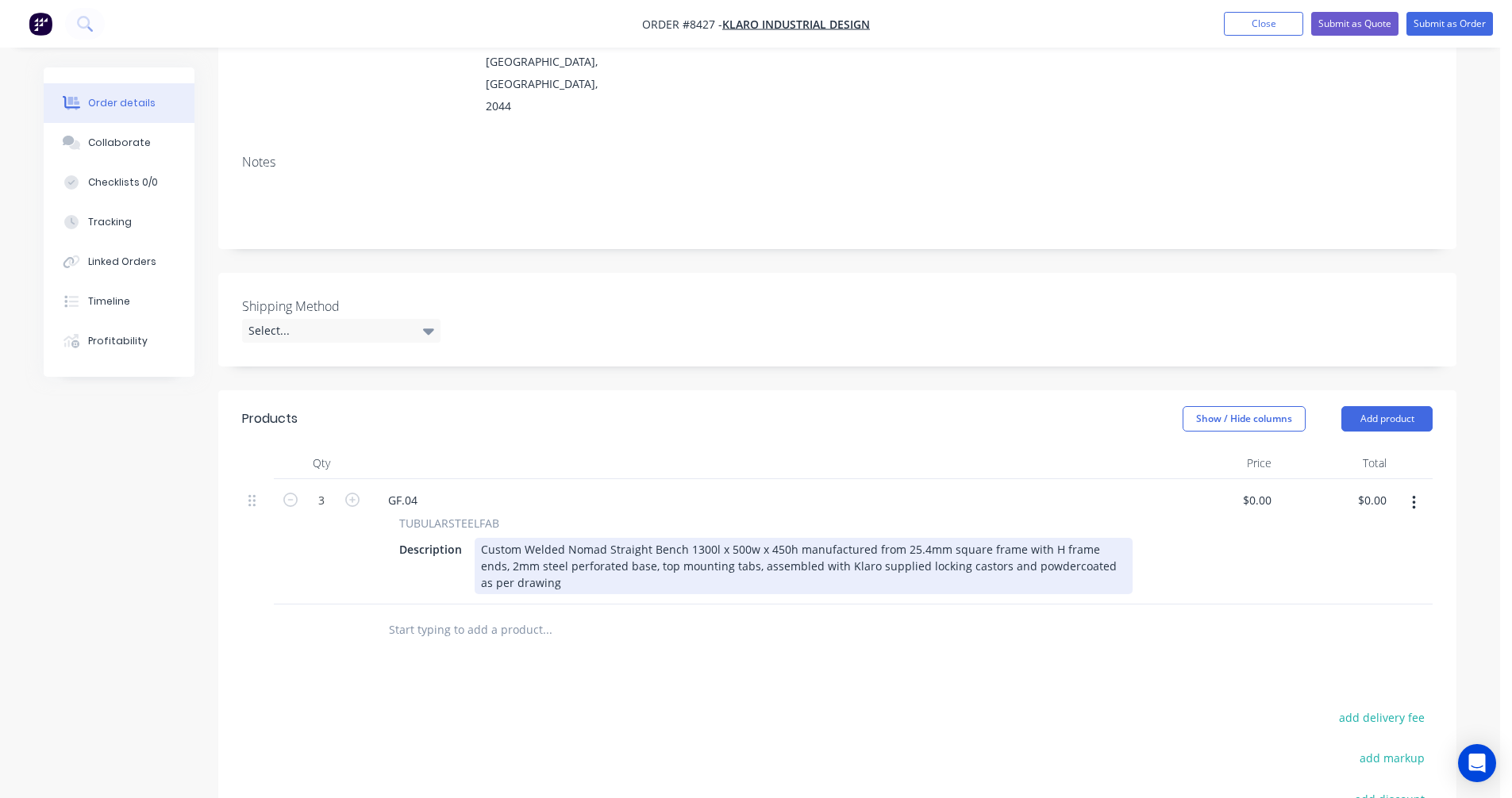
click at [697, 538] on div "Custom Welded Nomad Straight Bench 1300l x 500w x 450h manufactured from 25.4mm…" at bounding box center [803, 566] width 658 height 56
click at [534, 538] on div "Custom Welded Nomad Straight Bench 1600l x 500w x 450h manufactured from 25.4mm…" at bounding box center [803, 566] width 658 height 56
type input "$0.00"
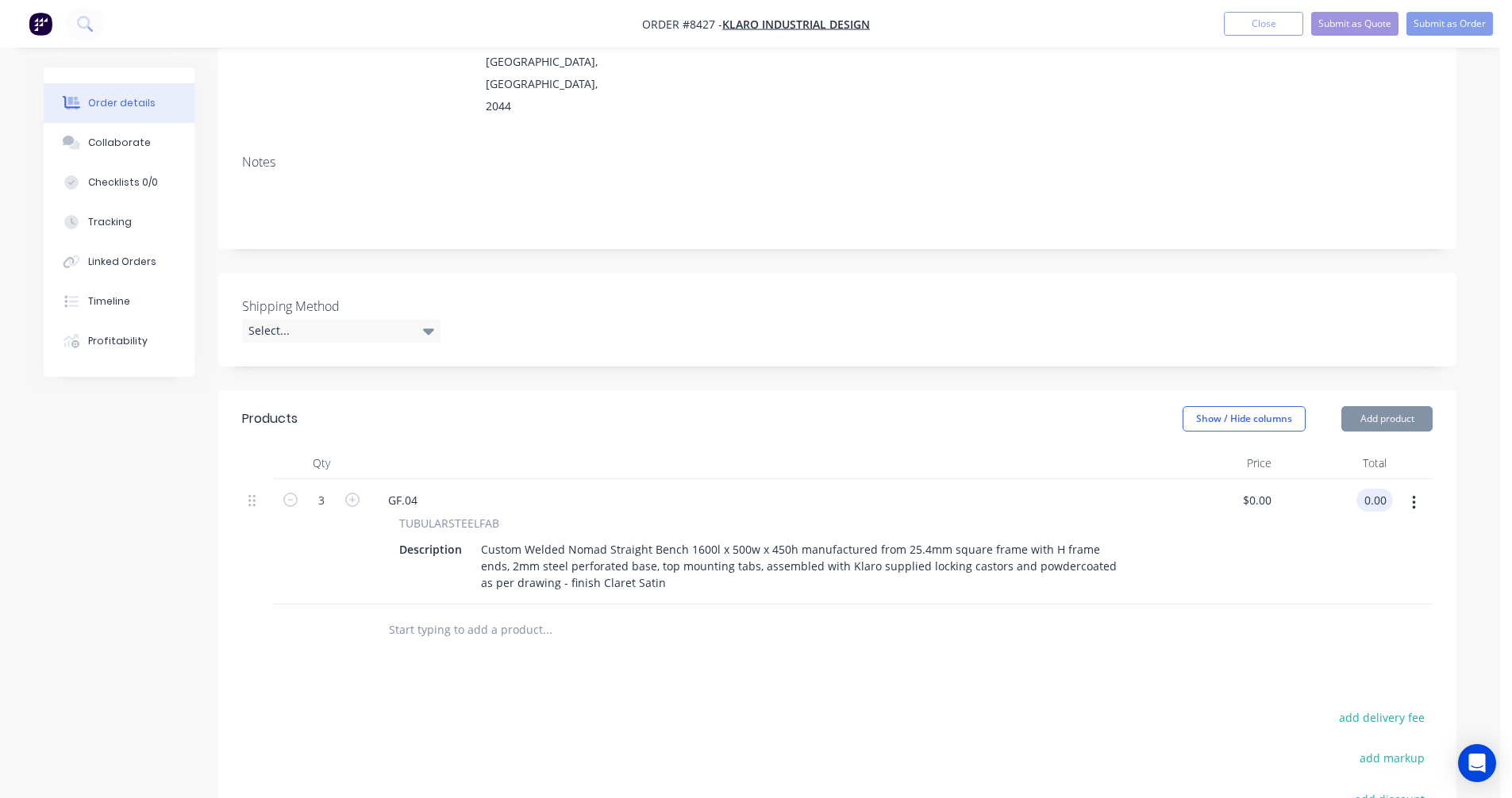
type input "$0.00"
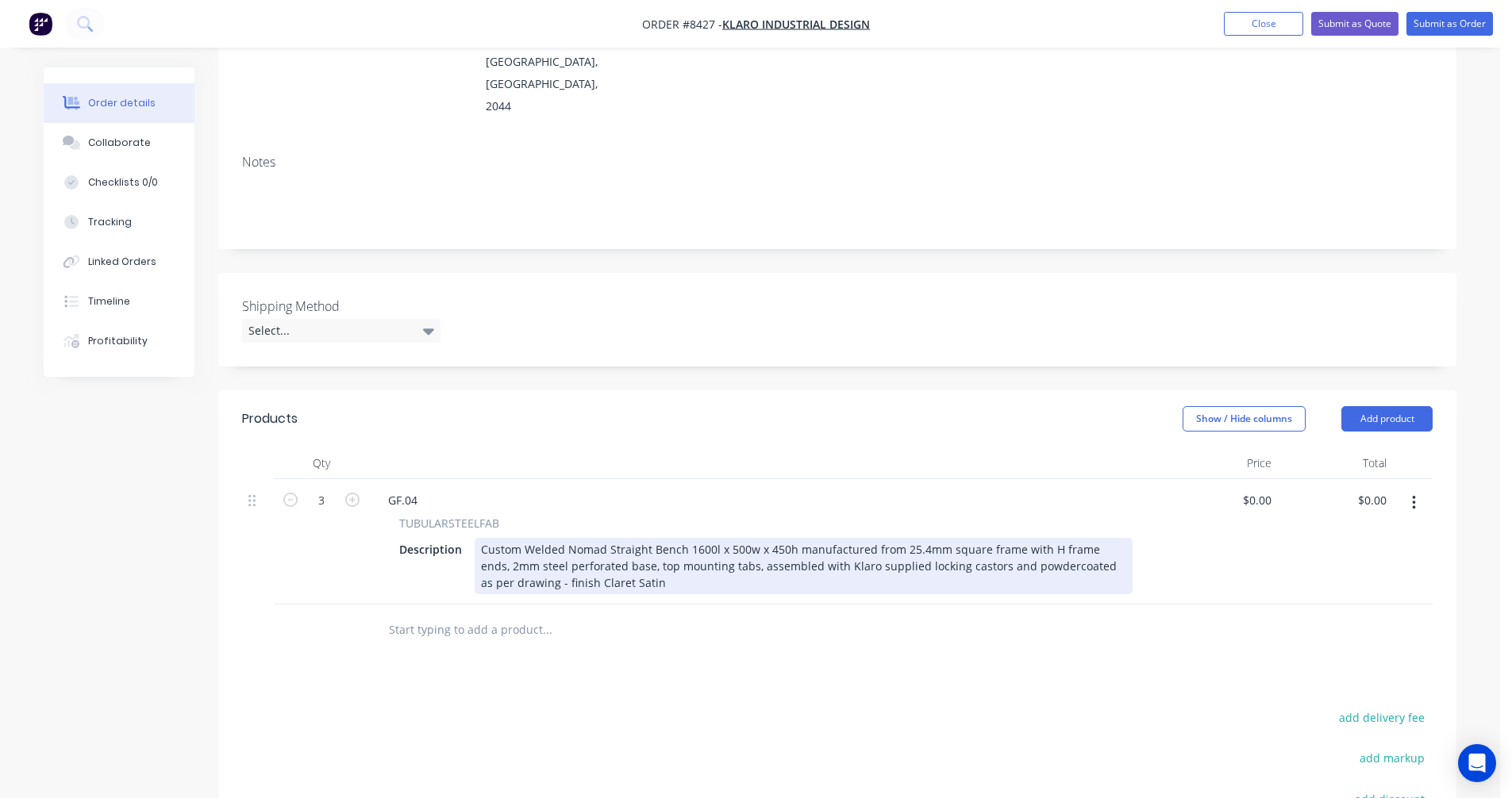
click at [887, 538] on div "Custom Welded Nomad Straight Bench 1600l x 500w x 450h manufactured from 25.4mm…" at bounding box center [803, 566] width 658 height 56
type input "$791.00"
type input "$2,373.00"
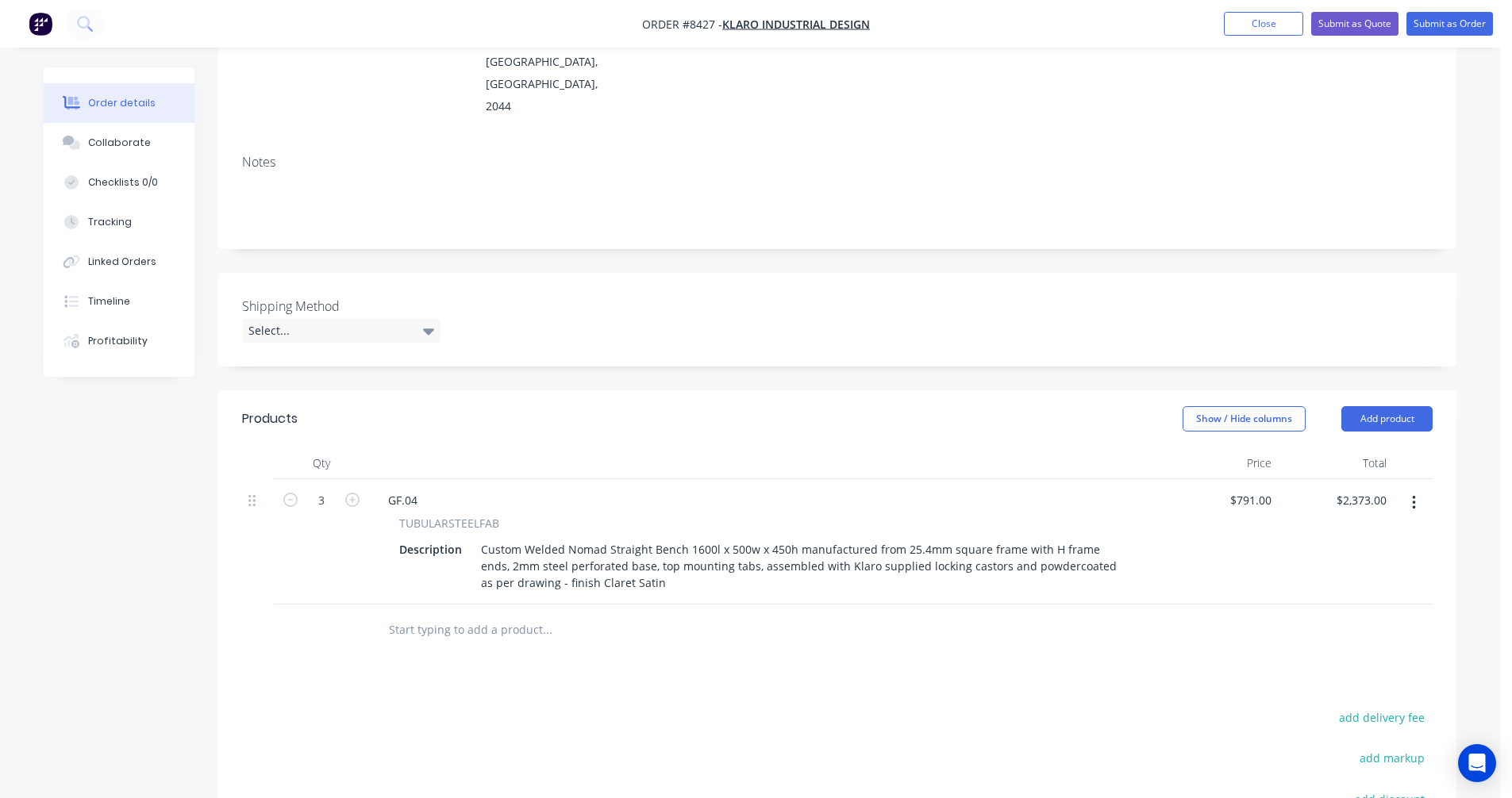
click at [1415, 494] on icon "button" at bounding box center [1413, 503] width 4 height 18
click at [1339, 565] on div "Duplicate" at bounding box center [1357, 577] width 122 height 23
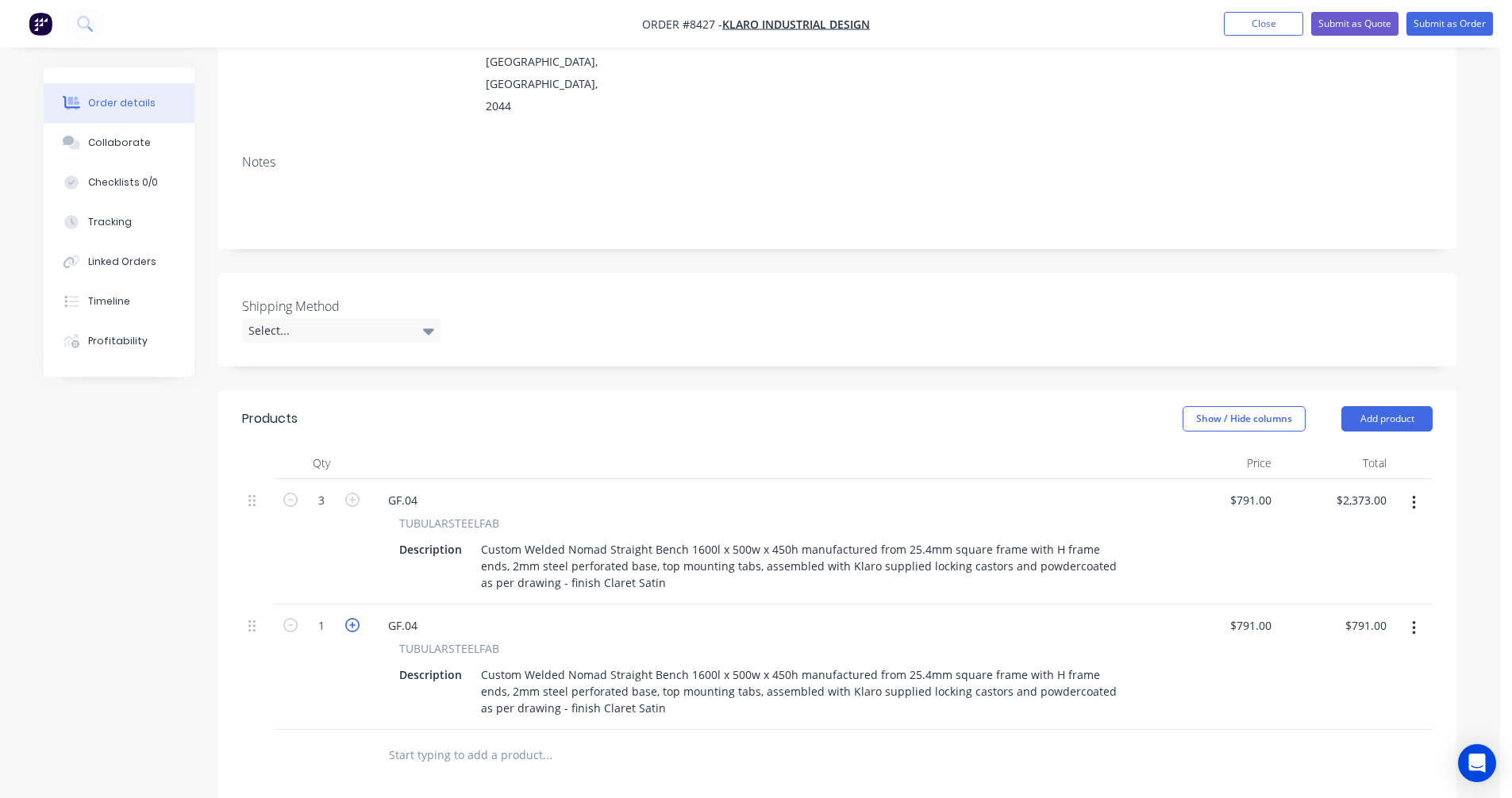
click at [349, 618] on icon "button" at bounding box center [353, 626] width 14 height 14
type input "2"
type input "$1,582.00"
click at [349, 618] on icon "button" at bounding box center [353, 626] width 14 height 14
type input "3"
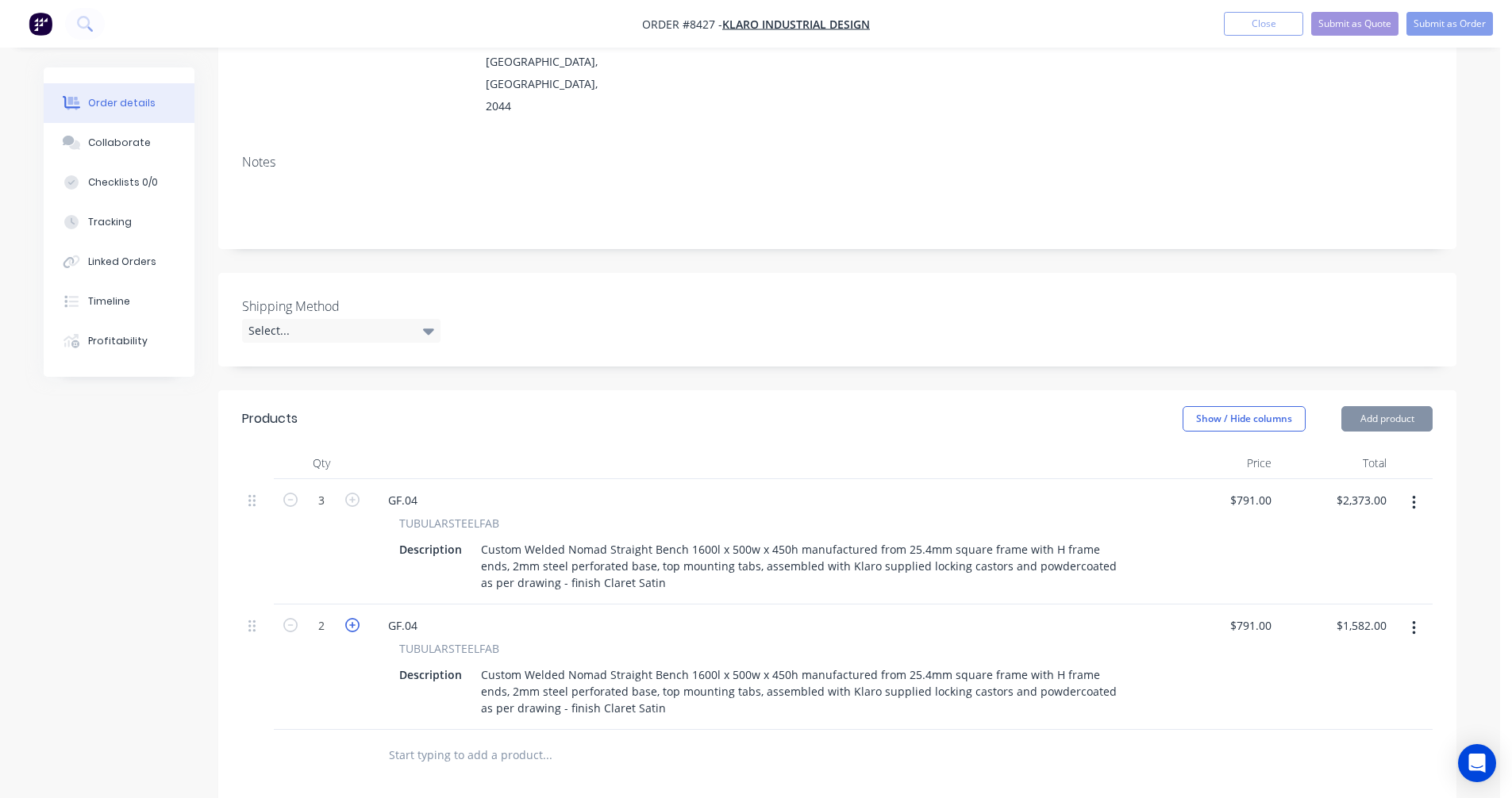
type input "$2,373.00"
click at [416, 614] on div "GF.04" at bounding box center [403, 626] width 55 height 23
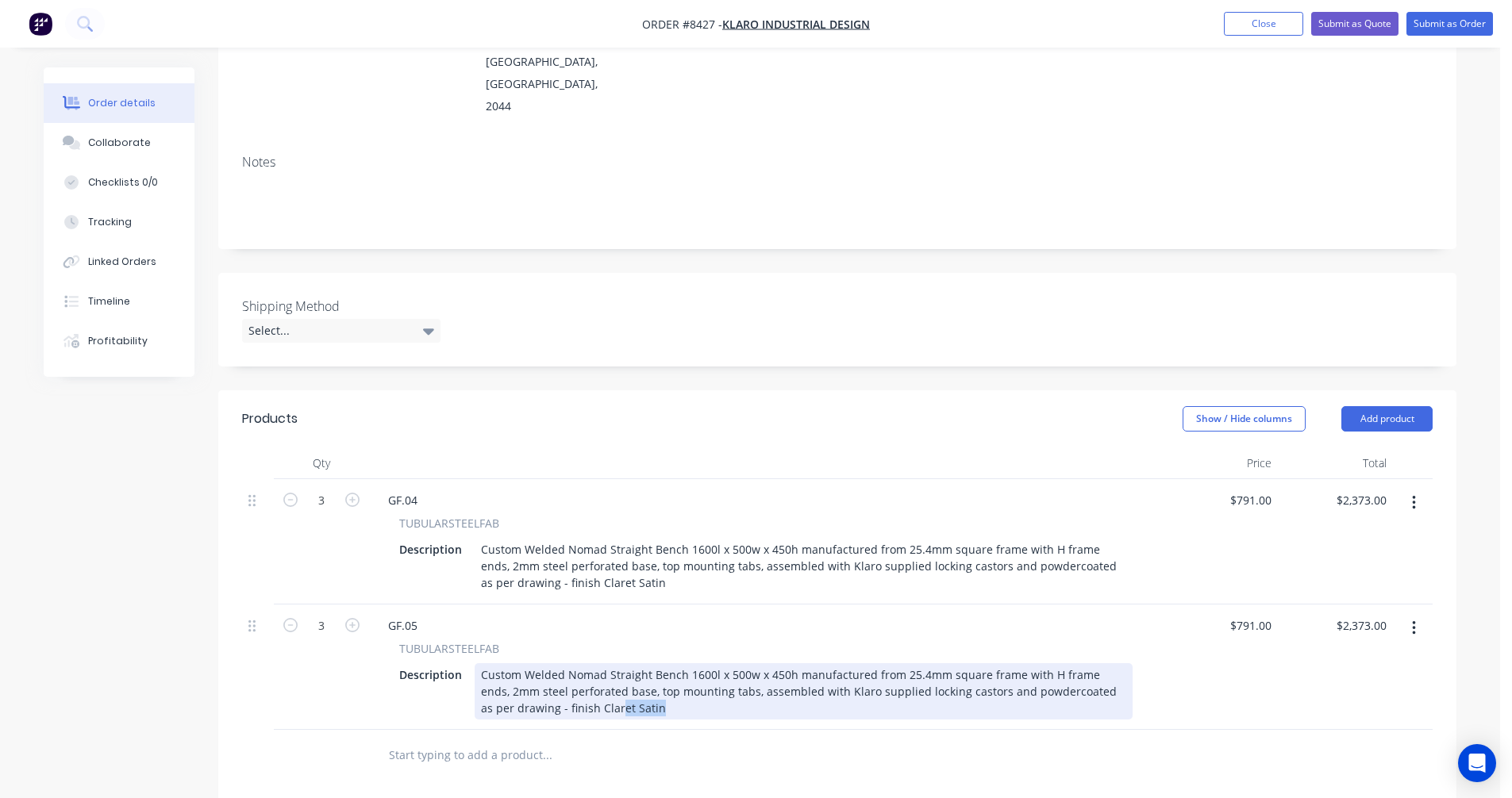
drag, startPoint x: 630, startPoint y: 640, endPoint x: 563, endPoint y: 639, distance: 67.0
click at [560, 664] on div "Custom Welded Nomad Straight Bench 1600l x 500w x 450h manufactured from 25.4mm…" at bounding box center [803, 692] width 658 height 56
click at [576, 664] on div "Custom Welded Nomad Straight Bench 1600l x 500w x 450h manufactured from 25.4mm…" at bounding box center [803, 692] width 658 height 56
drag, startPoint x: 624, startPoint y: 642, endPoint x: 564, endPoint y: 640, distance: 60.0
click at [564, 664] on div "Custom Welded Nomad Straight Bench 1600l x 500w x 450h manufactured from 25.4mm…" at bounding box center [803, 692] width 658 height 56
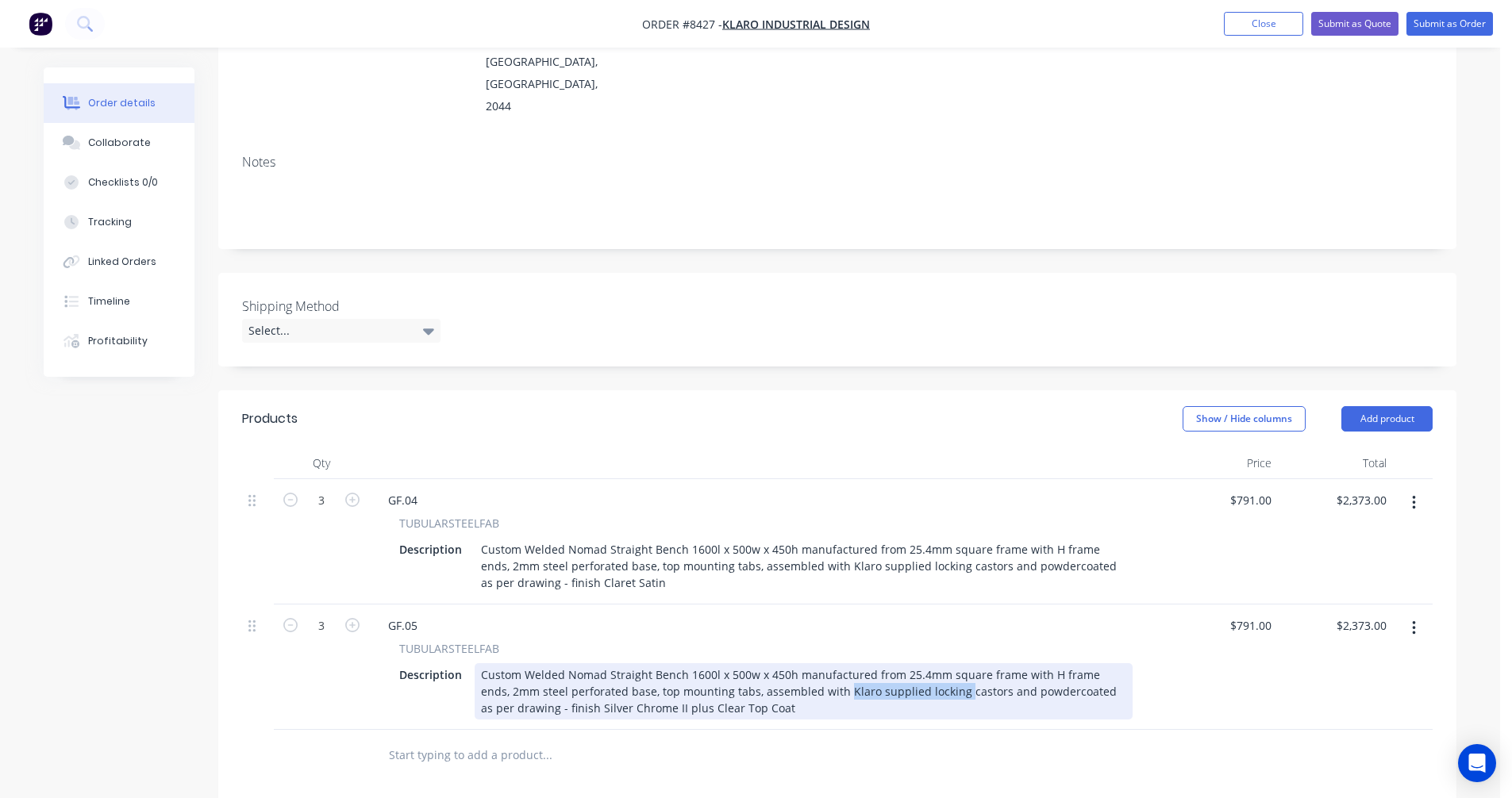
drag, startPoint x: 926, startPoint y: 626, endPoint x: 812, endPoint y: 626, distance: 114.0
click at [812, 664] on div "Custom Welded Nomad Straight Bench 1600l x 500w x 450h manufactured from 25.4mm…" at bounding box center [803, 692] width 658 height 56
click at [841, 664] on div "Custom Welded Nomad Straight Bench 1600l x 500w x 450h manufactured from 25.4mm…" at bounding box center [803, 692] width 658 height 56
type input "$899.00"
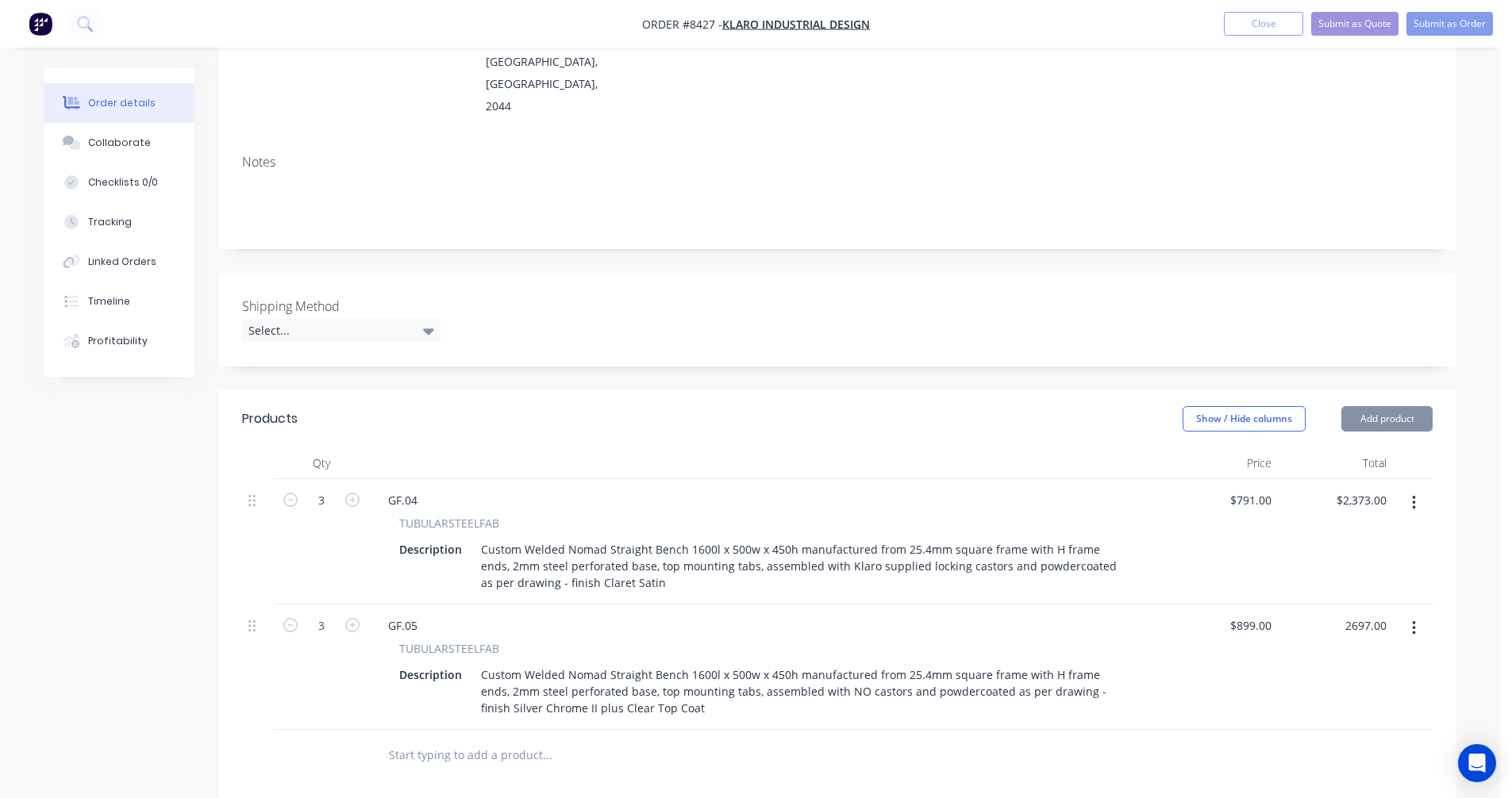
type input "$2,697.00"
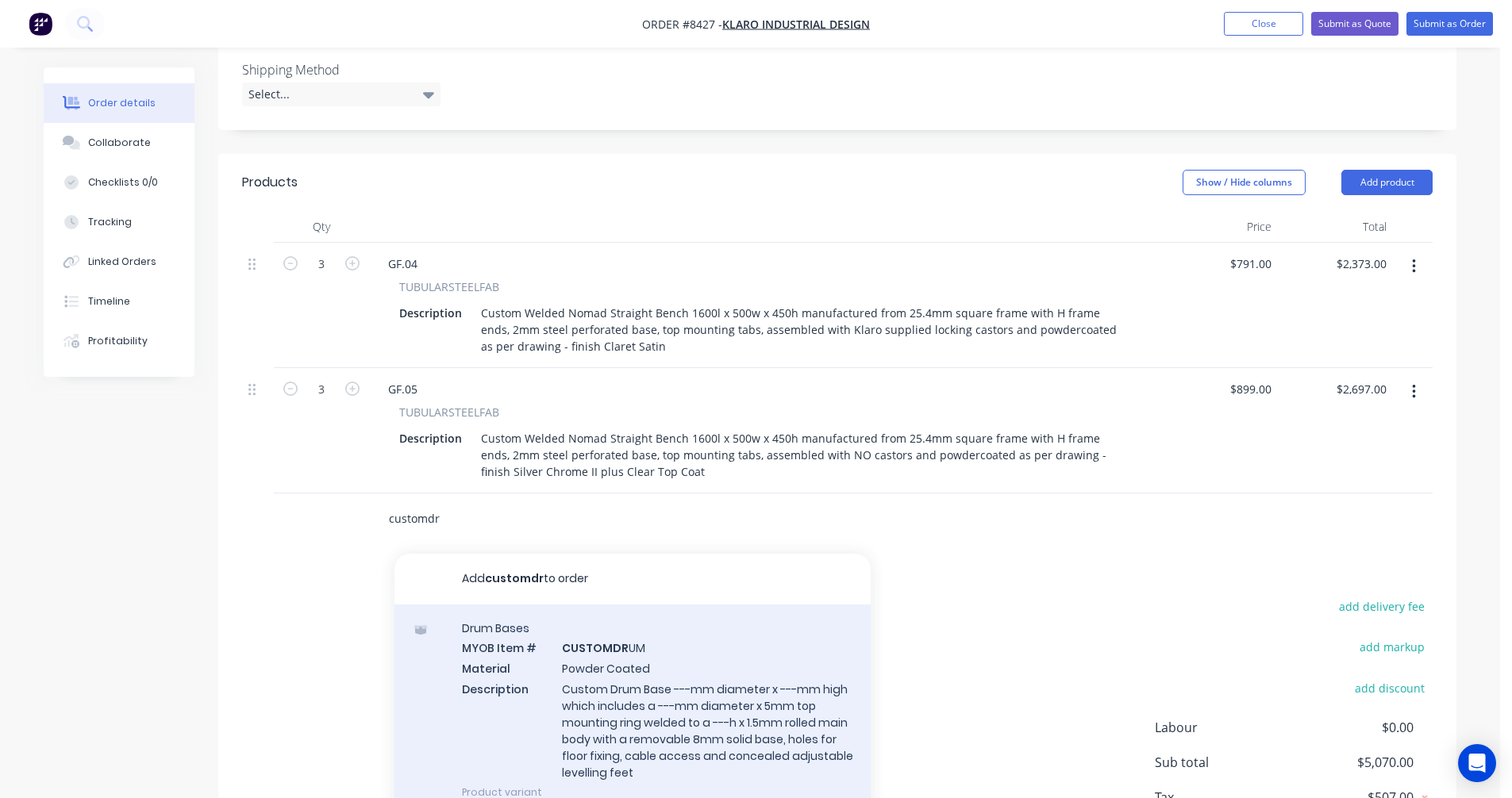
scroll to position [476, 0]
click at [643, 613] on div "Drum Bases MYOB Item # CUSTOMDR UM Material Powder Coated Description Custom Dr…" at bounding box center [632, 709] width 476 height 211
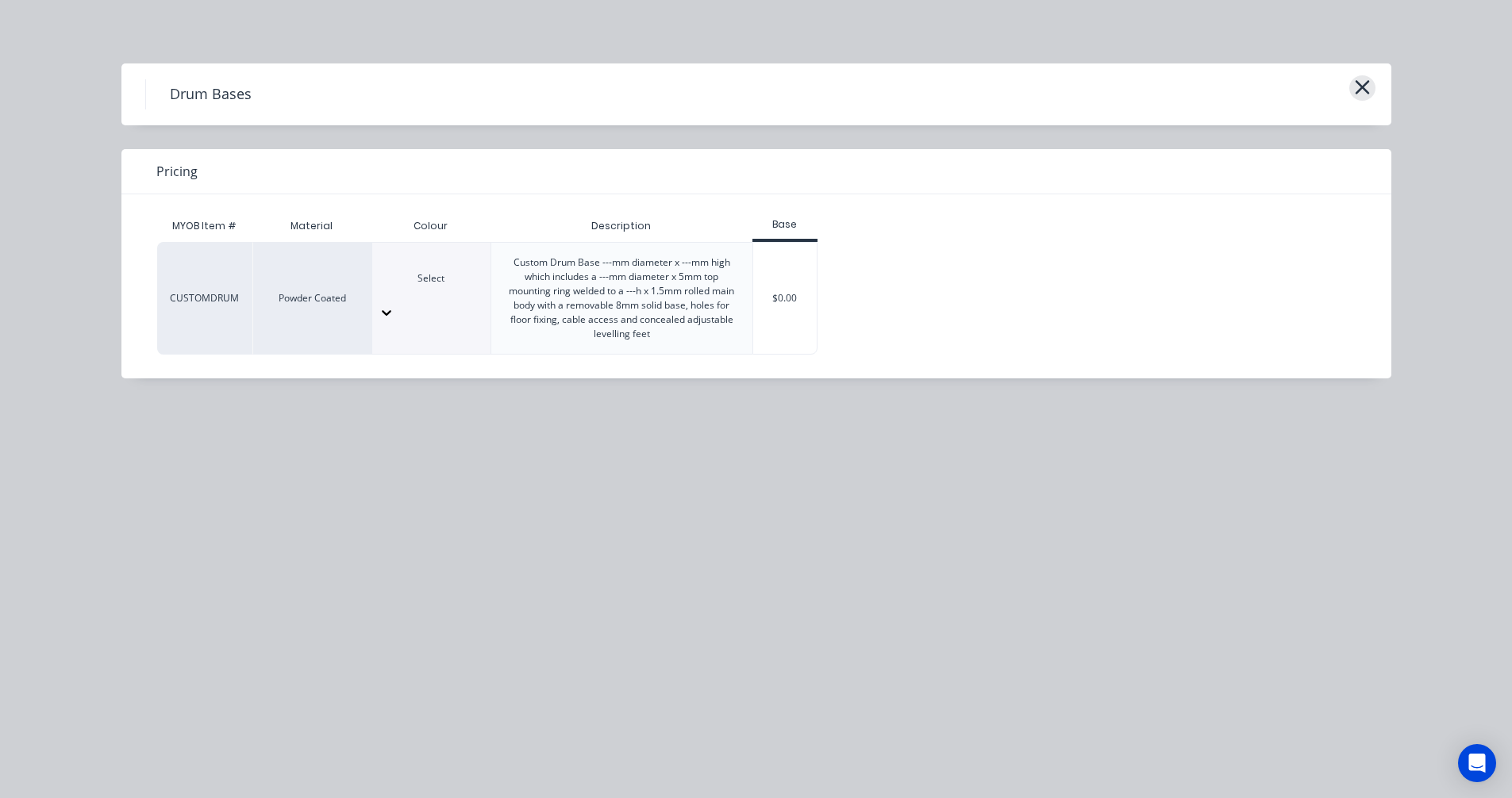
click at [1356, 81] on icon "button" at bounding box center [1361, 88] width 14 height 14
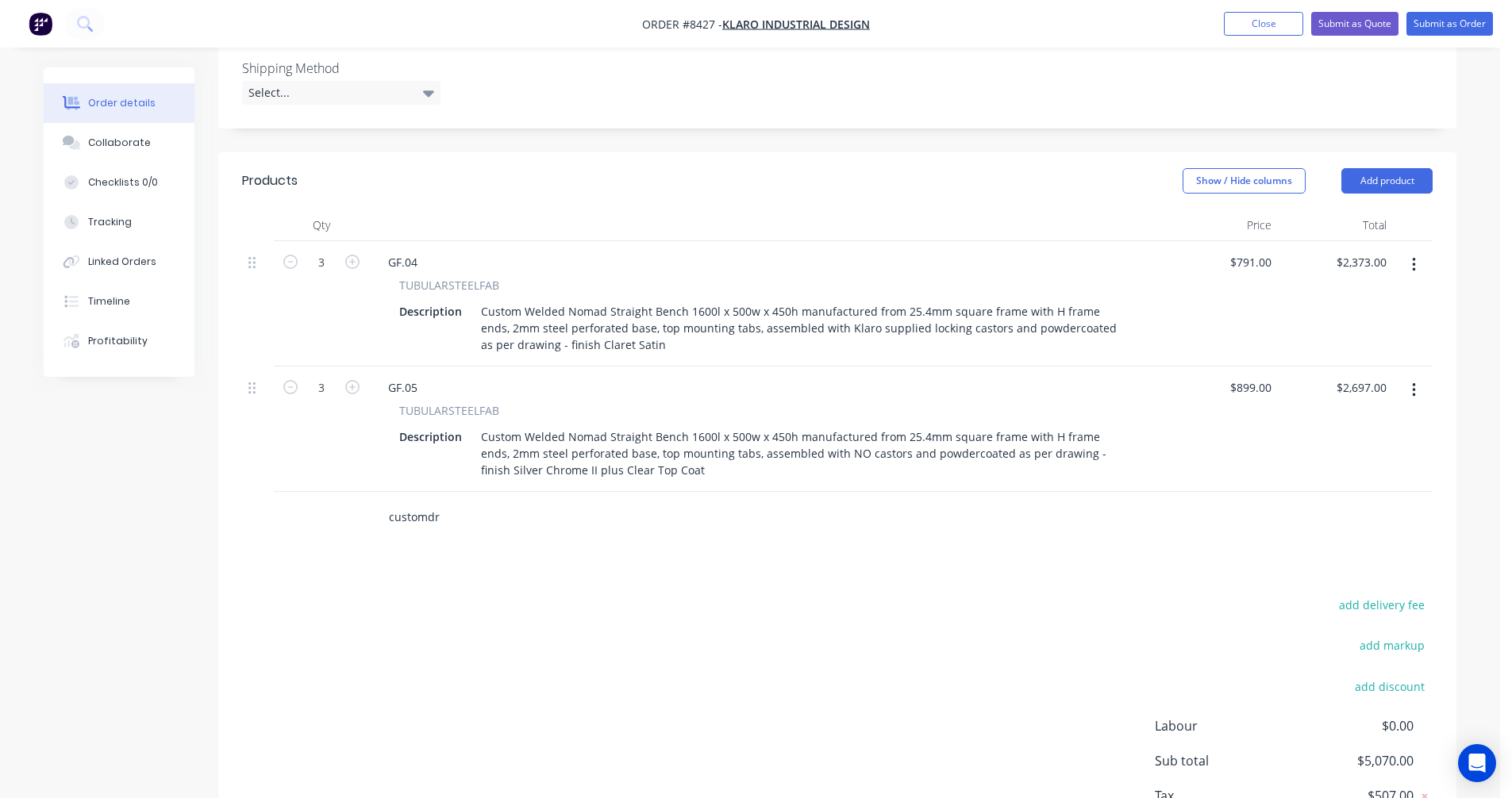
click at [440, 502] on input "customdr" at bounding box center [547, 517] width 317 height 31
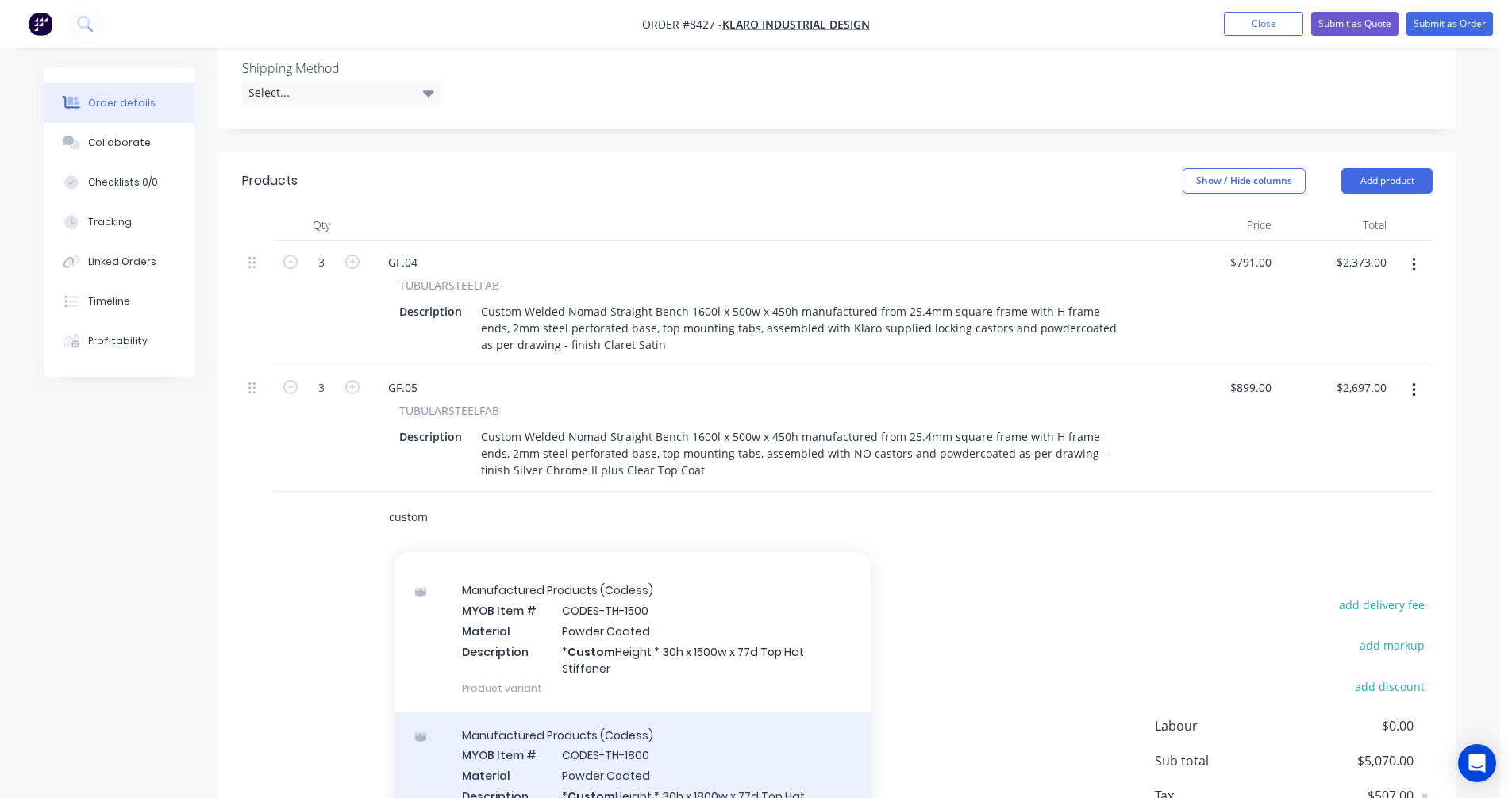
scroll to position [556, 0]
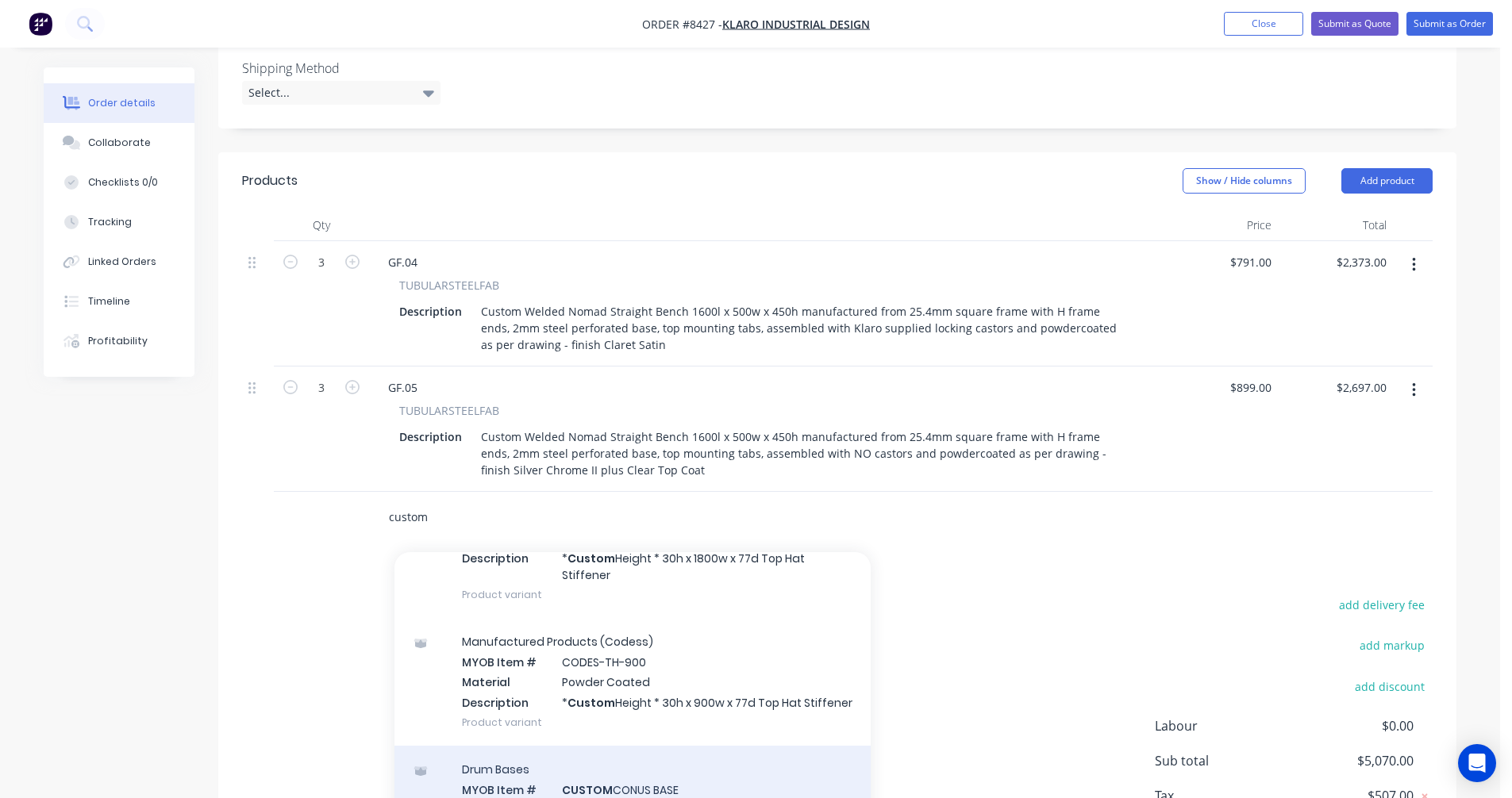
type input "custom"
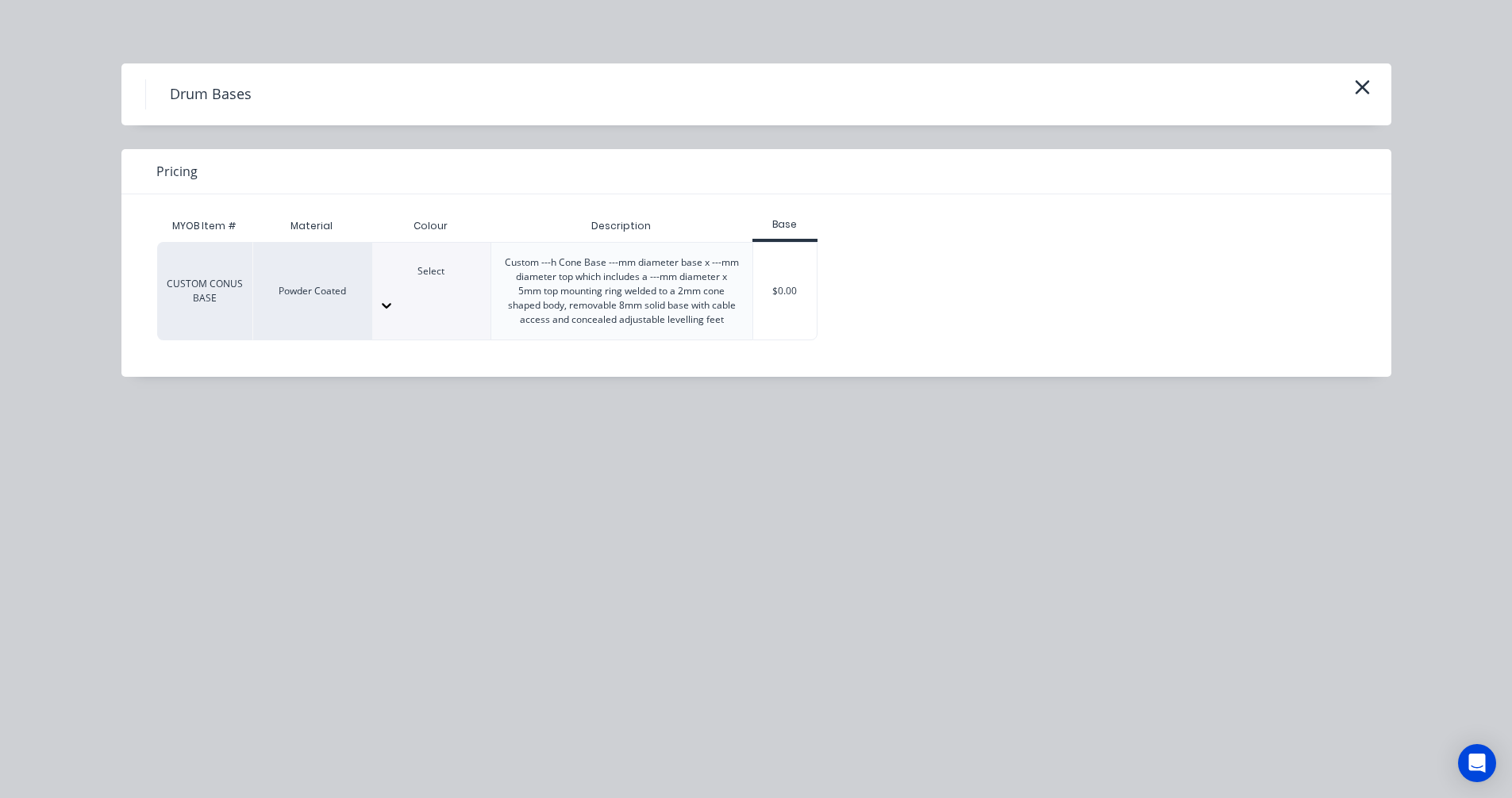
click at [461, 293] on div at bounding box center [431, 306] width 118 height 26
type input "se"
click at [801, 284] on div "$0.00" at bounding box center [785, 291] width 64 height 97
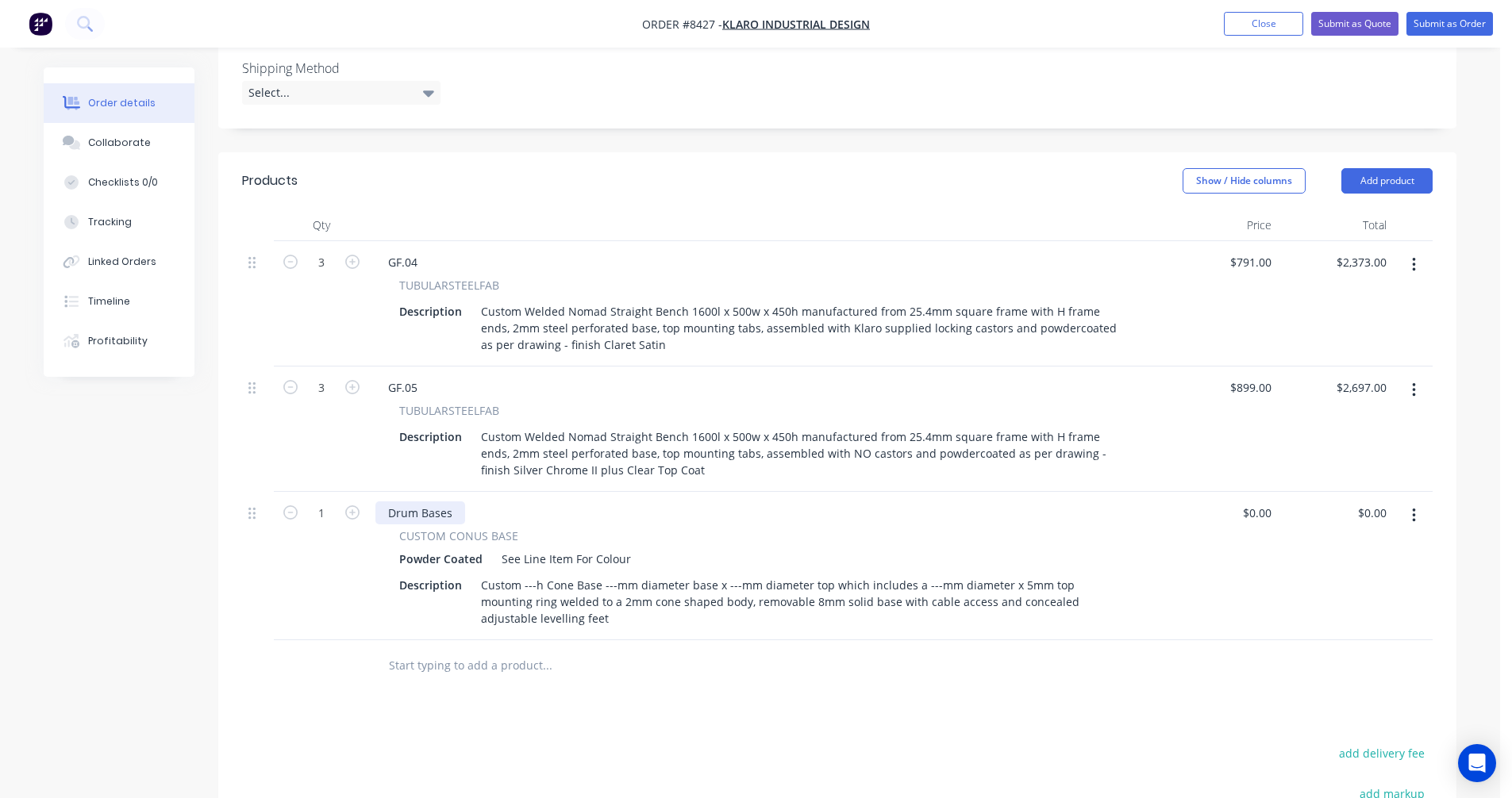
click at [453, 502] on div "Drum Bases" at bounding box center [419, 513] width 89 height 23
drag, startPoint x: 453, startPoint y: 445, endPoint x: 378, endPoint y: 444, distance: 75.0
click at [380, 502] on div "Drum Bases" at bounding box center [419, 513] width 89 height 23
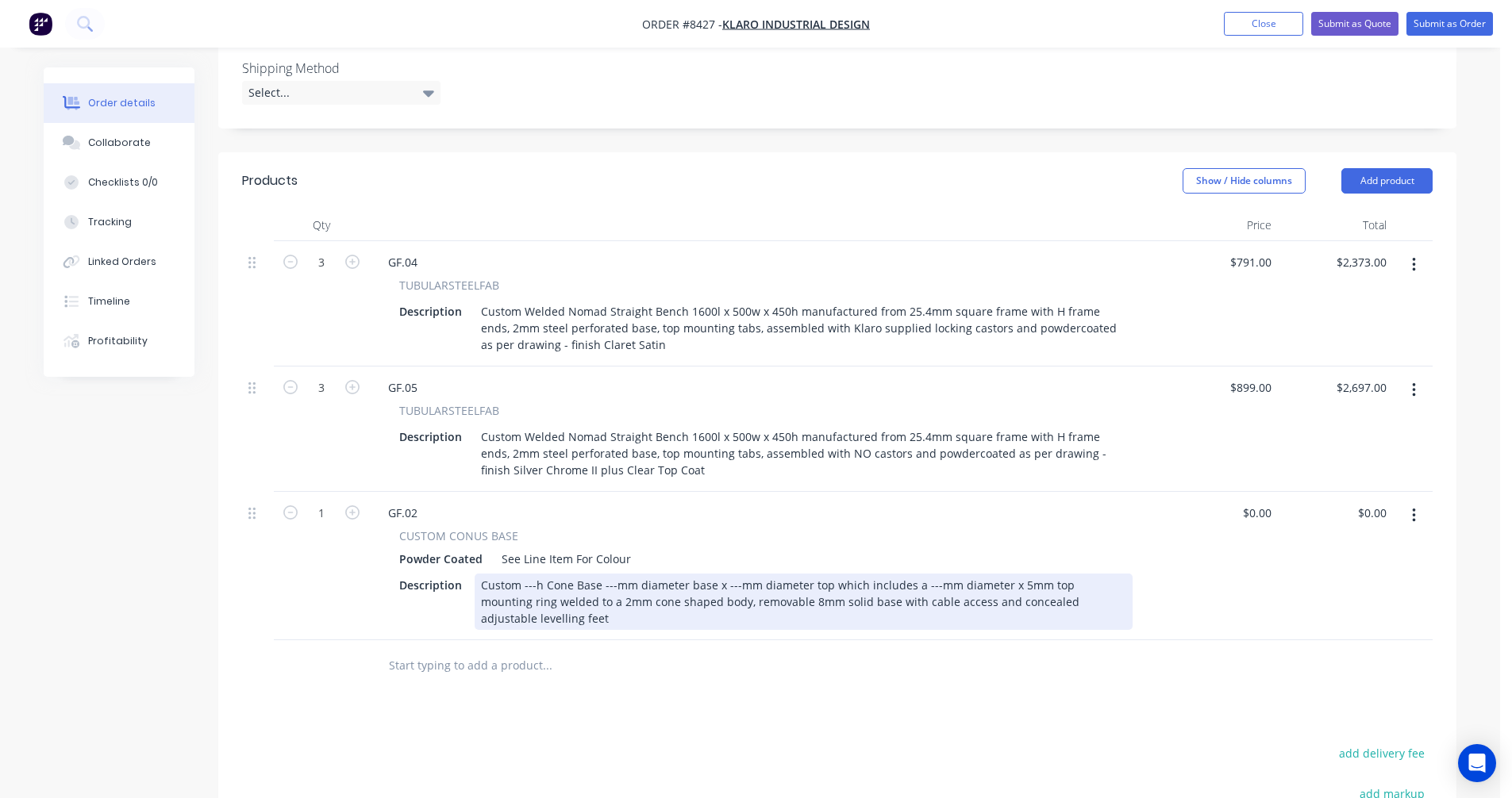
click at [536, 574] on div "Custom ---h Cone Base ---mm diameter base x ---mm diameter top which includes a…" at bounding box center [803, 602] width 658 height 56
drag, startPoint x: 535, startPoint y: 519, endPoint x: 543, endPoint y: 517, distance: 8.2
click at [535, 574] on div "Custom ---h Cone Base ---mm diameter base x ---mm diameter top which includes a…" at bounding box center [803, 602] width 658 height 56
type input "$0.00"
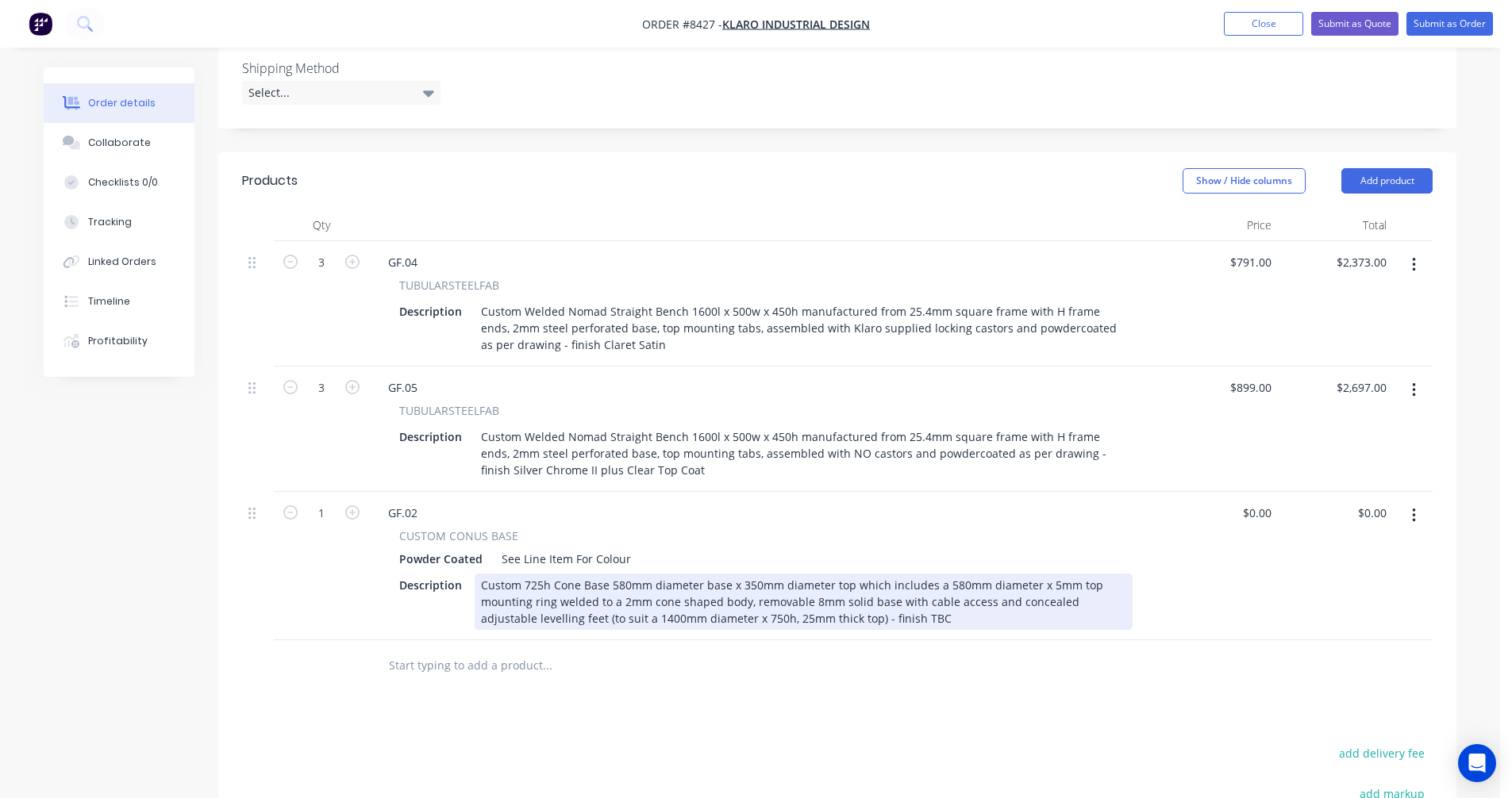
click at [807, 574] on div "Custom 725h Cone Base 580mm diameter base x 350mm diameter top which includes a…" at bounding box center [803, 602] width 658 height 56
type input "$1,089.00"
